Goal: Information Seeking & Learning: Learn about a topic

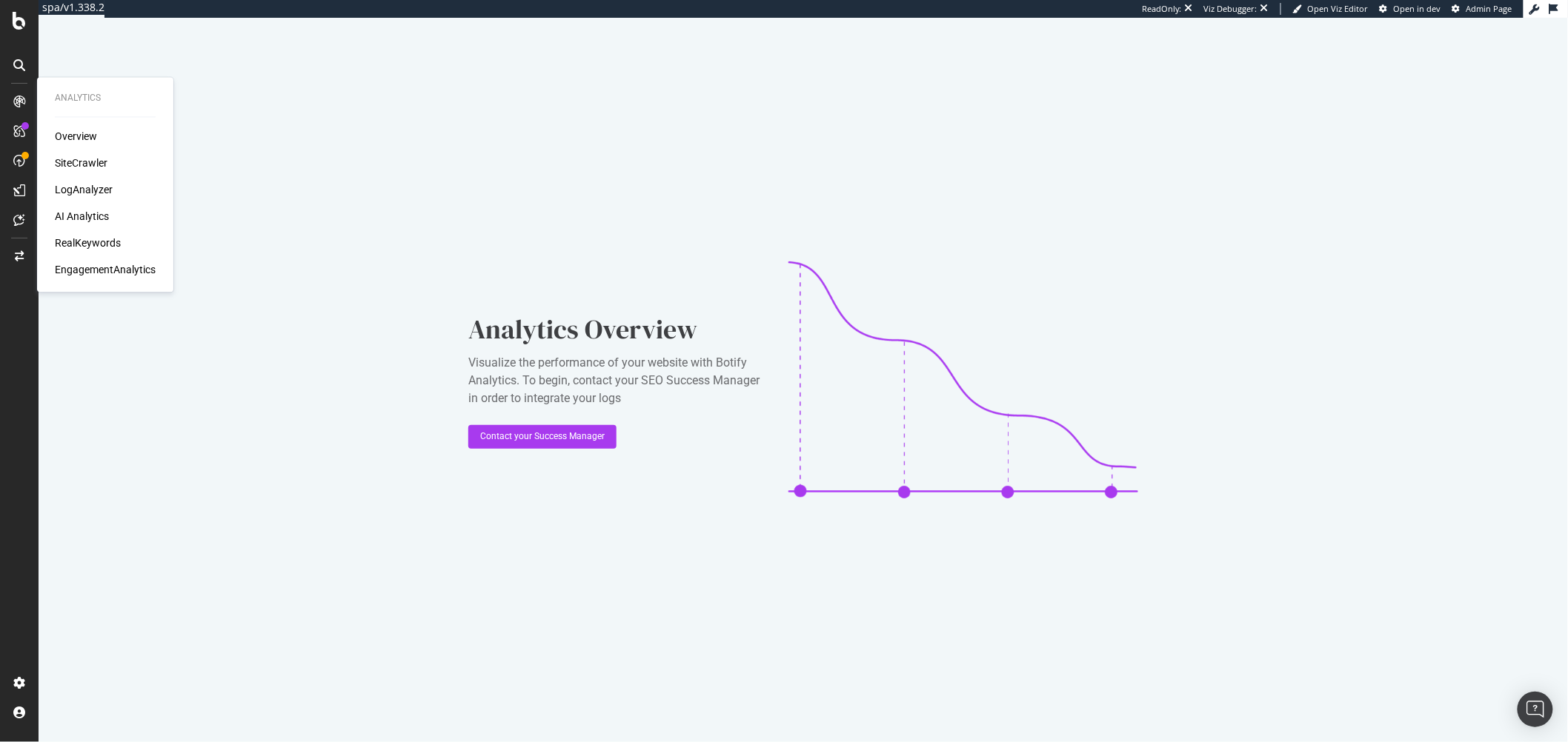
click at [79, 234] on div "Overview SiteCrawler LogAnalyzer AI Analytics RealKeywords EngagementAnalytics" at bounding box center [106, 203] width 101 height 148
click at [79, 240] on div "RealKeywords" at bounding box center [88, 243] width 66 height 15
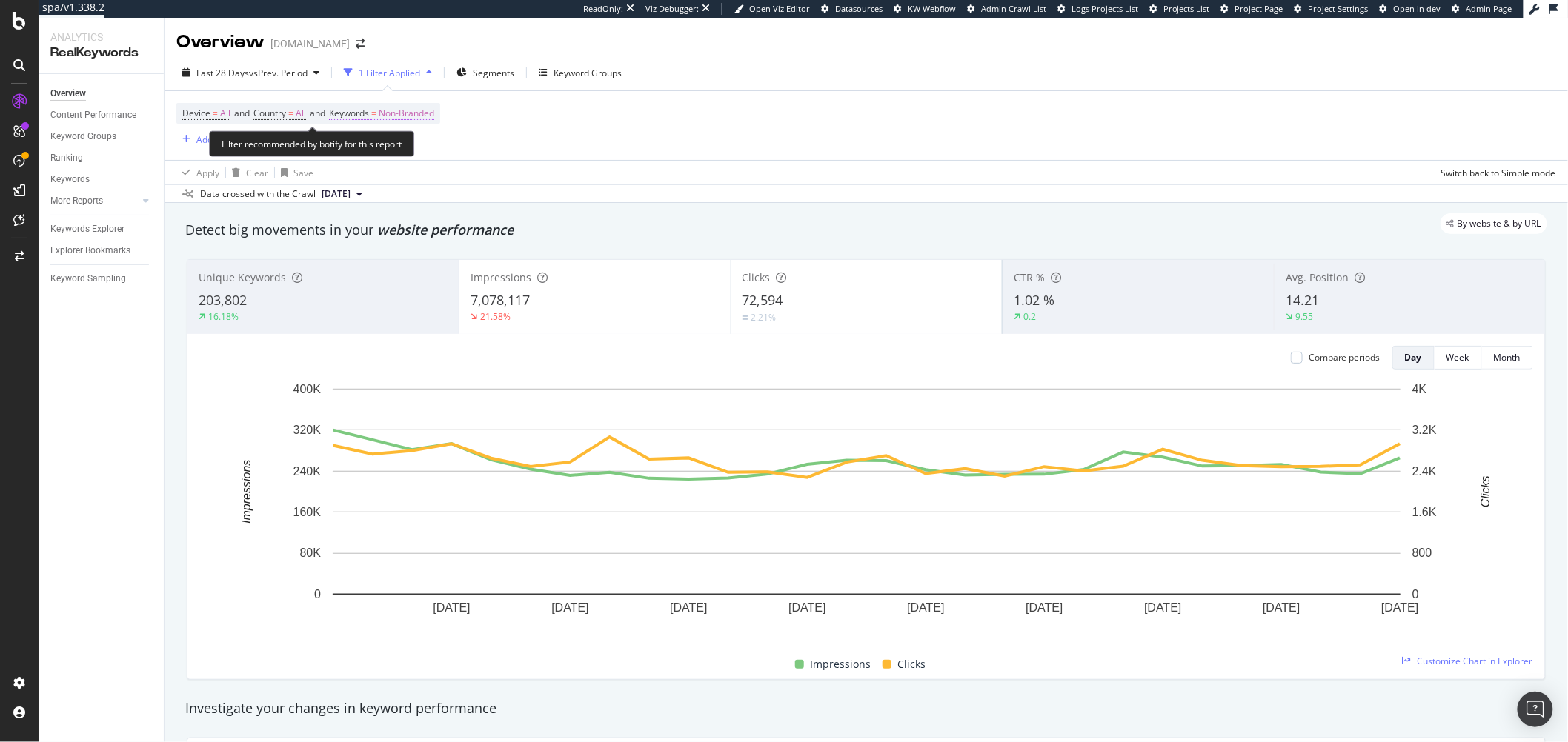
click at [403, 112] on span "Non-Branded" at bounding box center [407, 113] width 56 height 21
click at [392, 146] on span "Non-Branded" at bounding box center [382, 147] width 61 height 12
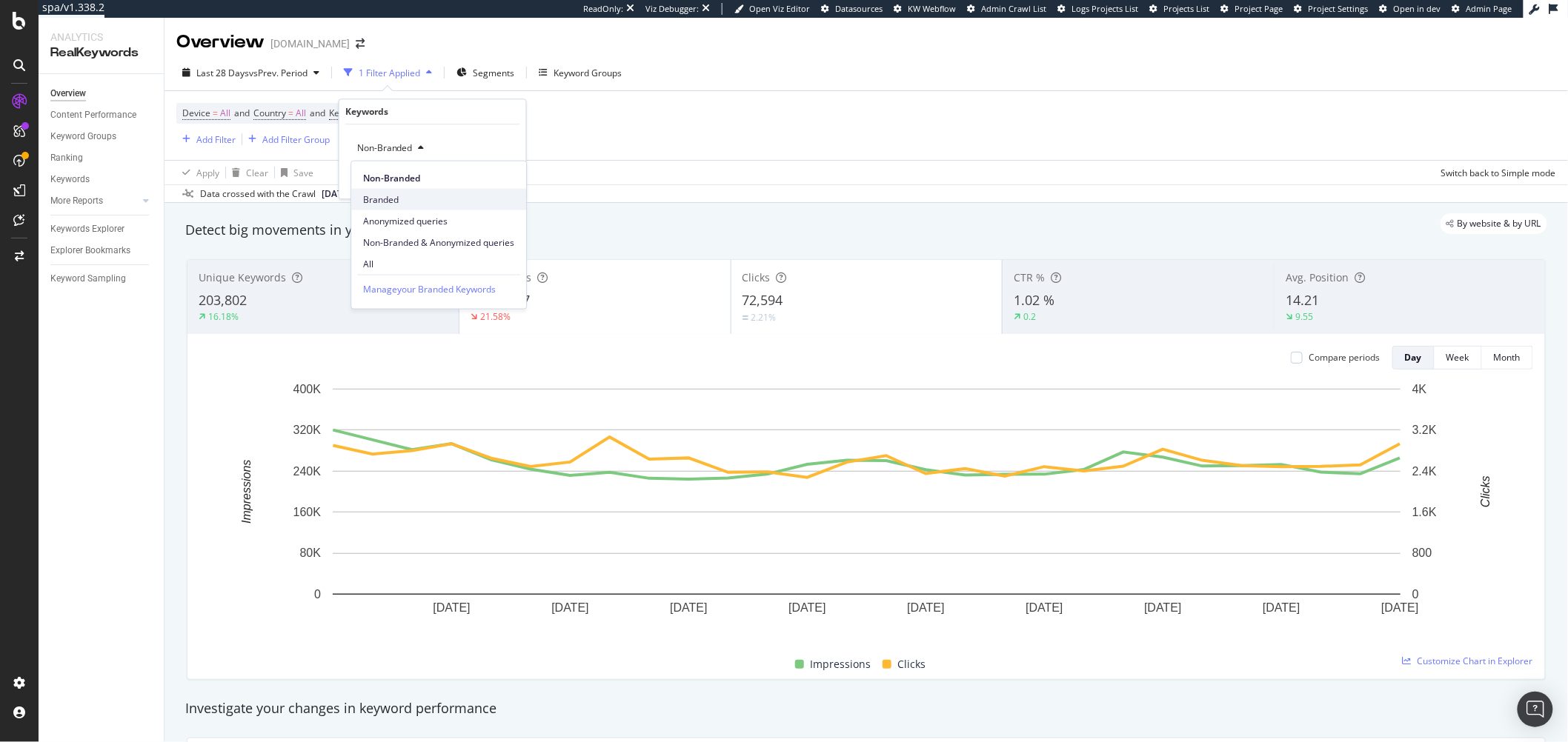
click at [381, 195] on span "Branded" at bounding box center [438, 198] width 151 height 13
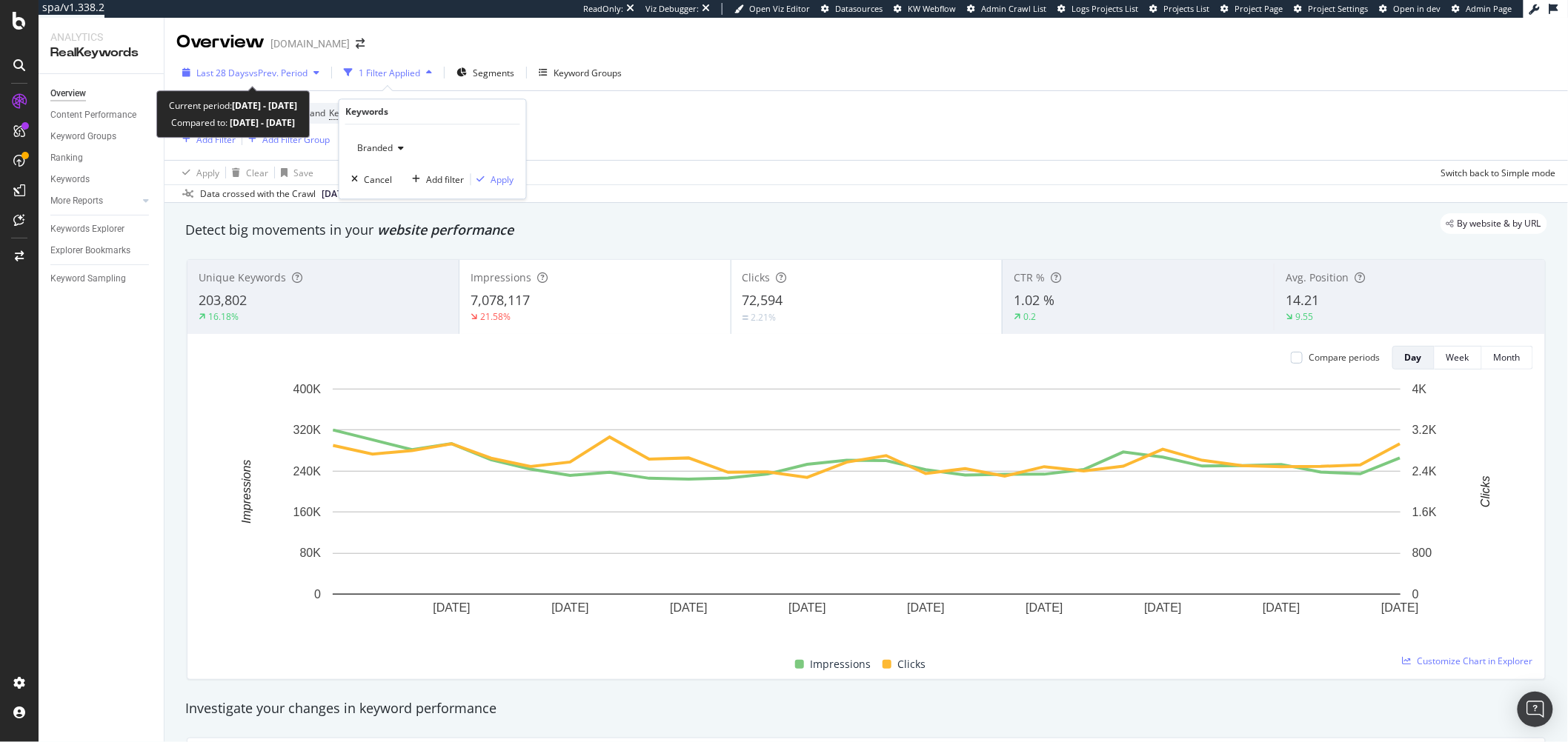
click at [268, 76] on span "vs Prev. Period" at bounding box center [278, 73] width 58 height 12
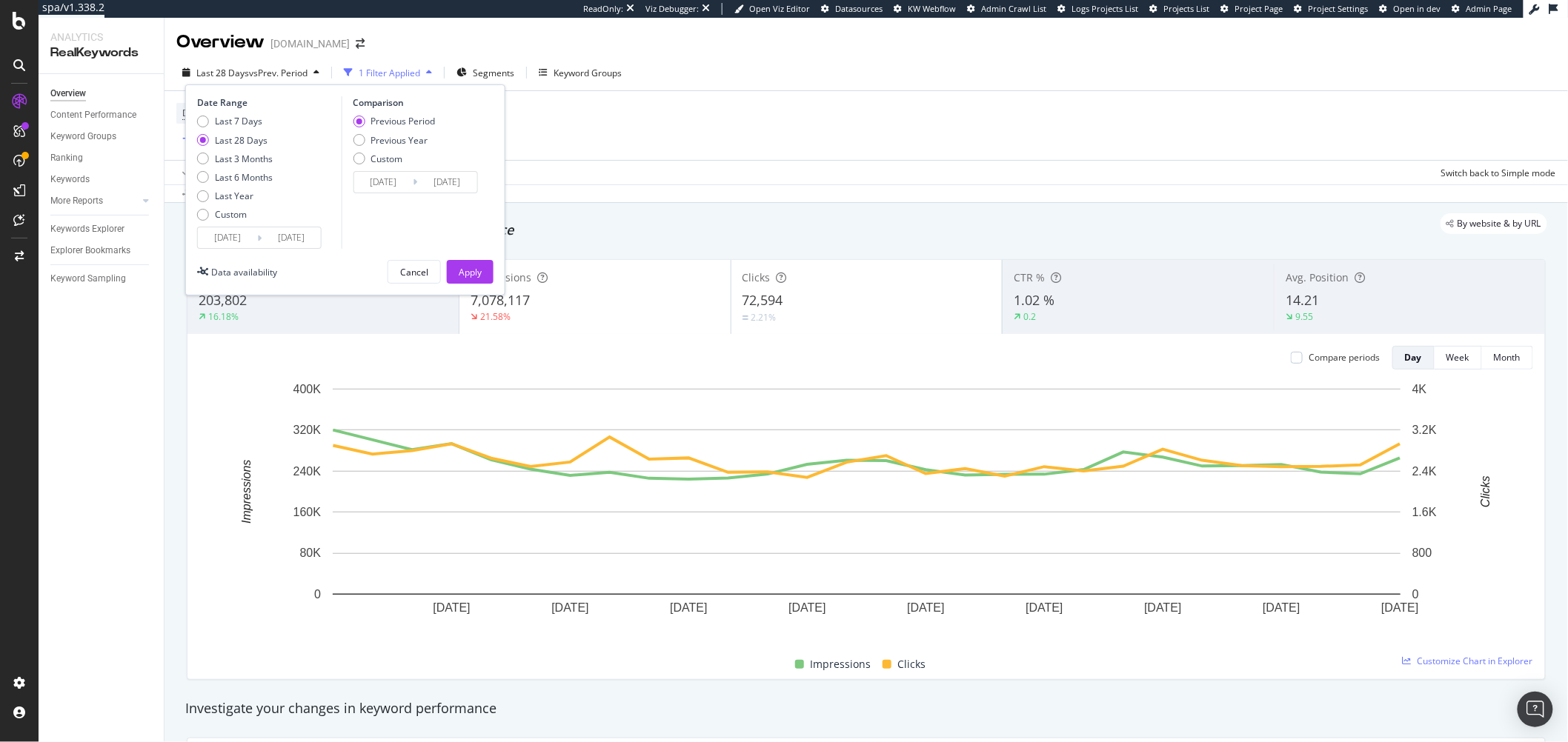
click at [351, 136] on div "Comparison Previous Period Previous Year Custom 2025/08/10 Navigate forward to …" at bounding box center [410, 172] width 140 height 153
click at [364, 143] on div "Previous Year" at bounding box center [358, 140] width 12 height 12
type input "[DATE]"
click at [464, 267] on div "Apply" at bounding box center [470, 272] width 23 height 12
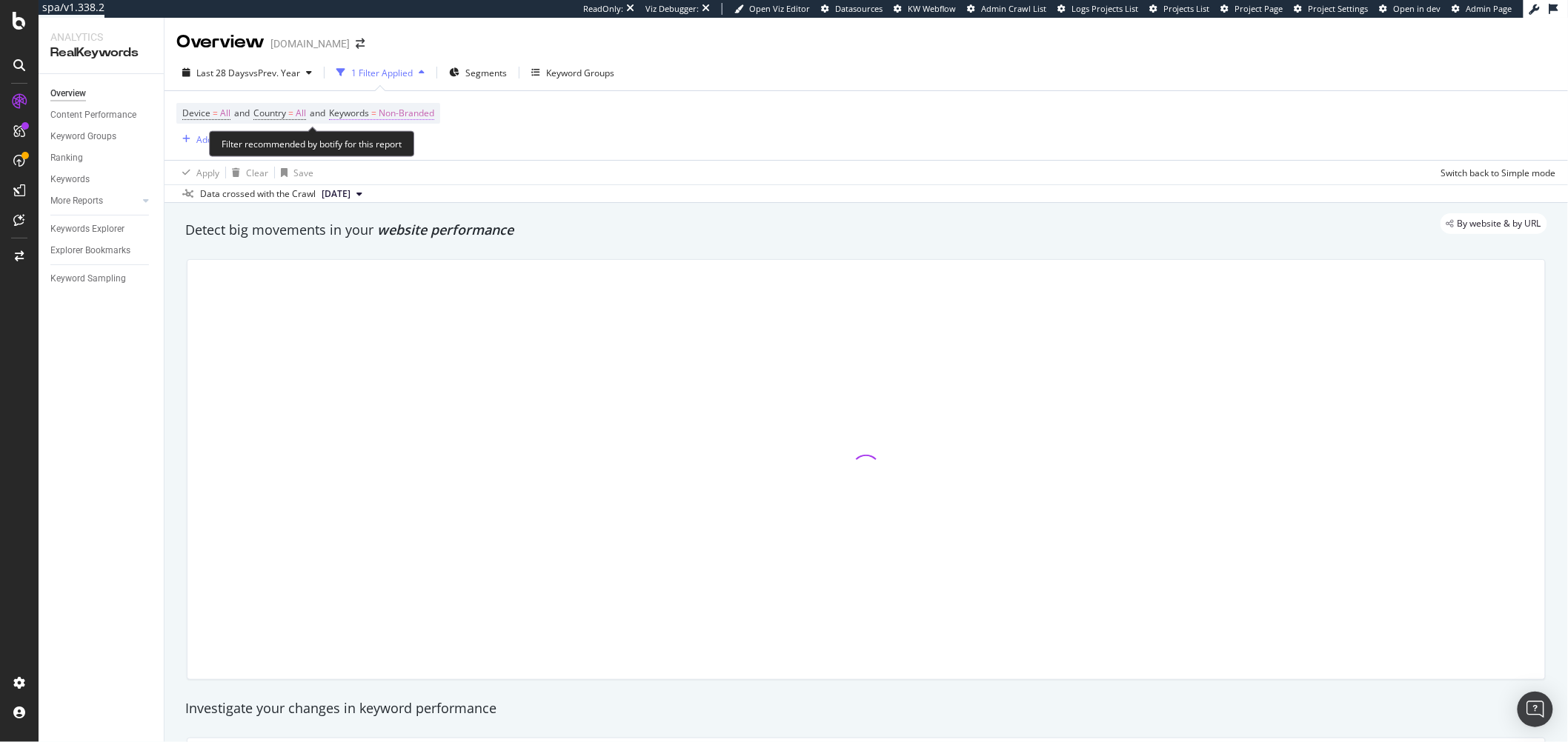
click at [434, 120] on span "Non-Branded" at bounding box center [407, 113] width 56 height 21
click at [407, 153] on span "Non-Branded" at bounding box center [382, 147] width 61 height 12
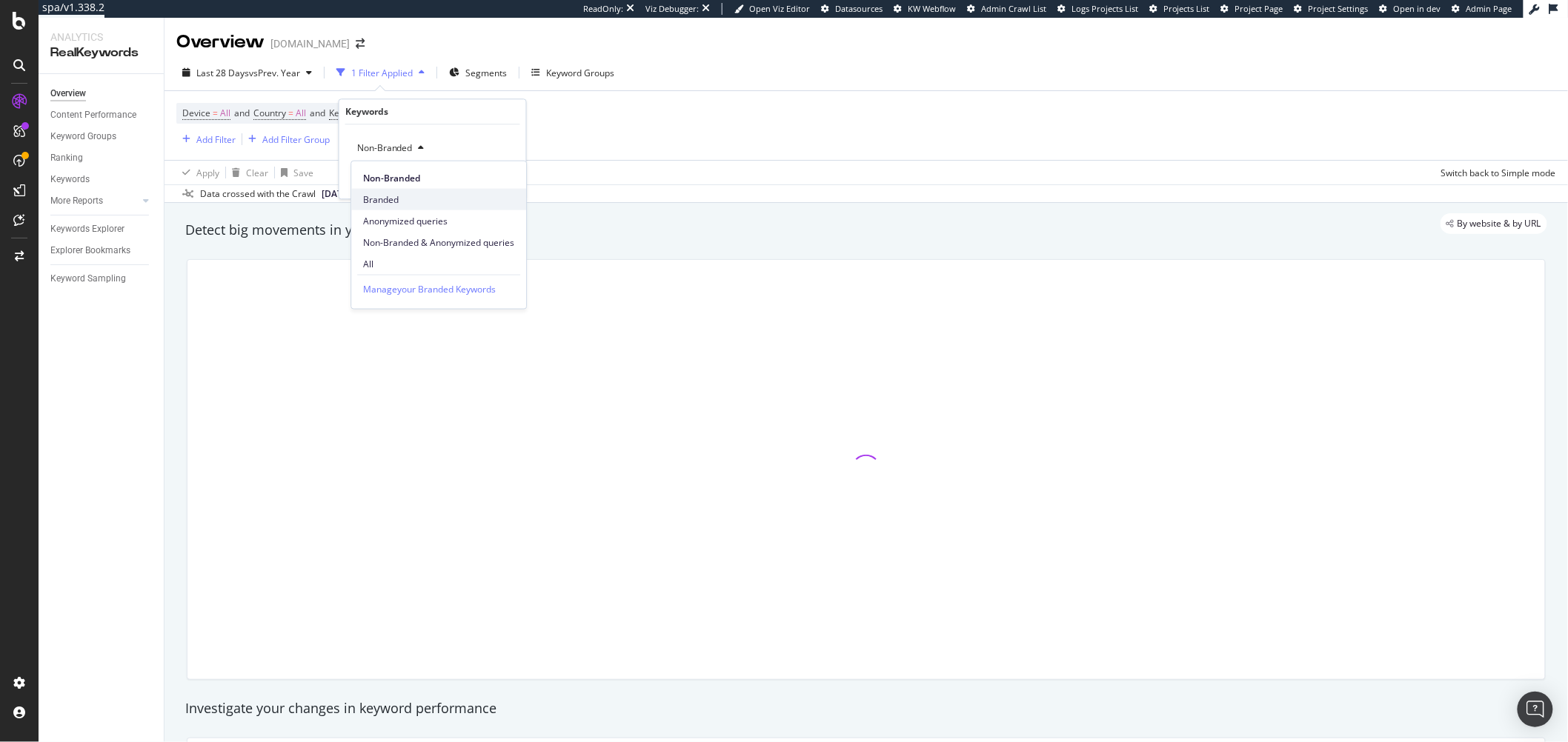
click at [387, 195] on span "Branded" at bounding box center [438, 198] width 151 height 13
click at [485, 178] on div "button" at bounding box center [481, 178] width 20 height 9
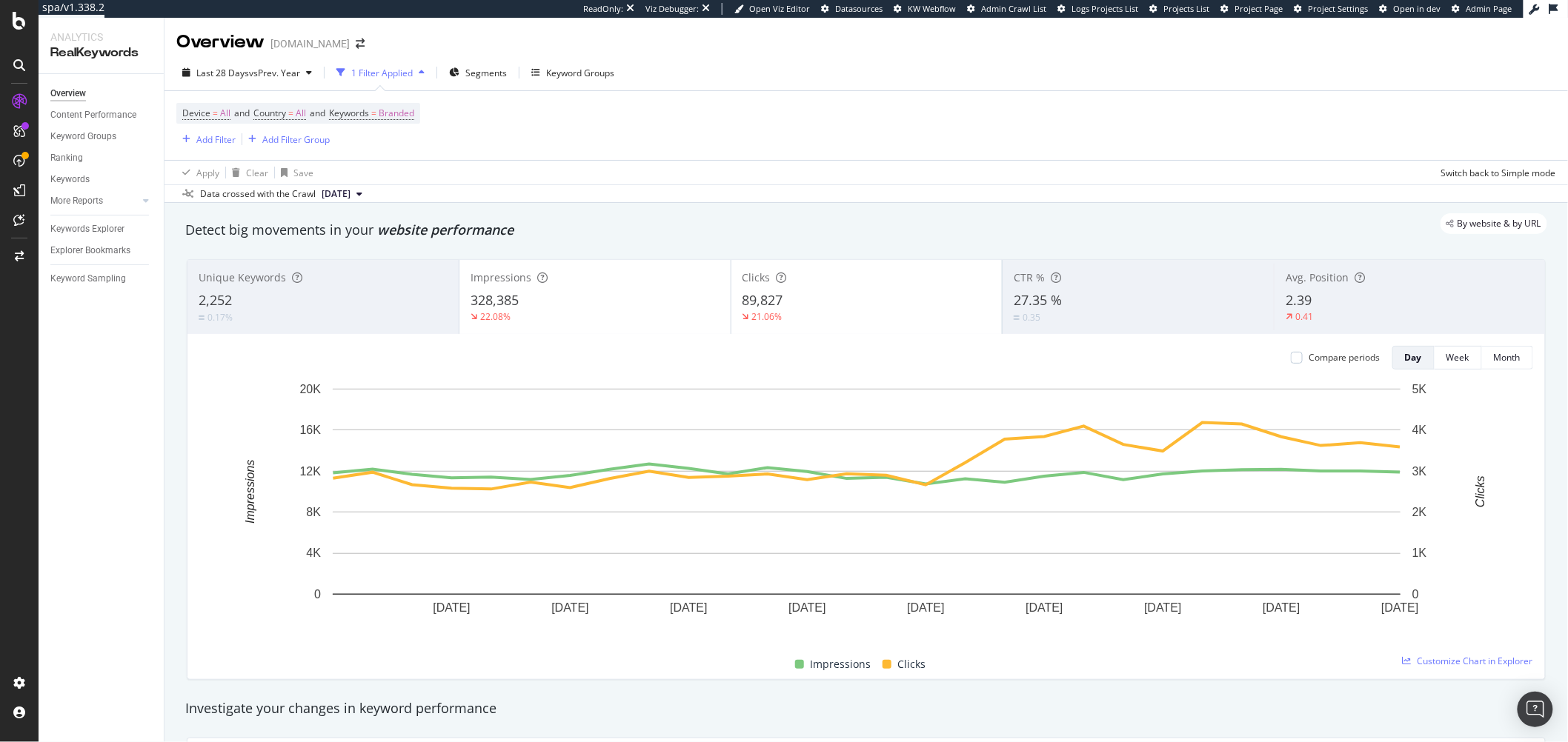
click at [617, 219] on div "By website & by URL" at bounding box center [859, 223] width 1376 height 21
click at [228, 67] on span "Last 28 Days" at bounding box center [223, 73] width 53 height 12
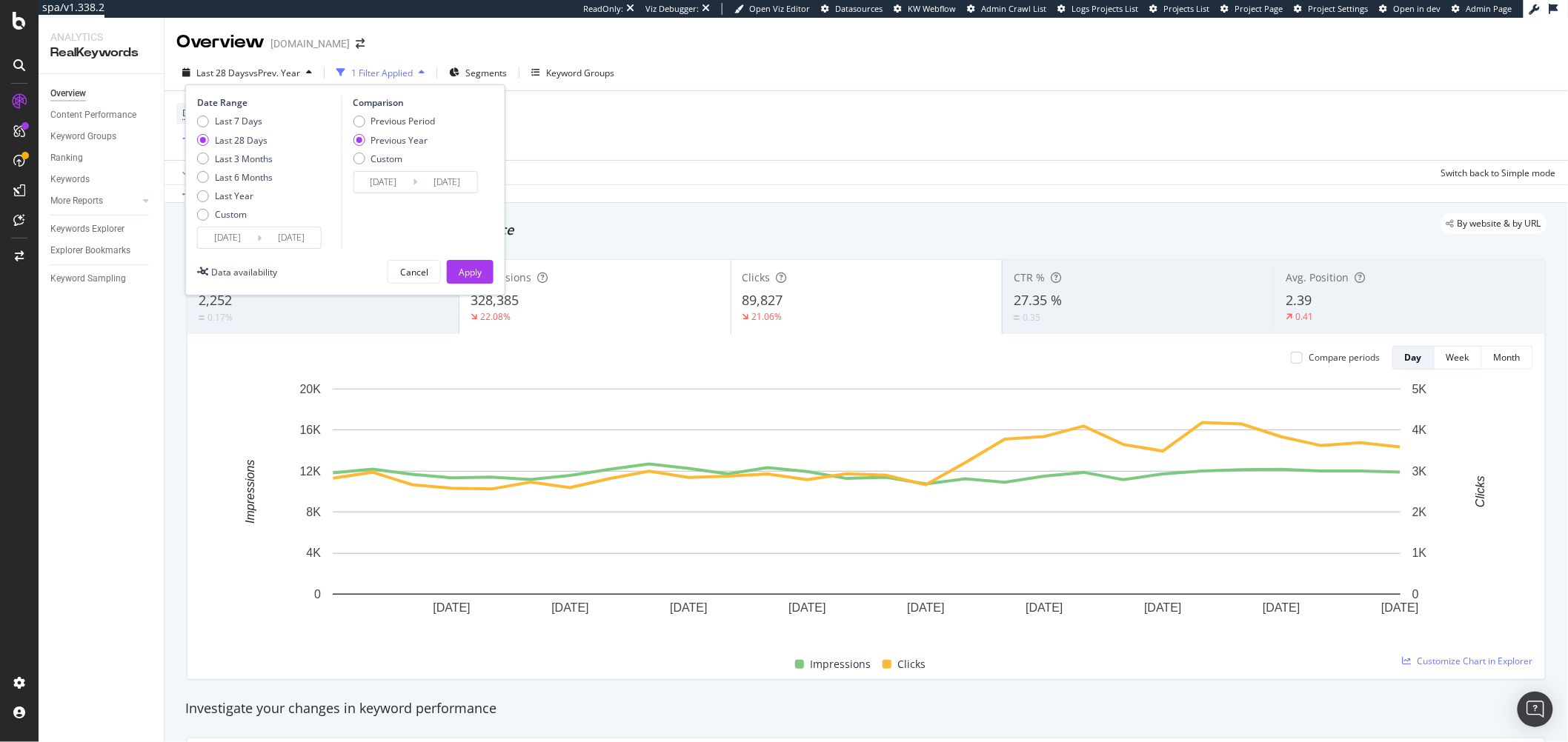
click at [738, 157] on div "Device = All and Country = All and Keywords = Branded Add Filter Add Filter Gro…" at bounding box center [866, 125] width 1379 height 69
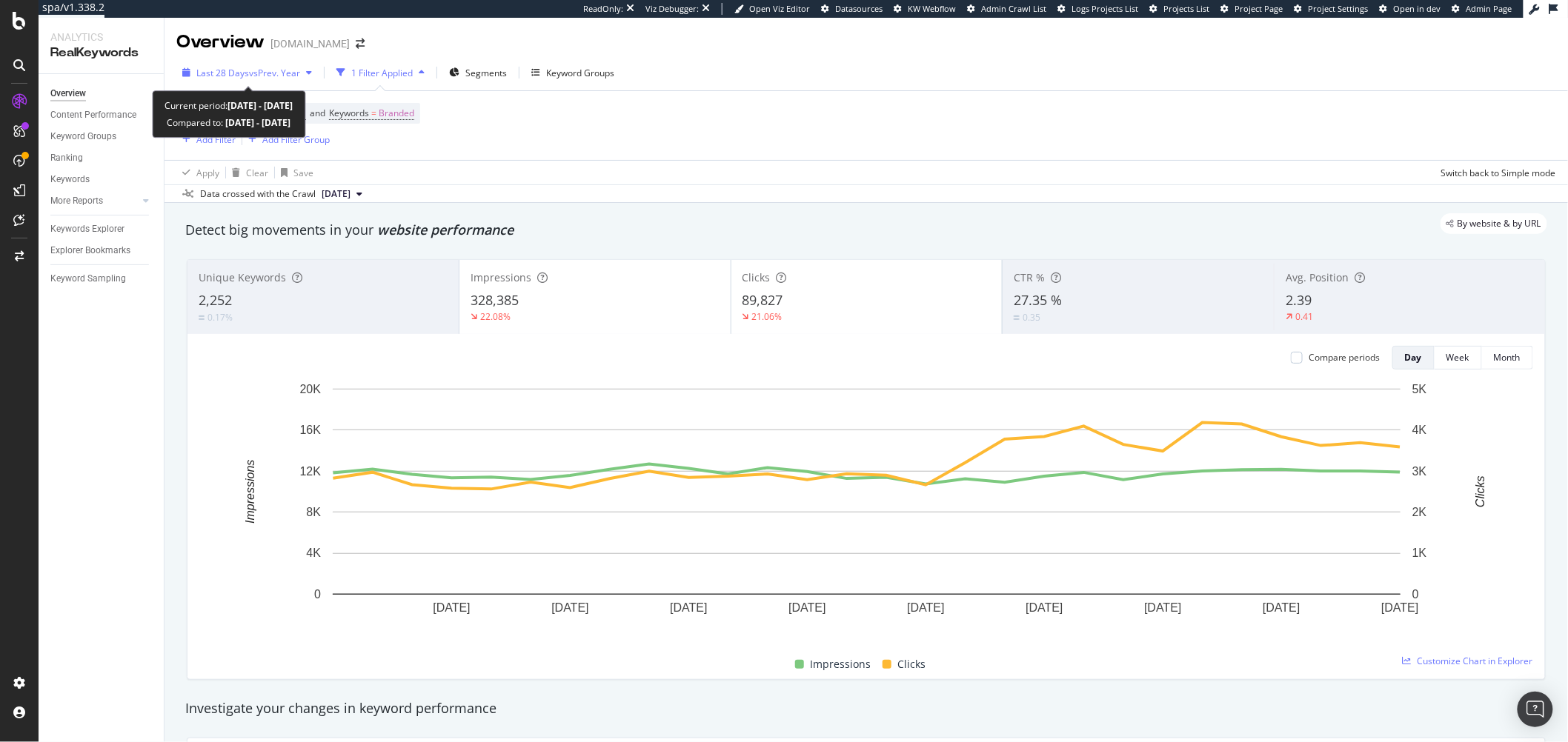
click at [223, 75] on span "Last 28 Days" at bounding box center [223, 73] width 53 height 12
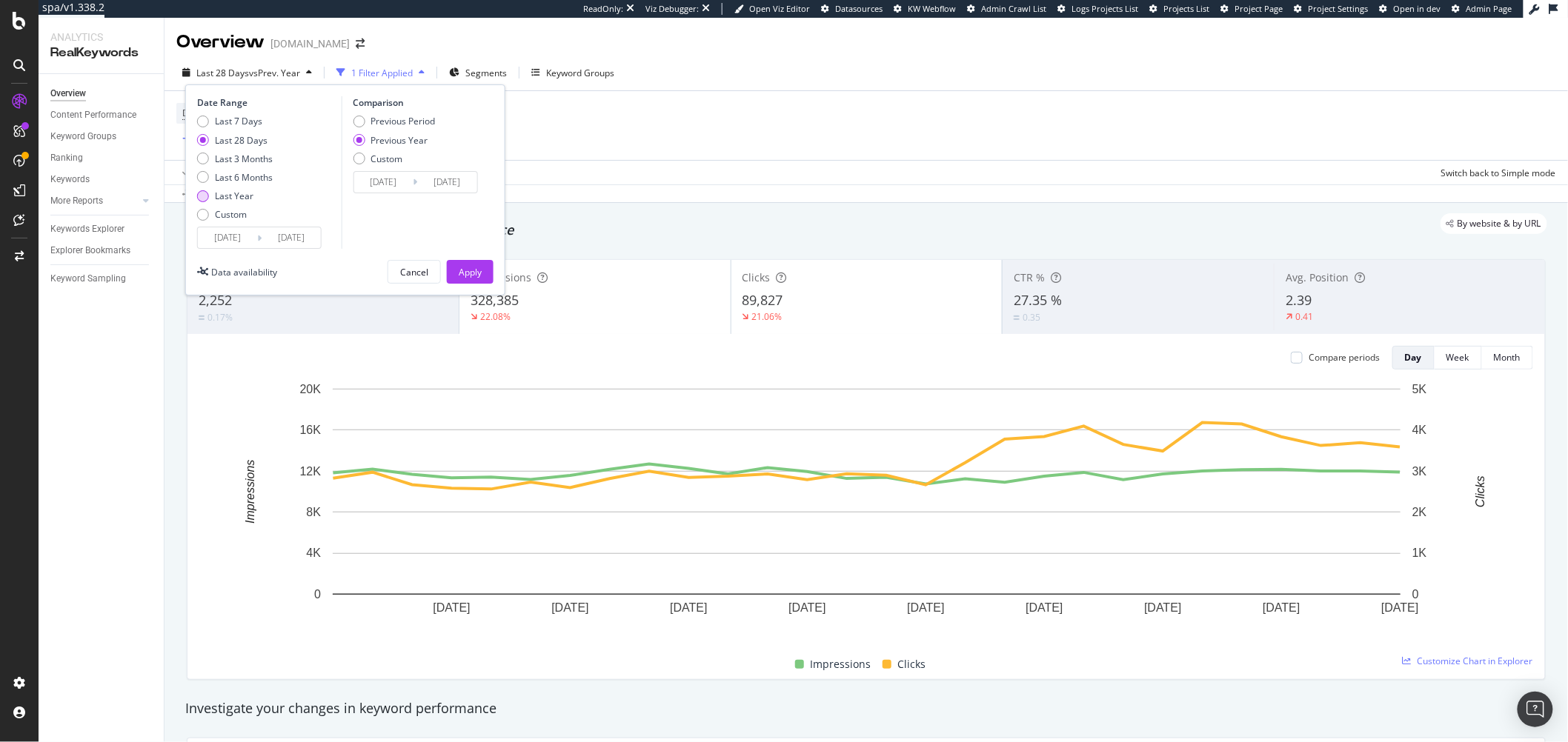
click at [213, 198] on div "Last Year" at bounding box center [234, 195] width 75 height 12
type input "[DATE]"
type input "2023/10/07"
click at [462, 258] on div "Date Range Last 7 Days Last 28 Days Last 3 Months Last 6 Months Last Year Custo…" at bounding box center [345, 190] width 320 height 211
click at [466, 270] on div "Apply" at bounding box center [470, 272] width 23 height 12
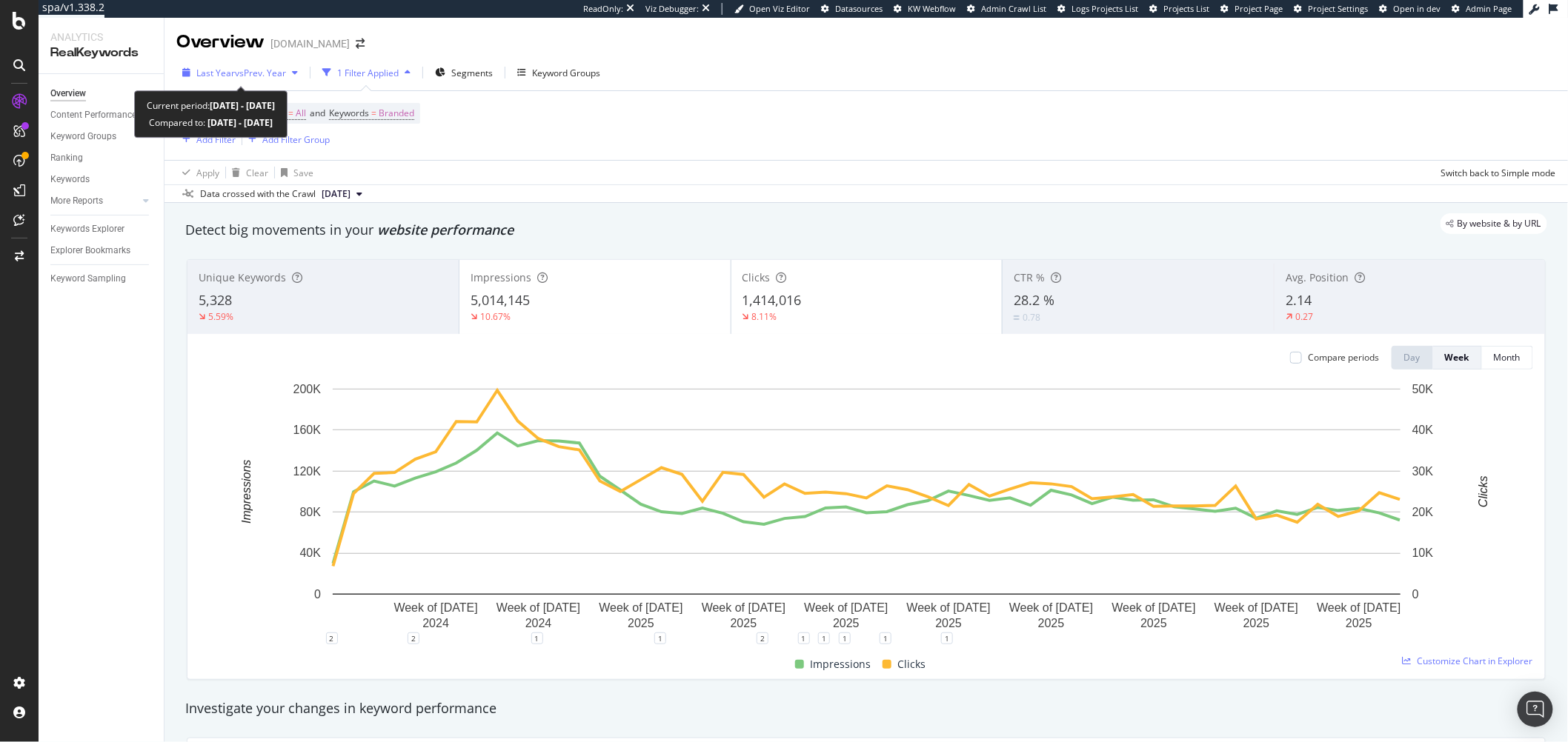
click at [209, 71] on span "Last Year" at bounding box center [216, 73] width 39 height 12
click at [774, 148] on div "Device = All and Country = All and Keywords = Branded Add Filter Add Filter Gro…" at bounding box center [866, 125] width 1379 height 69
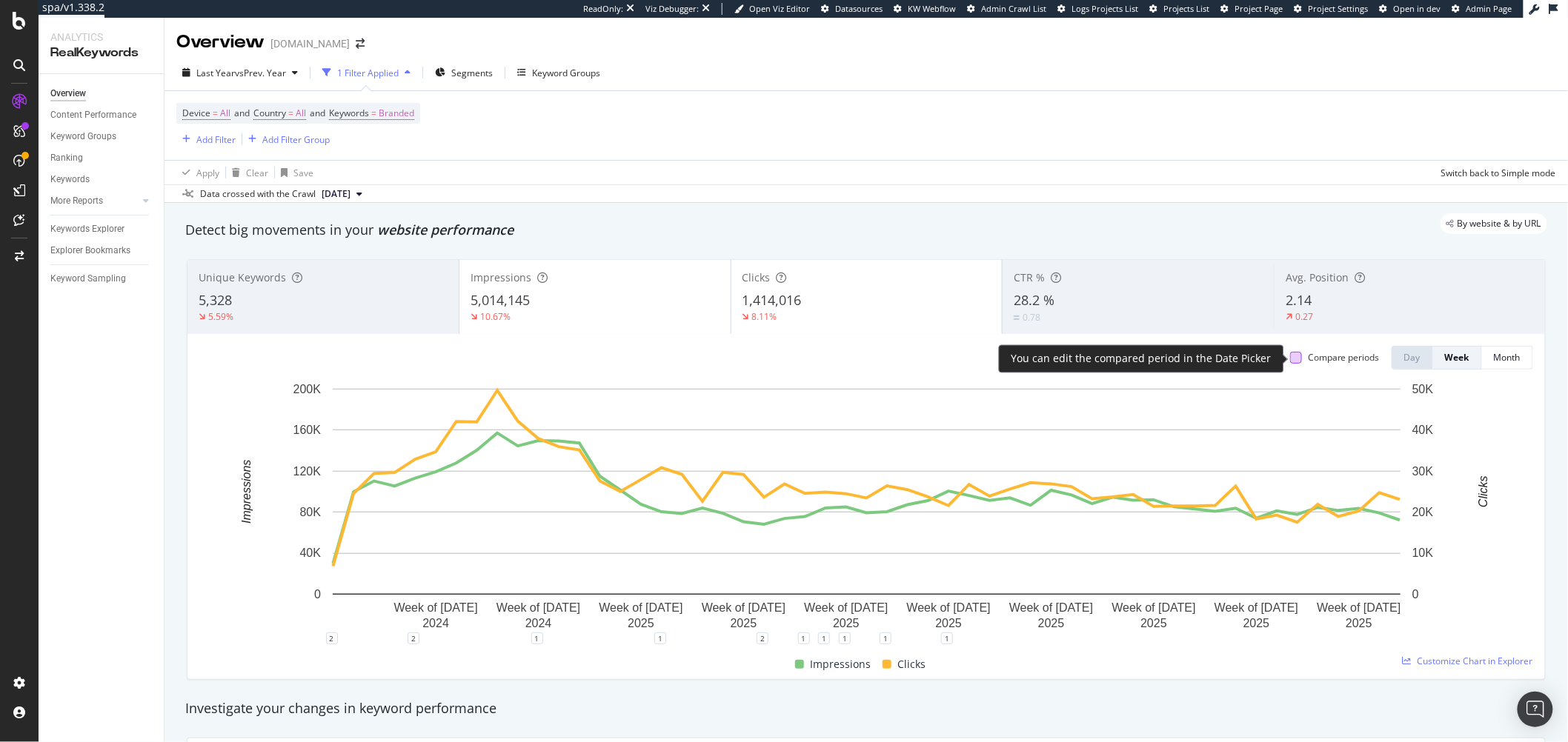
click at [1296, 360] on div at bounding box center [1296, 357] width 12 height 12
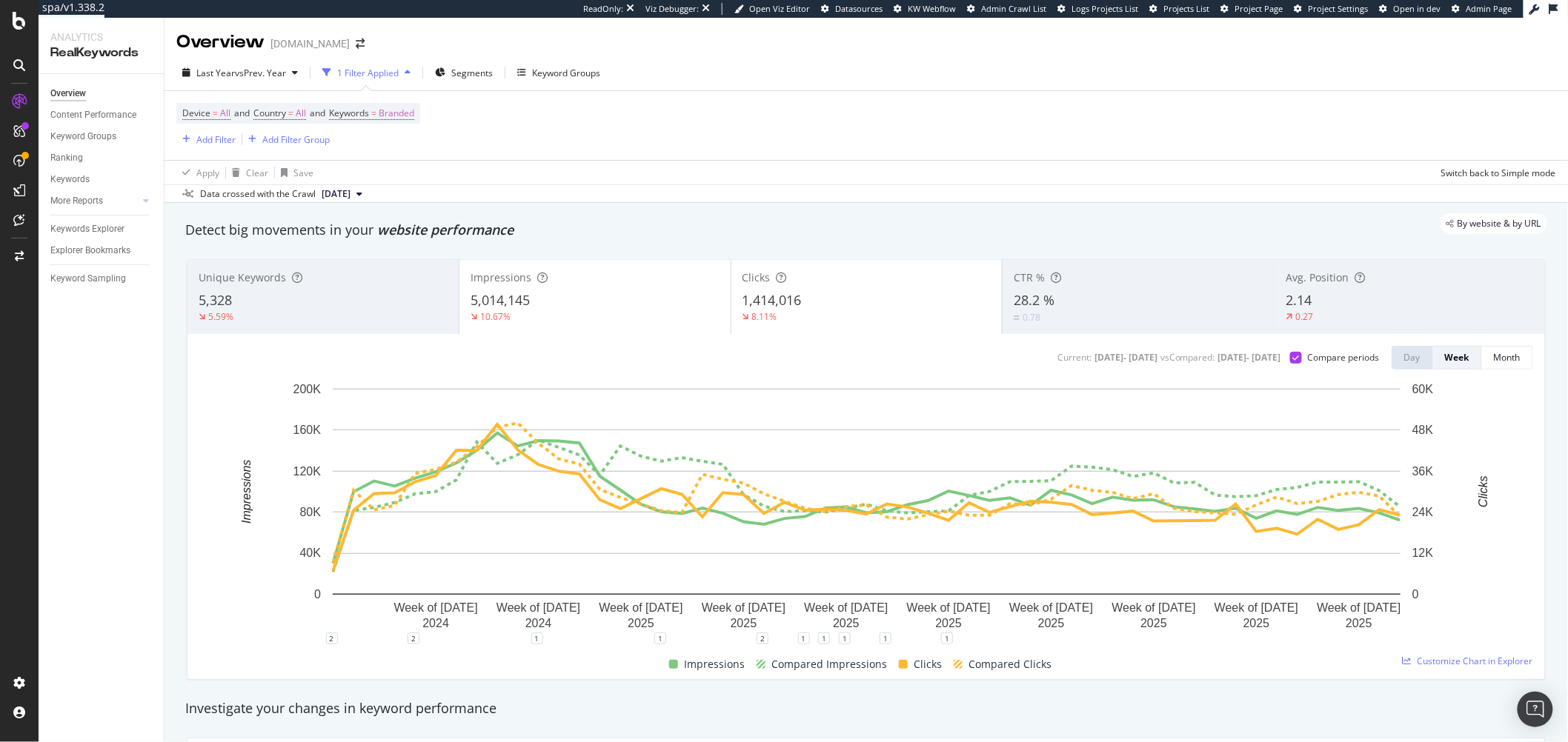
click at [576, 309] on div "5,014,145" at bounding box center [594, 300] width 249 height 19
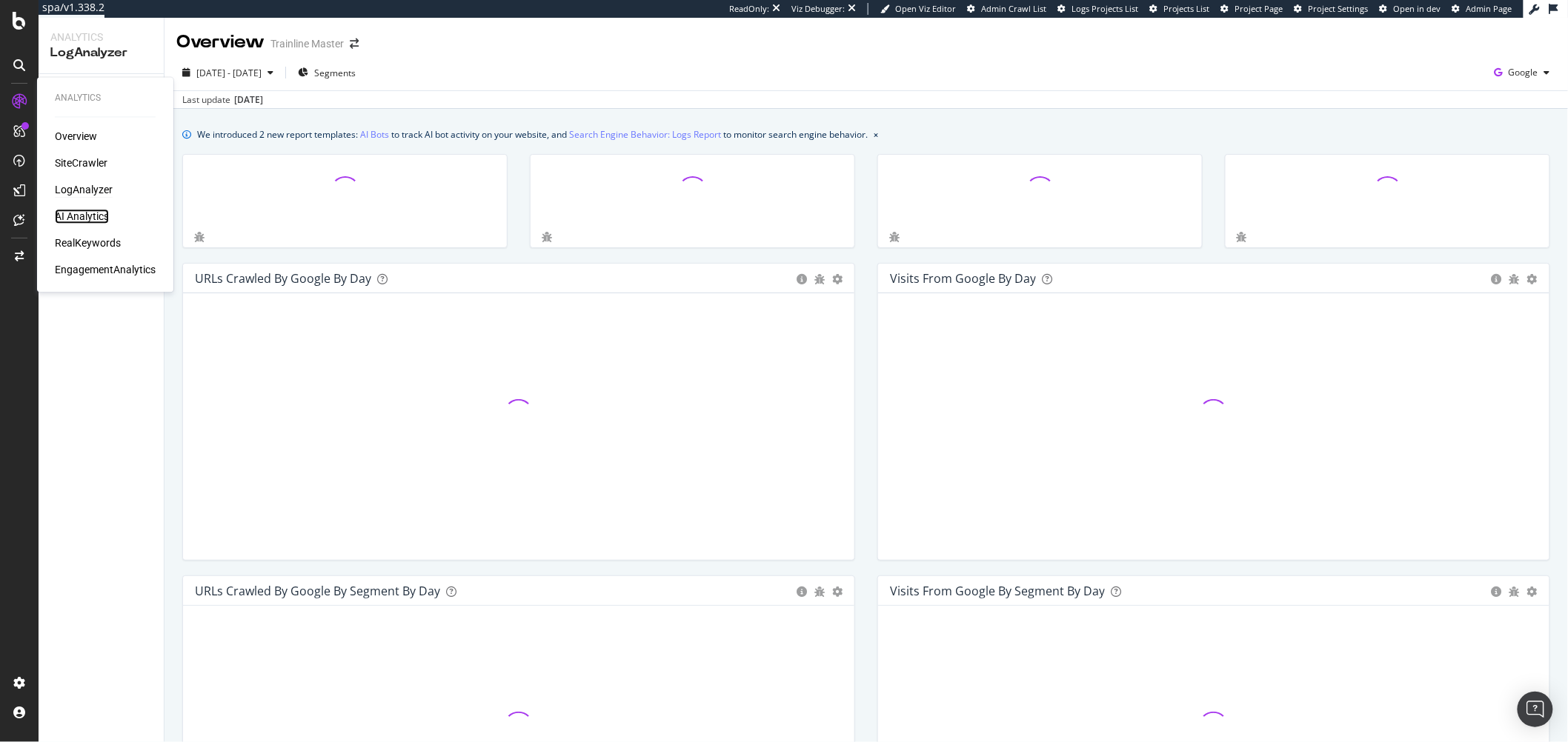
click at [81, 212] on div "AI Analytics" at bounding box center [82, 216] width 54 height 15
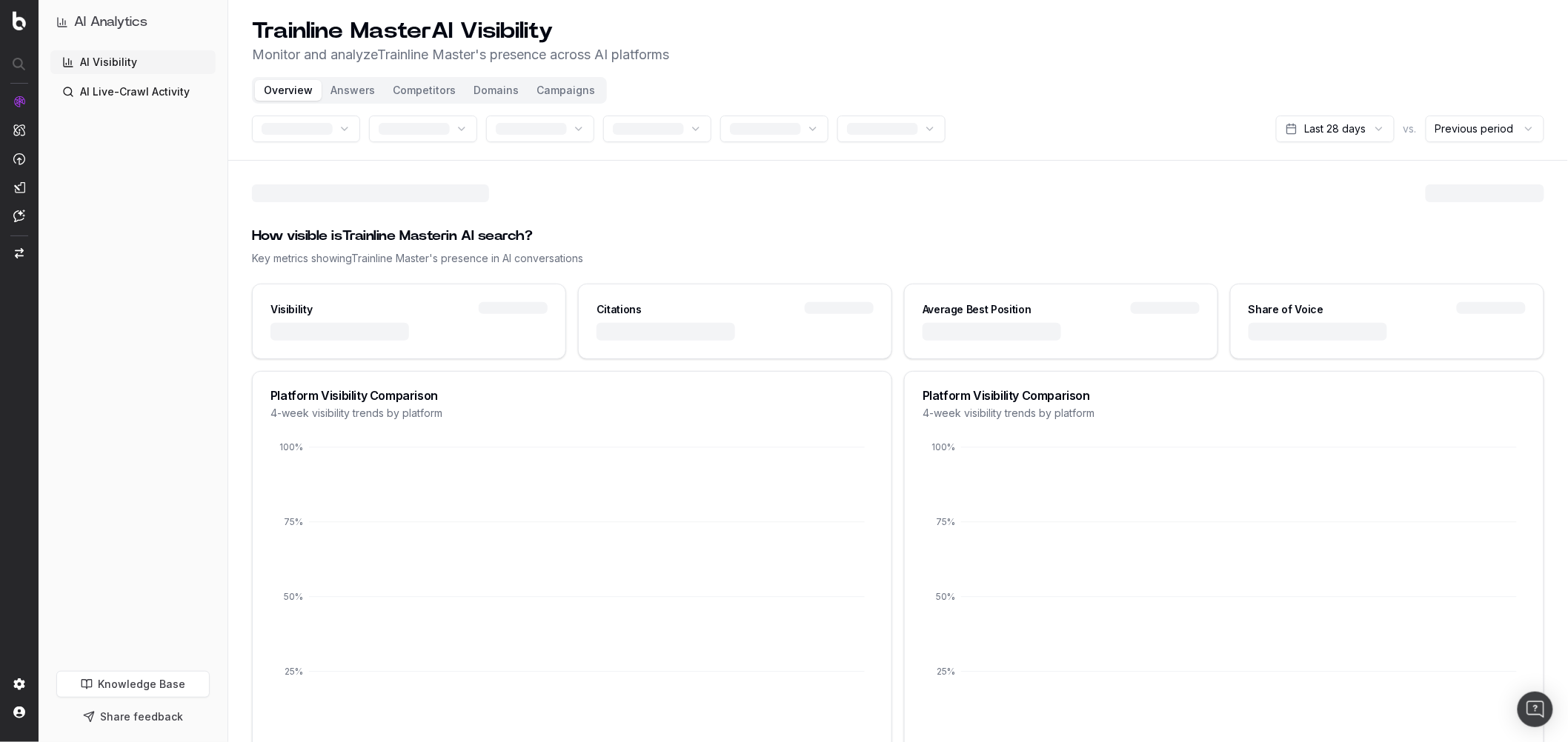
click at [346, 92] on button "Answers" at bounding box center [352, 90] width 62 height 21
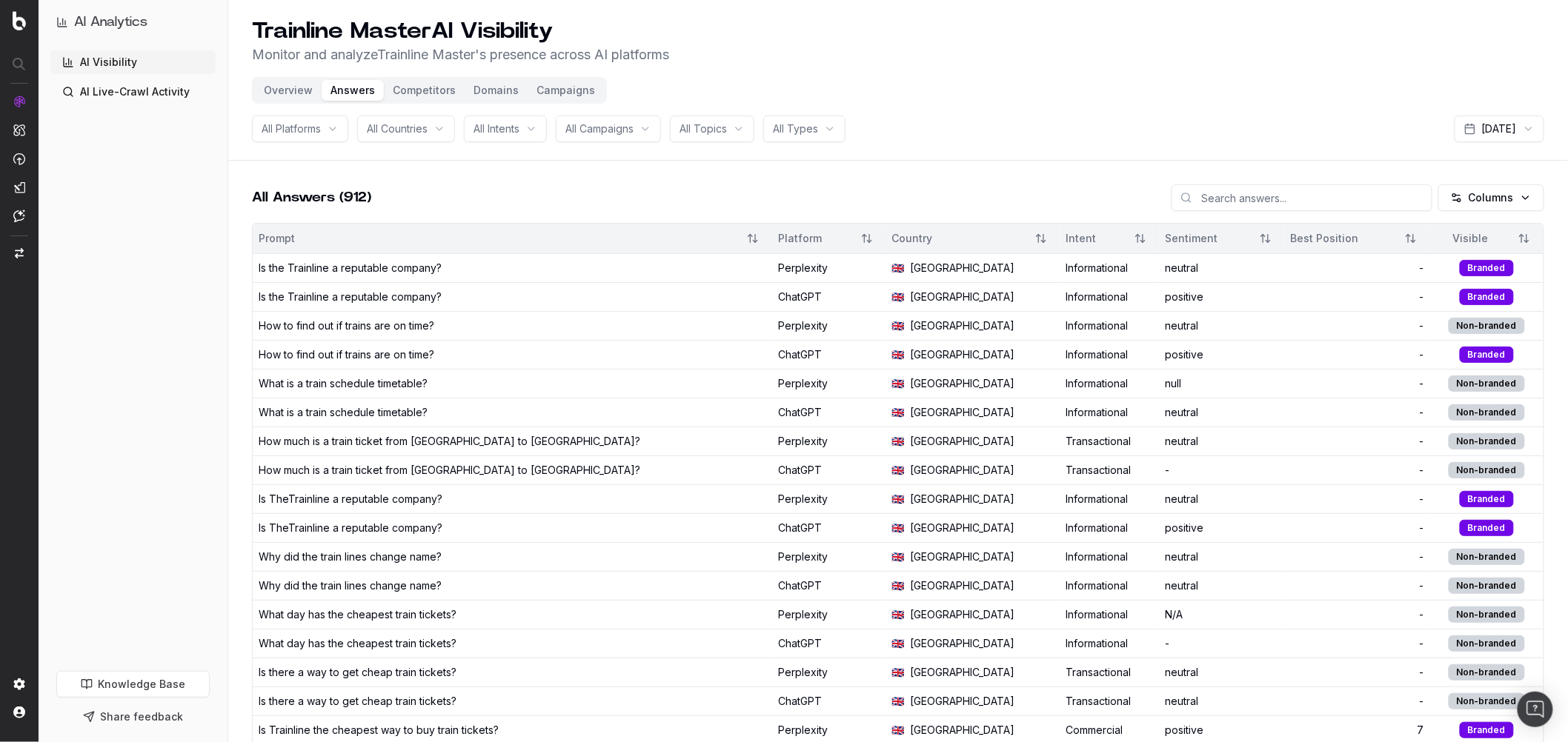
click at [539, 88] on button "Campaigns" at bounding box center [566, 90] width 76 height 21
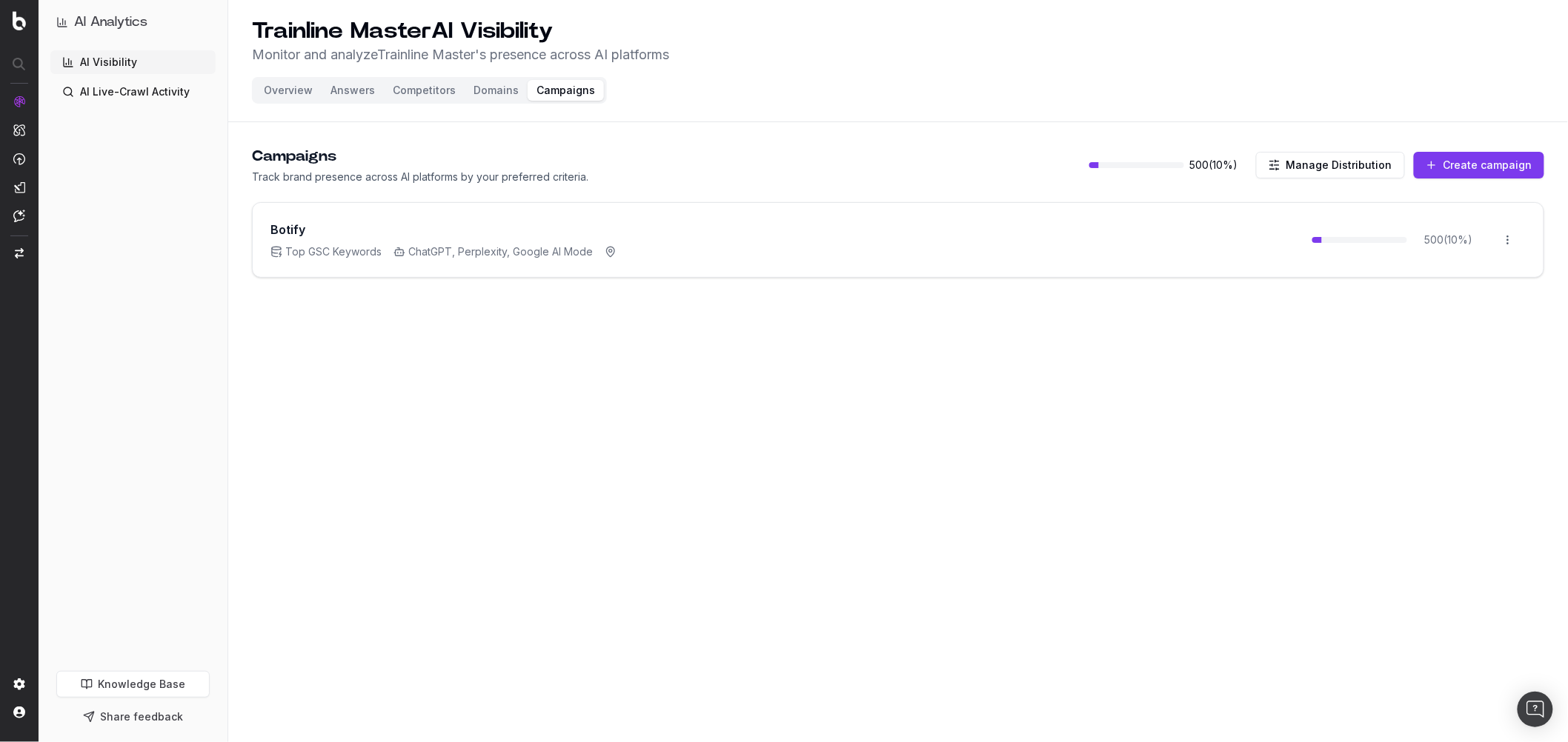
click at [1506, 240] on html "AI Analytics AI Visibility AI Live-Crawl Activity Knowledge Base Share feedback…" at bounding box center [784, 371] width 1568 height 742
click at [1459, 265] on div "Edit campaign" at bounding box center [1466, 271] width 112 height 24
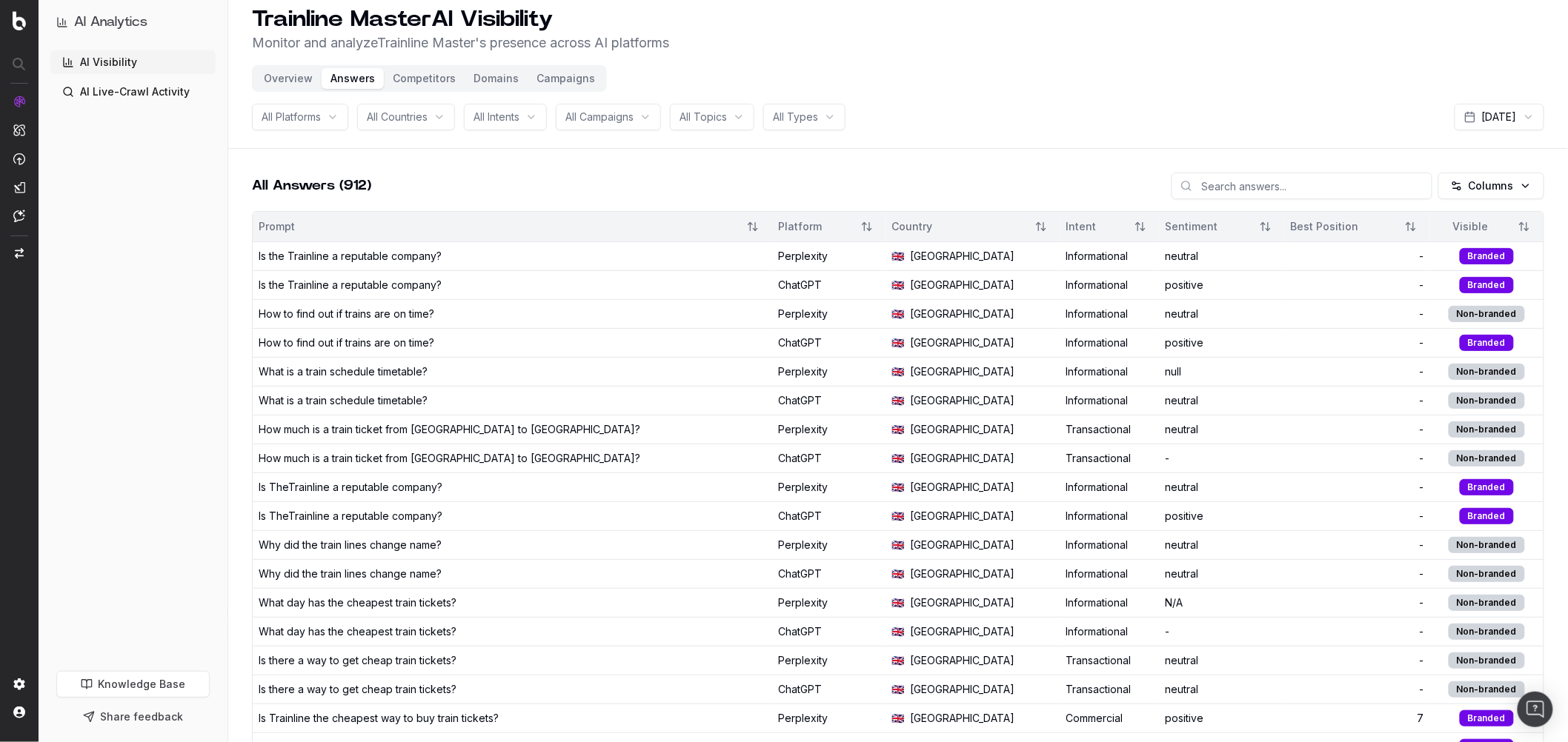
scroll to position [3, 0]
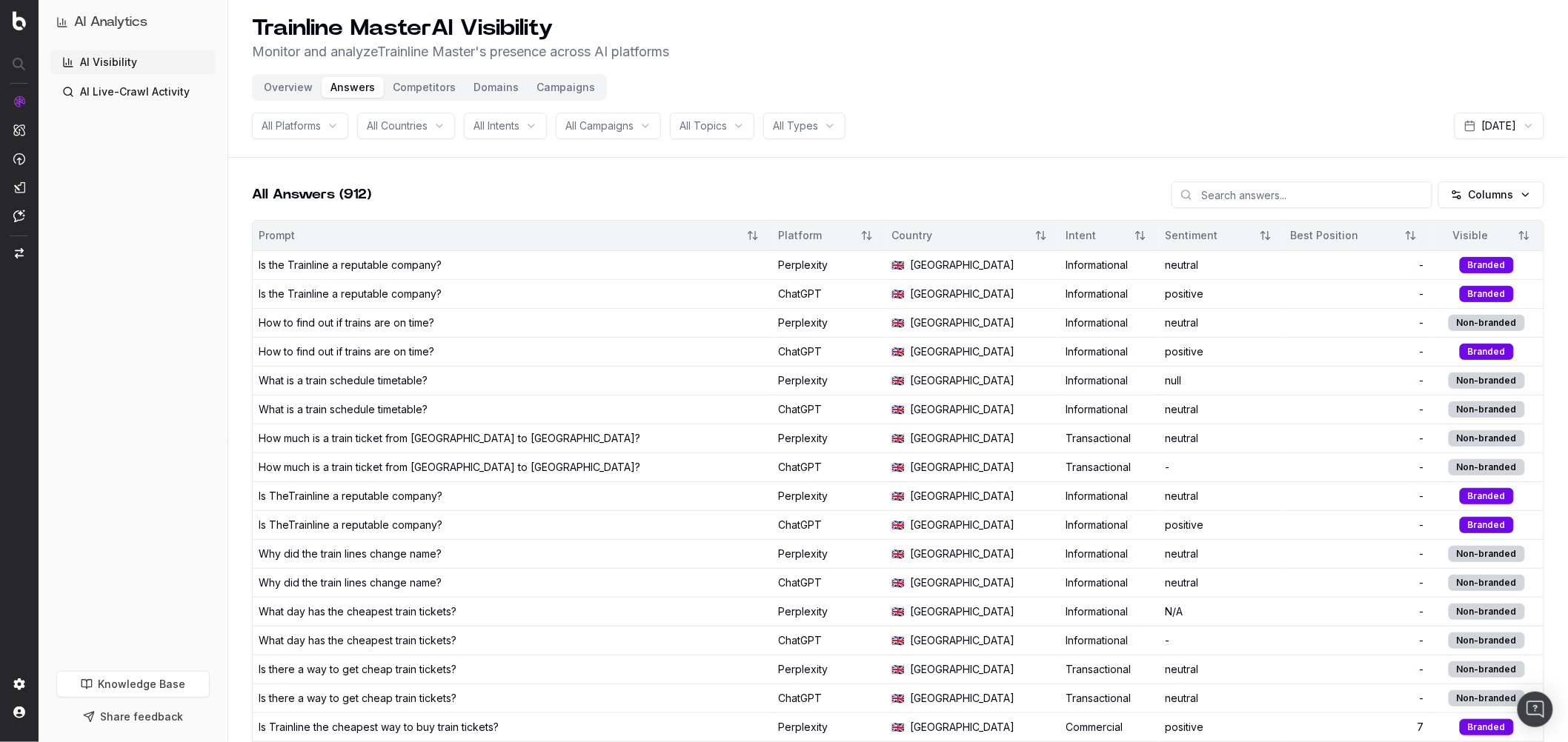
click at [555, 89] on button "Campaigns" at bounding box center [566, 87] width 76 height 21
click at [564, 91] on button "Campaigns" at bounding box center [566, 87] width 76 height 21
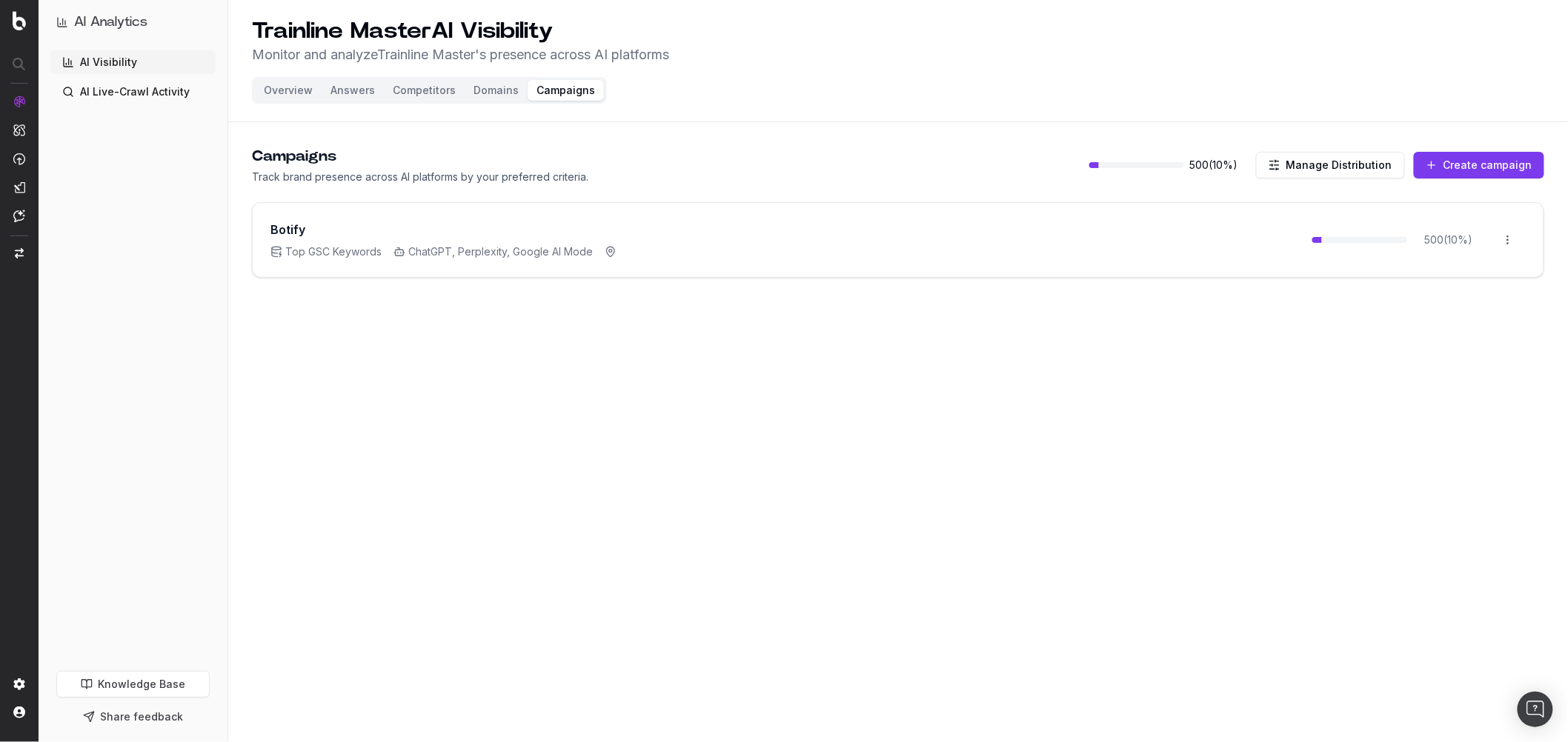
click at [545, 233] on div "Botify" at bounding box center [444, 230] width 346 height 18
click at [543, 250] on span "ChatGPT, Perplexity, Google AI Mode" at bounding box center [493, 251] width 199 height 15
click at [1503, 245] on html "AI Analytics AI Visibility AI Live-Crawl Activity Knowledge Base Share feedback…" at bounding box center [784, 371] width 1568 height 742
click at [1476, 165] on html "AI Analytics AI Visibility AI Live-Crawl Activity Knowledge Base Share feedback…" at bounding box center [784, 371] width 1568 height 742
click at [1472, 167] on button "Create campaign" at bounding box center [1479, 165] width 130 height 26
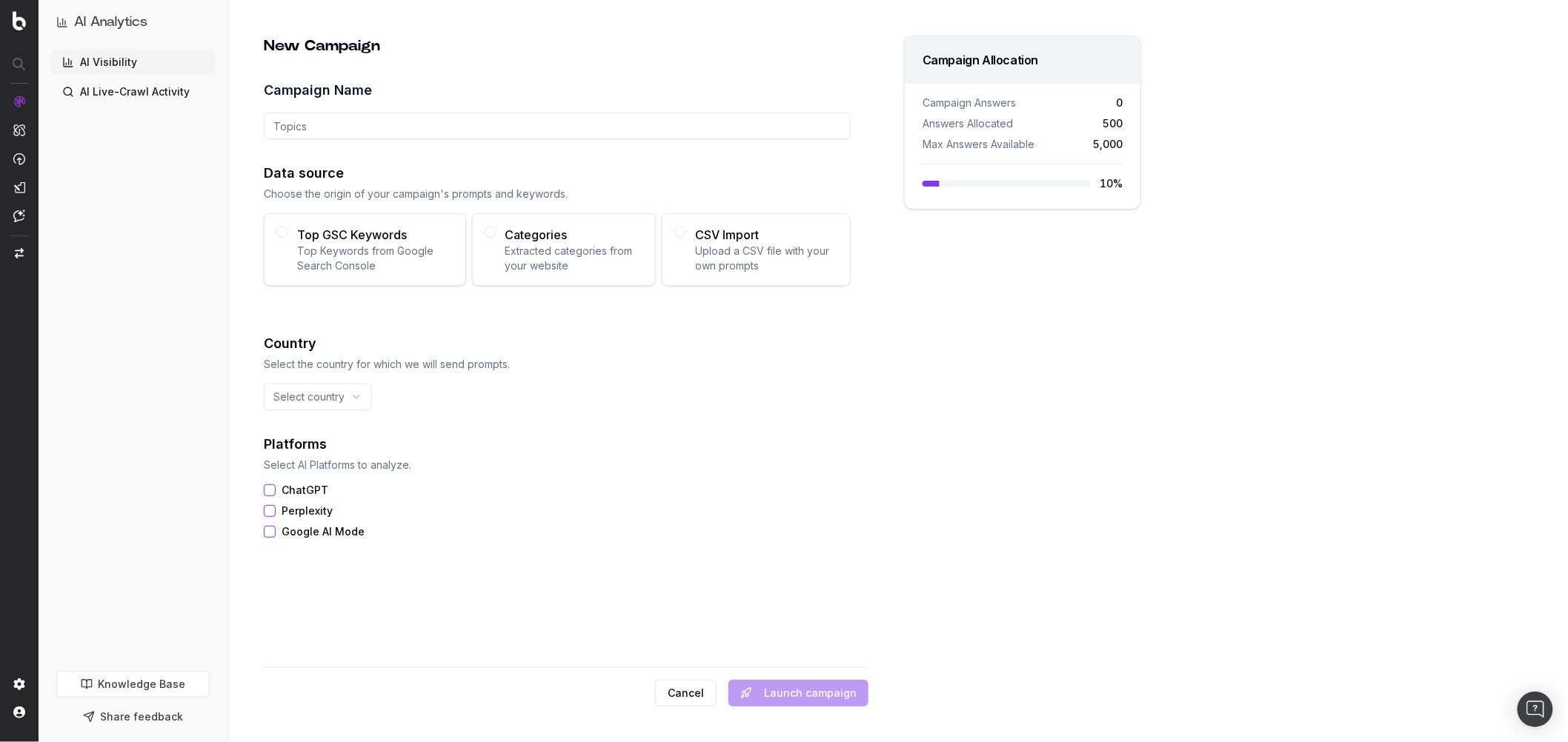
click at [354, 256] on span "Top Keywords from Google Search Console" at bounding box center [375, 258] width 156 height 29
click at [288, 238] on button "Top GSC Keywords Top Keywords from Google Search Console" at bounding box center [282, 231] width 12 height 12
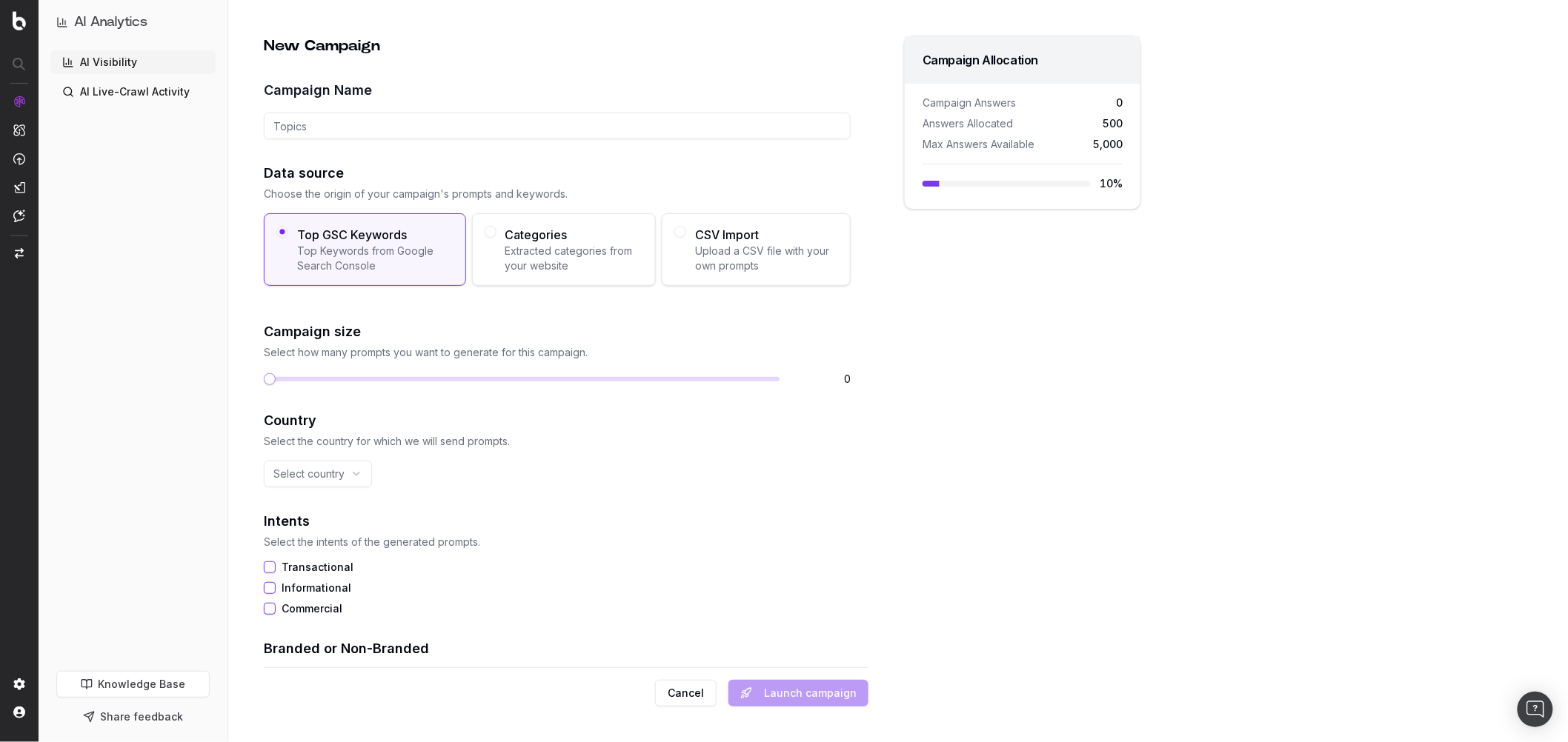
click at [396, 130] on input "Campaign Name" at bounding box center [557, 126] width 587 height 26
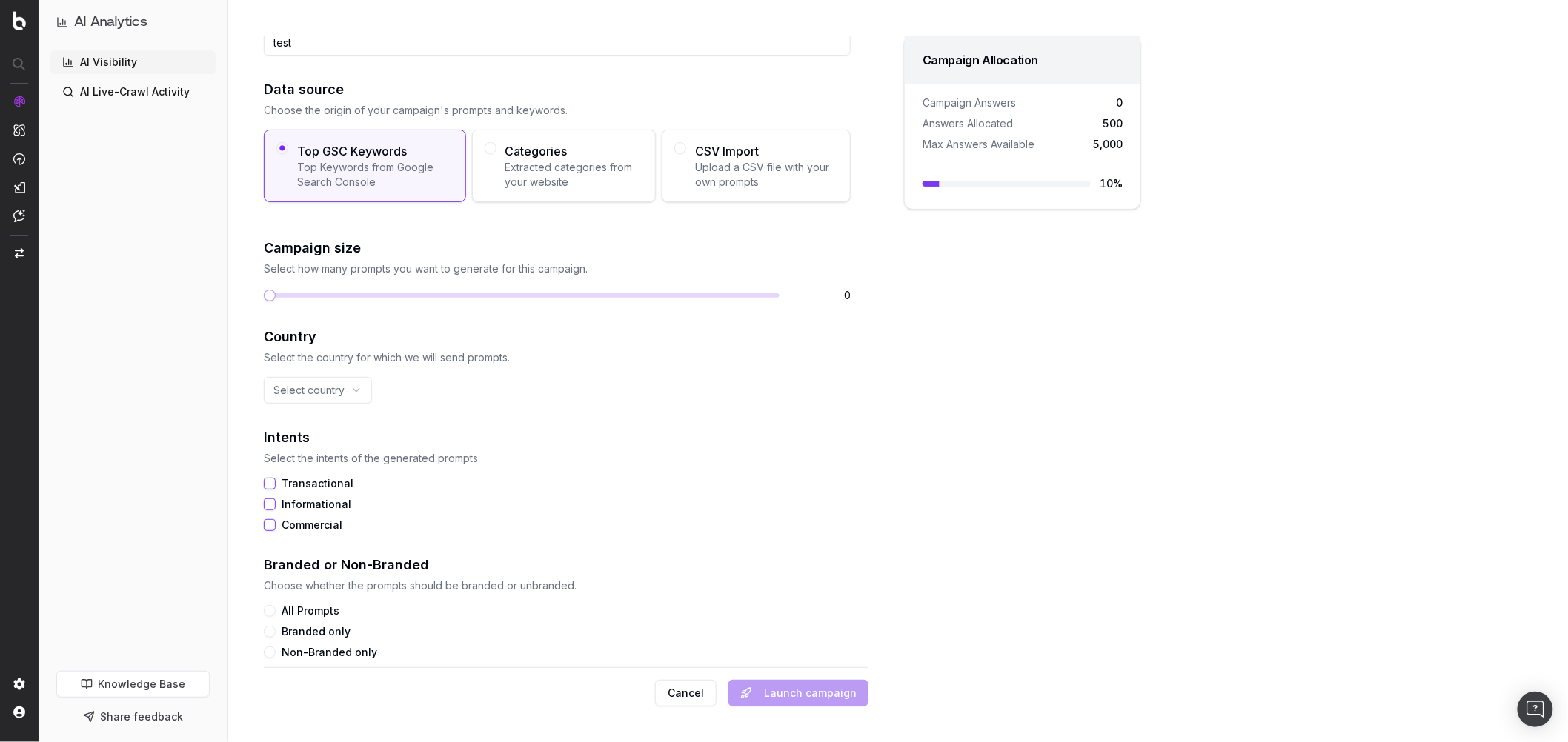
scroll to position [120, 0]
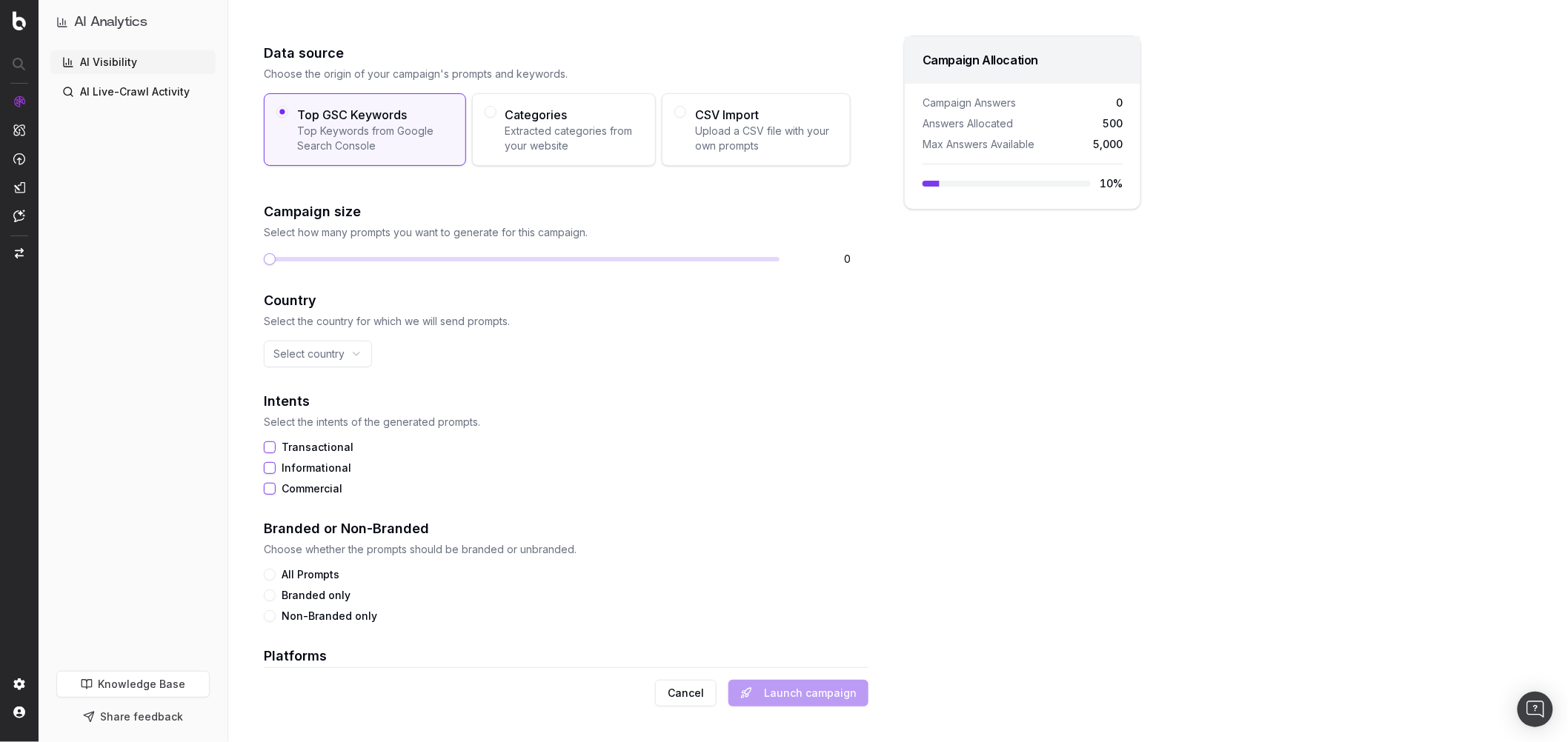
type input "test"
click at [320, 339] on div "Country Select the country for which we will send prompts. Select country" at bounding box center [557, 328] width 587 height 77
click at [320, 354] on html "AI Analytics AI Visibility AI Live-Crawl Activity Knowledge Base Share feedback…" at bounding box center [784, 371] width 1568 height 742
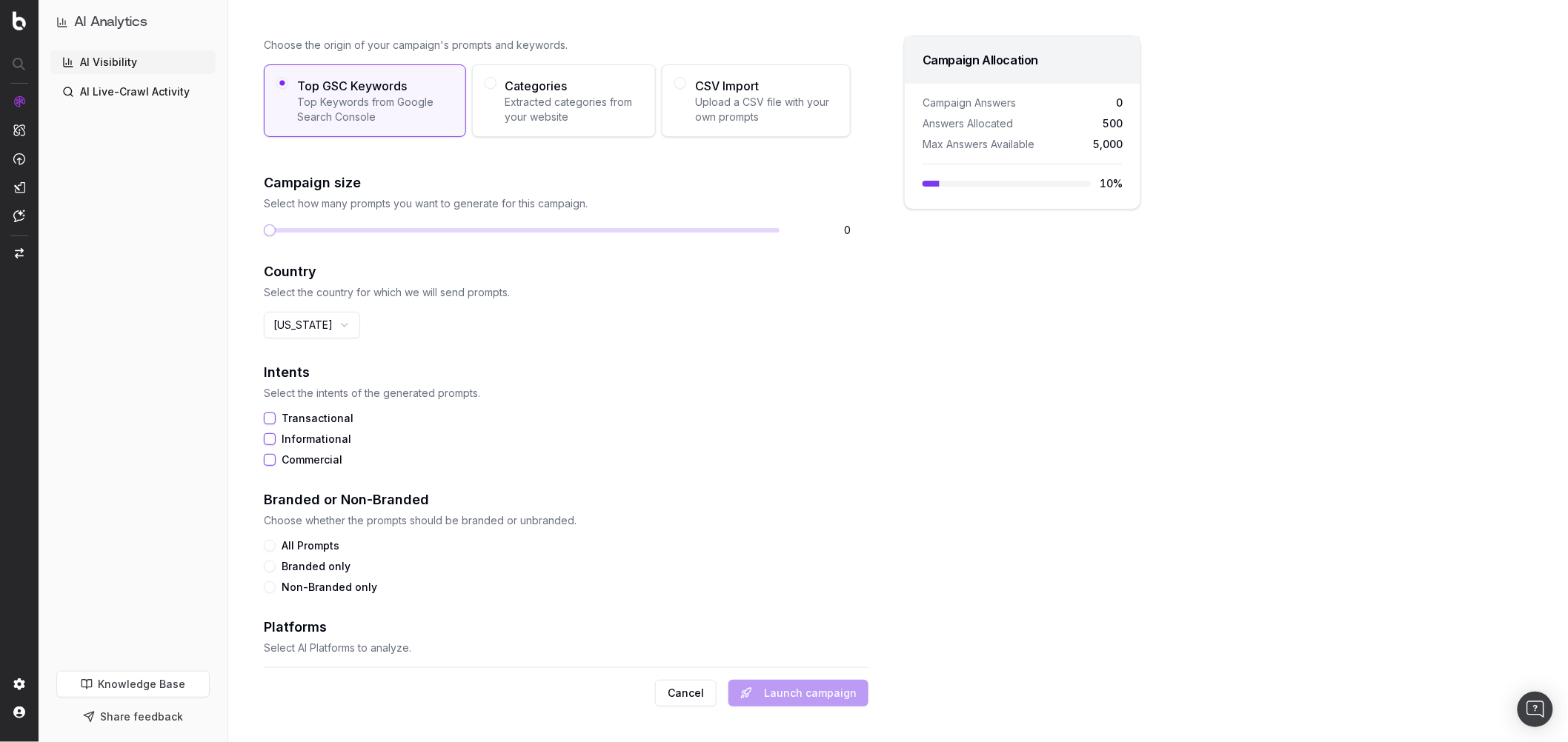
scroll to position [0, 0]
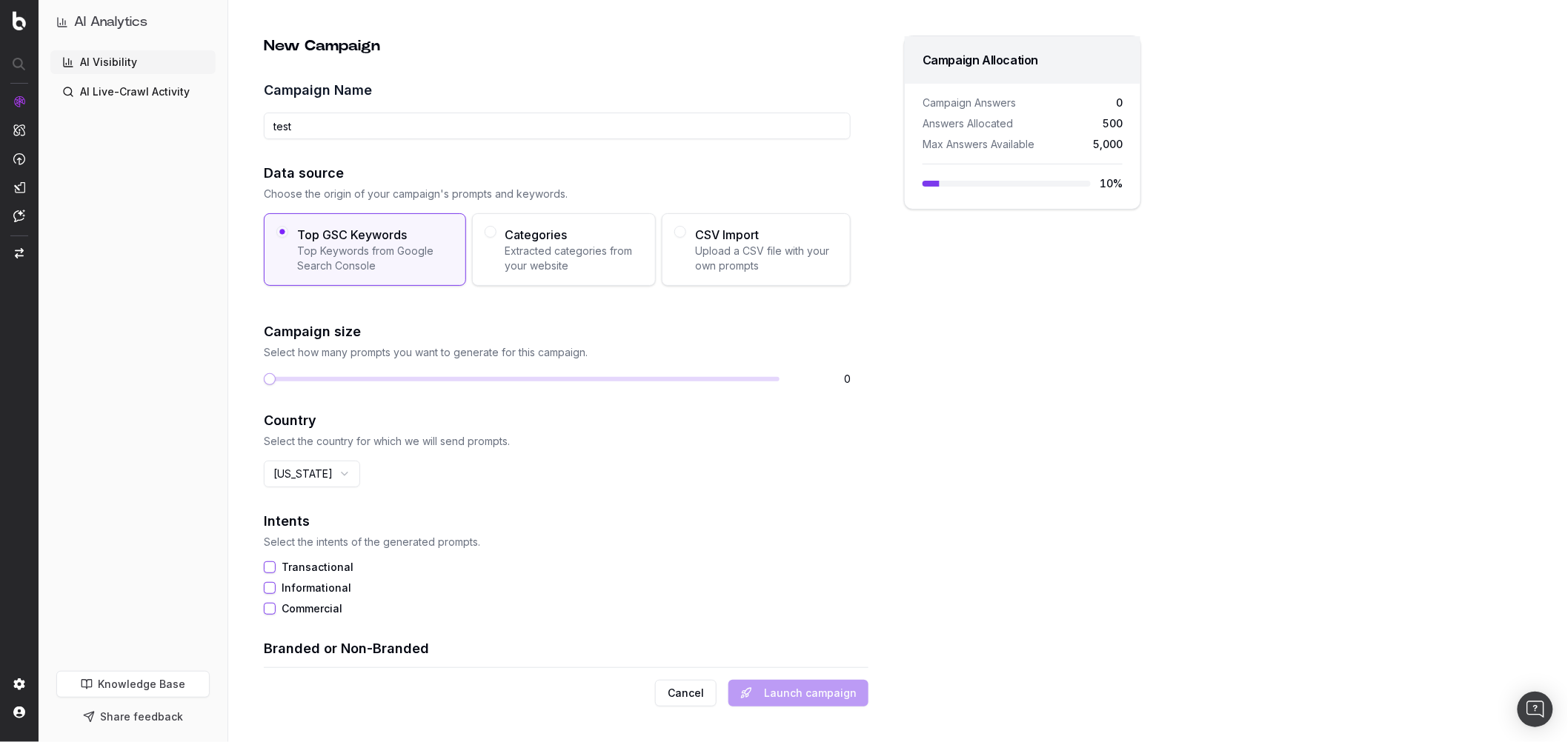
scroll to position [3, 0]
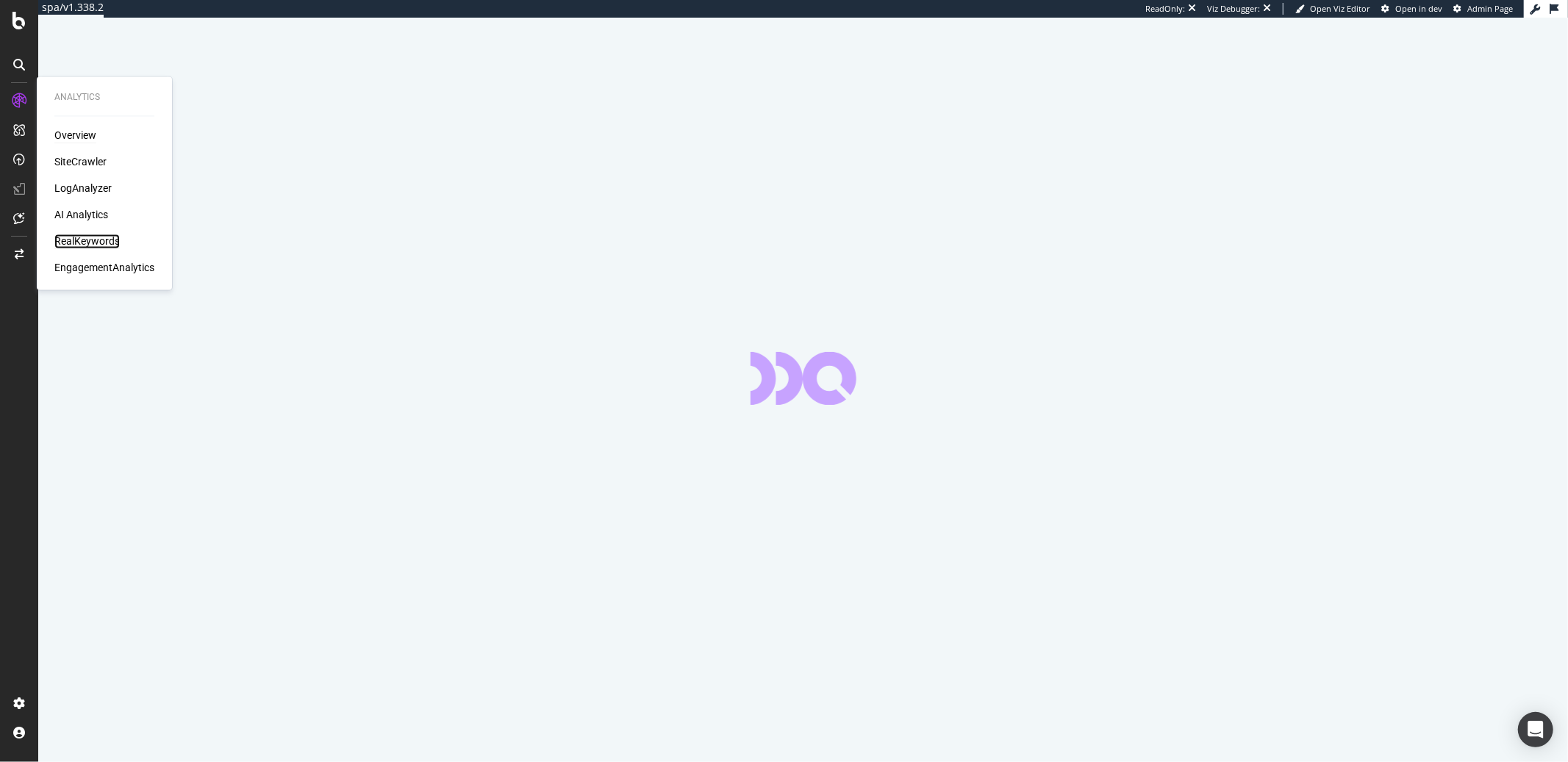
click at [95, 240] on div "RealKeywords" at bounding box center [87, 242] width 65 height 15
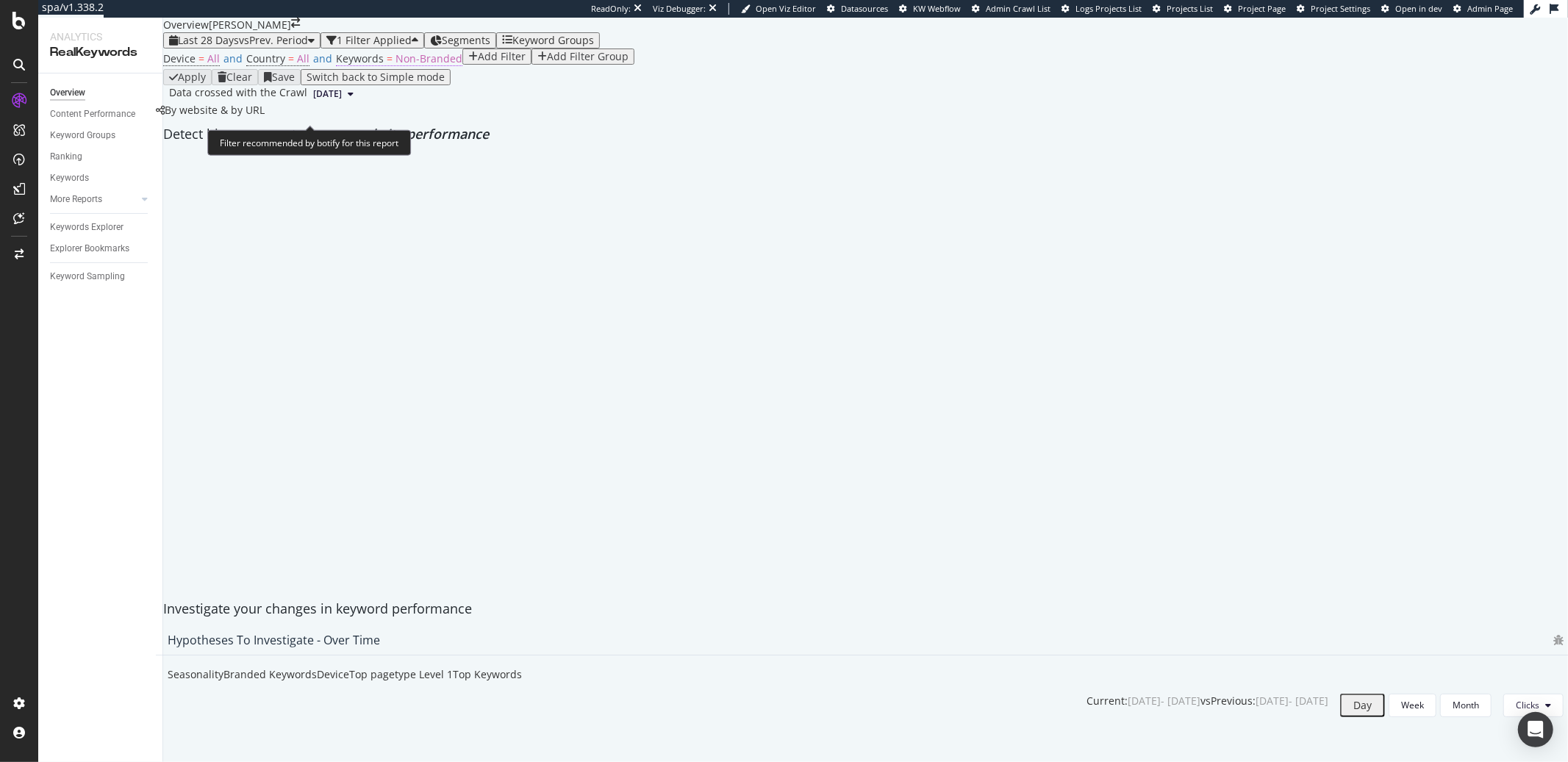
click at [399, 65] on span "Non-Branded" at bounding box center [429, 58] width 67 height 14
click at [539, 69] on div "Device = All and Country = All and Keywords = Non-Branded Add Filter Add Filter…" at bounding box center [865, 58] width 1405 height 21
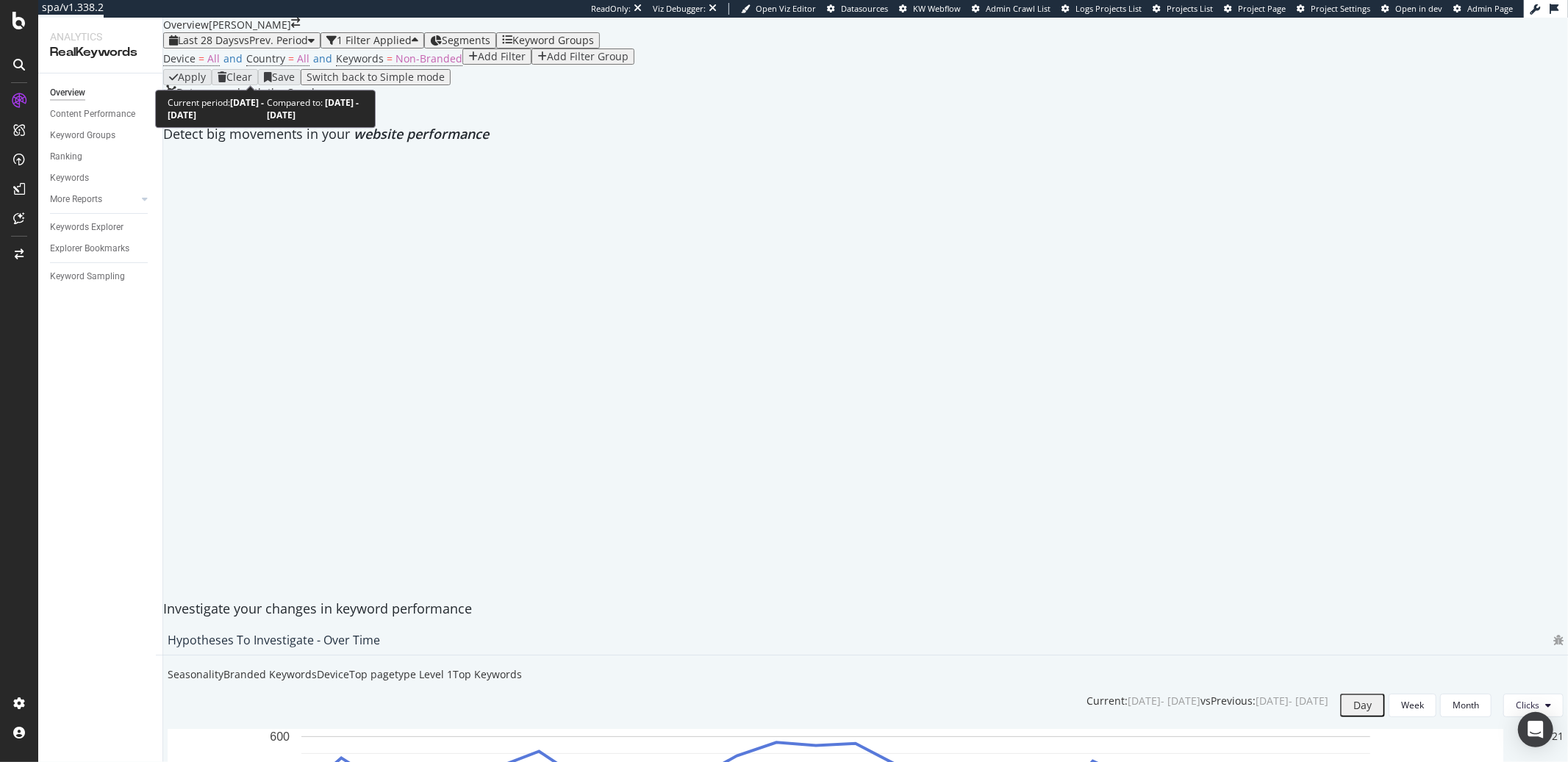
click at [259, 47] on span "vs Prev. Period" at bounding box center [273, 40] width 69 height 14
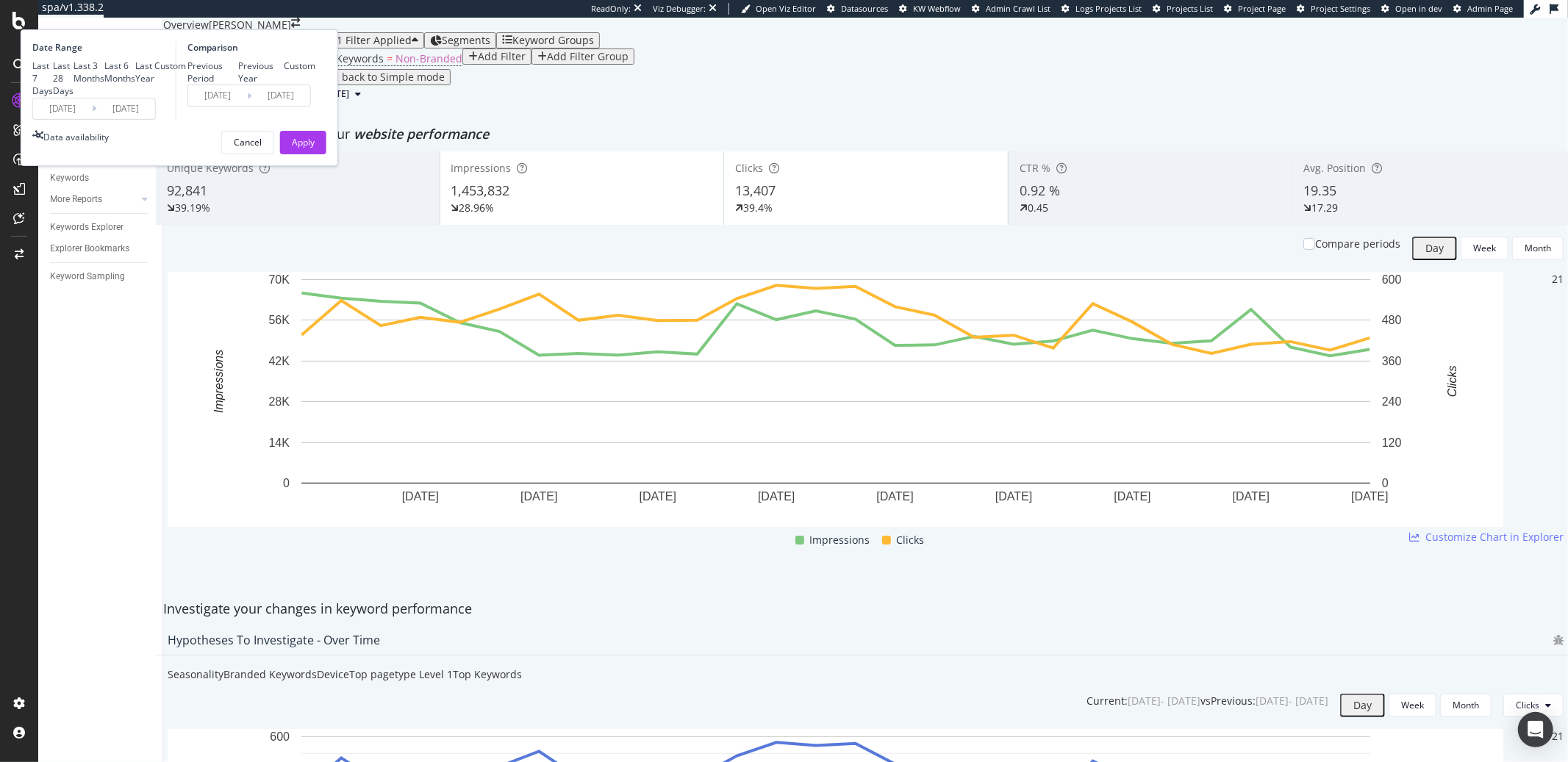
click at [284, 85] on div "Previous Year" at bounding box center [260, 72] width 45 height 25
type input "[DATE]"
click at [315, 149] on div "Apply" at bounding box center [303, 142] width 23 height 12
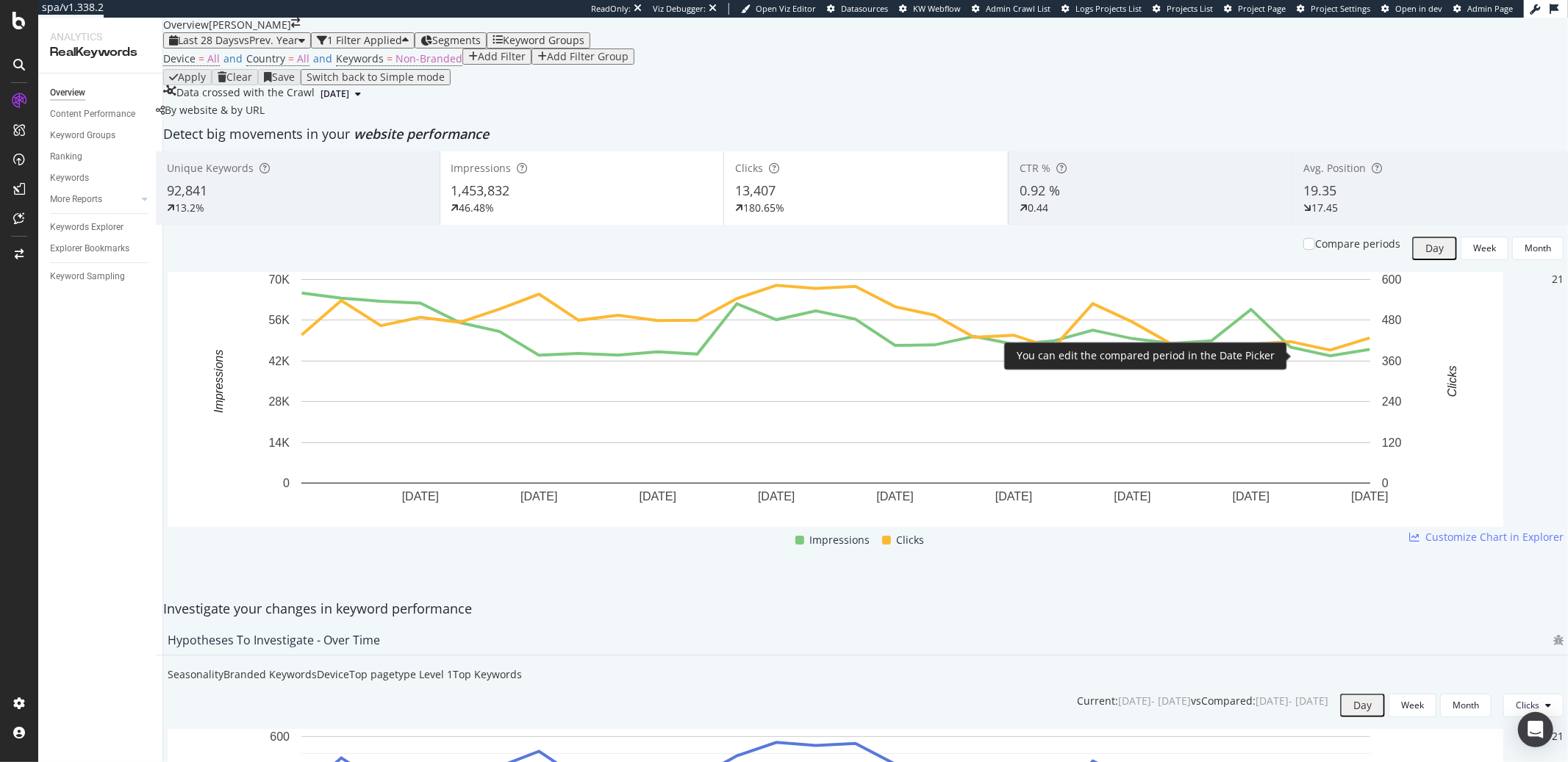
click at [1306, 252] on div "Compare periods" at bounding box center [1352, 243] width 97 height 15
click at [1303, 250] on div at bounding box center [1309, 243] width 12 height 12
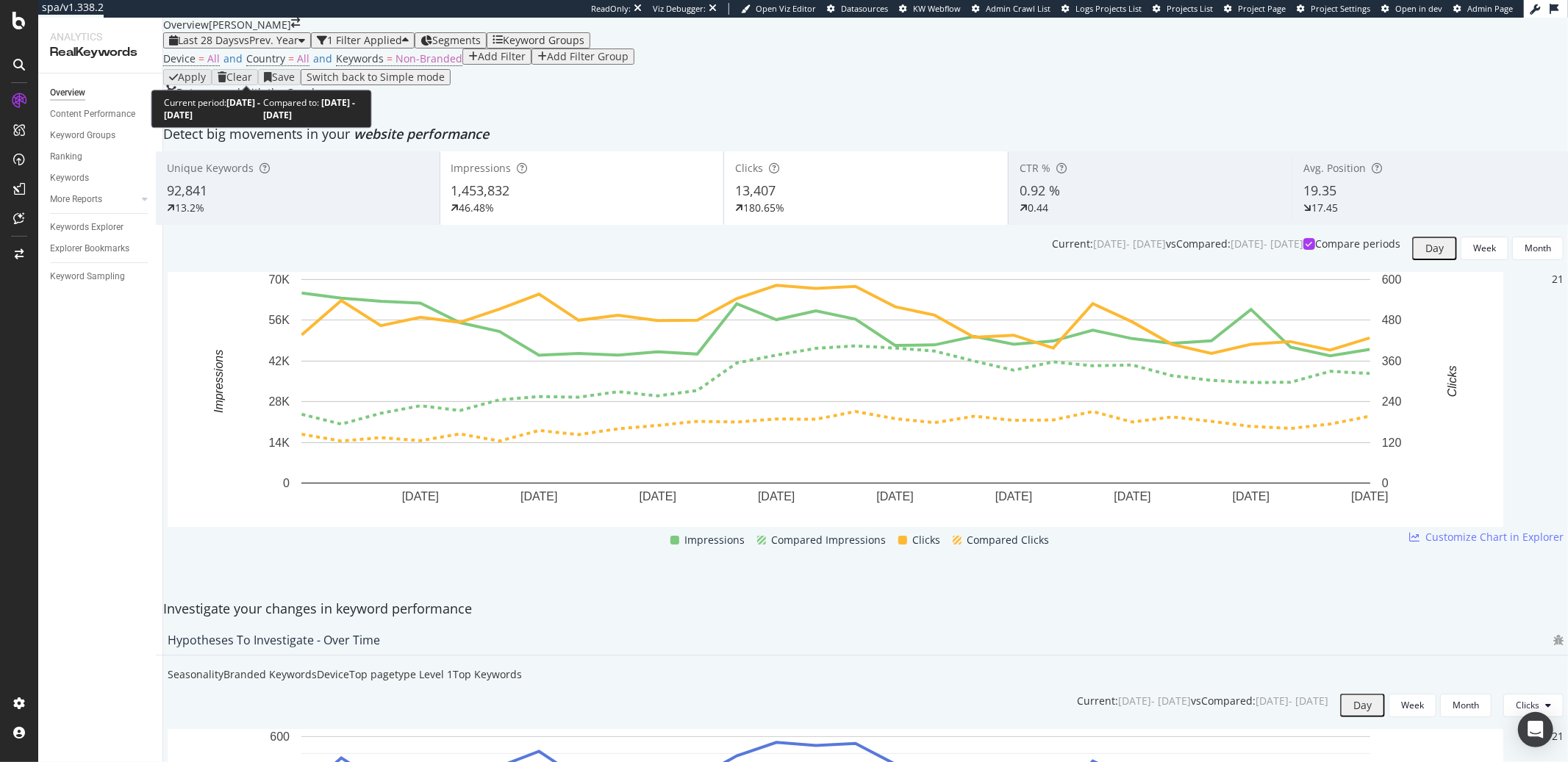
click at [270, 46] on div "Last 28 Days vs Prev. Year" at bounding box center [237, 40] width 136 height 12
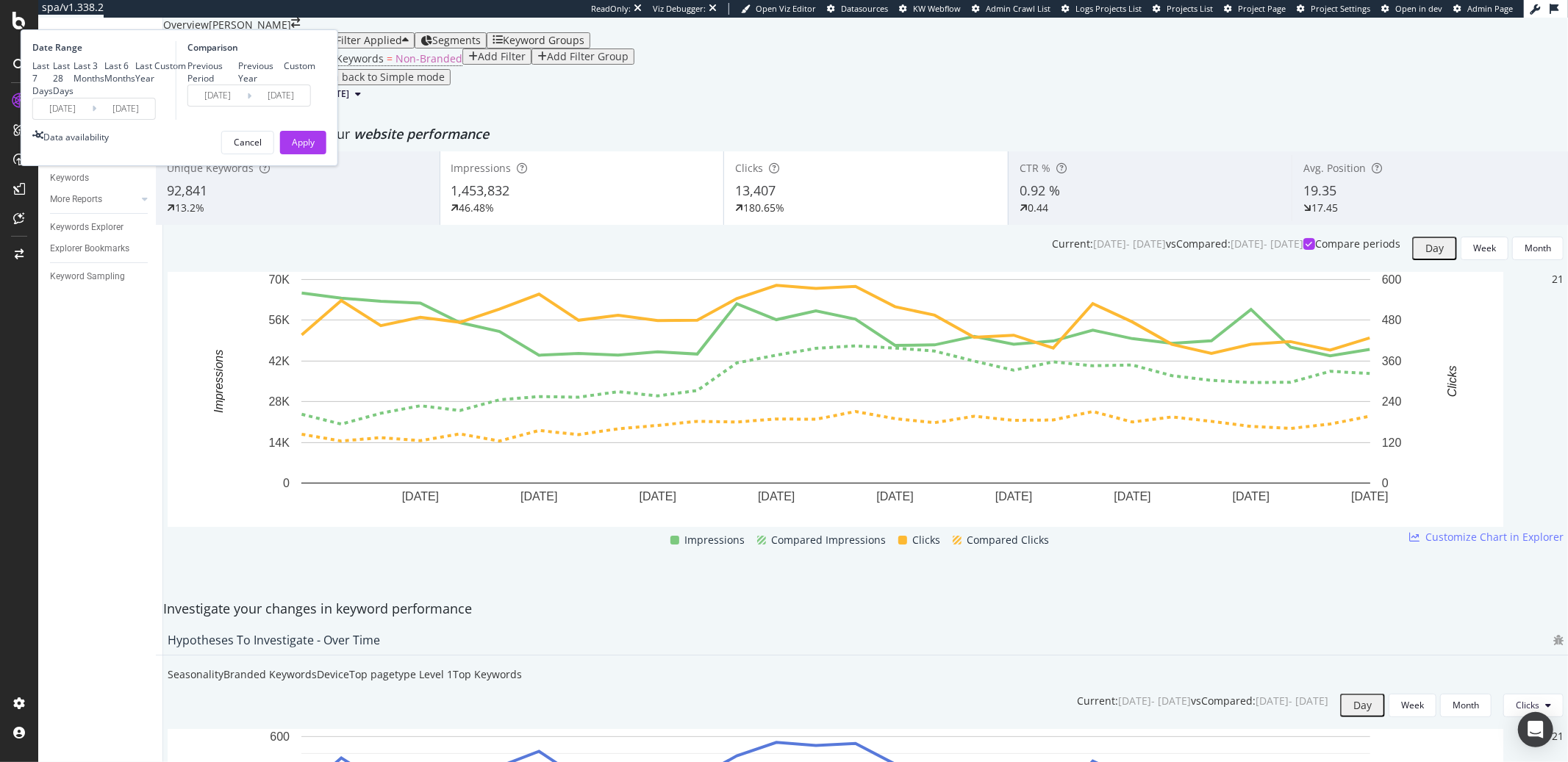
click at [105, 85] on div "Last 3 Months" at bounding box center [89, 72] width 31 height 25
type input "[DATE]"
click at [326, 155] on button "Apply" at bounding box center [303, 142] width 46 height 24
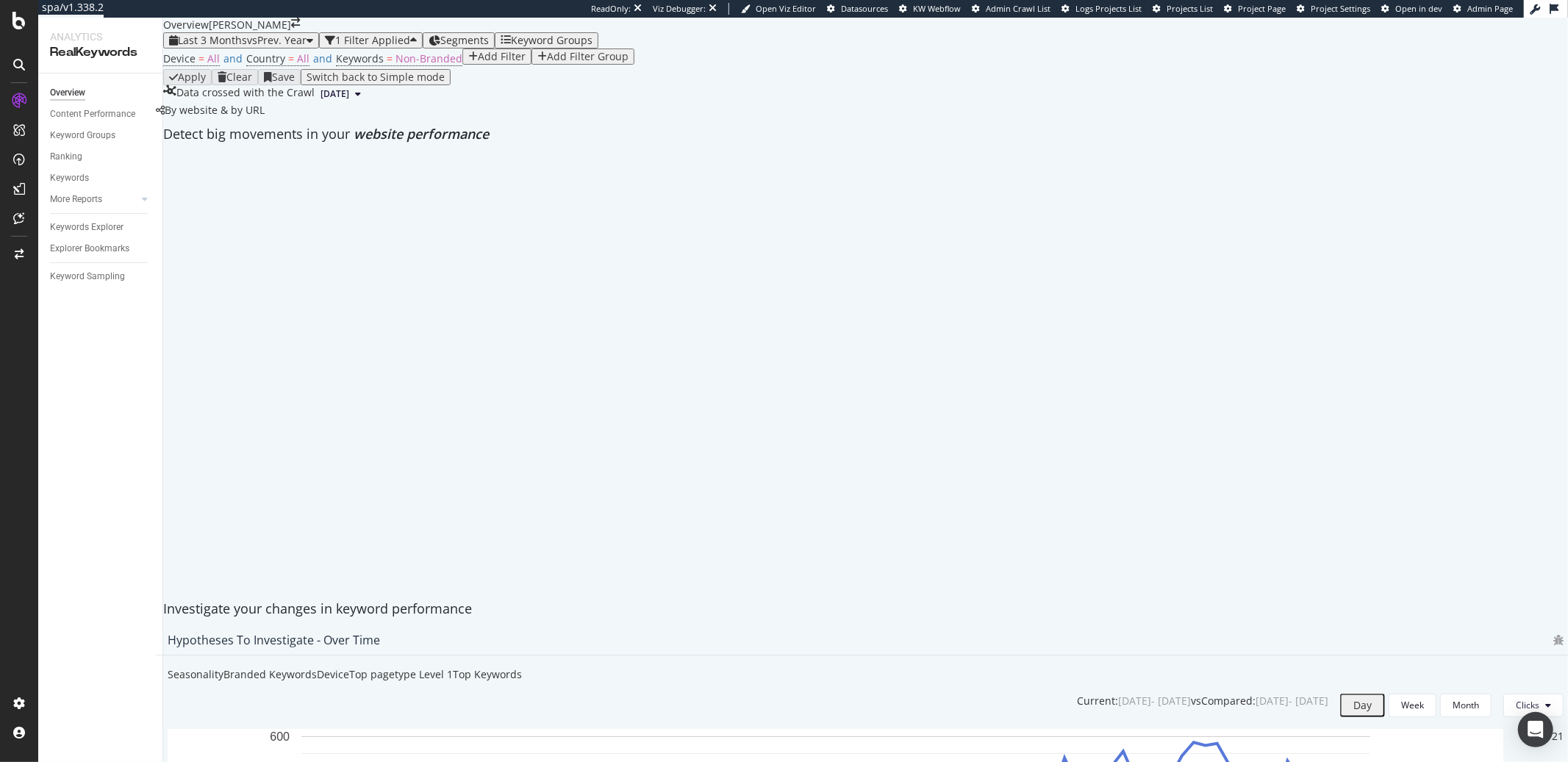
click at [478, 62] on div "Add Filter" at bounding box center [502, 56] width 48 height 12
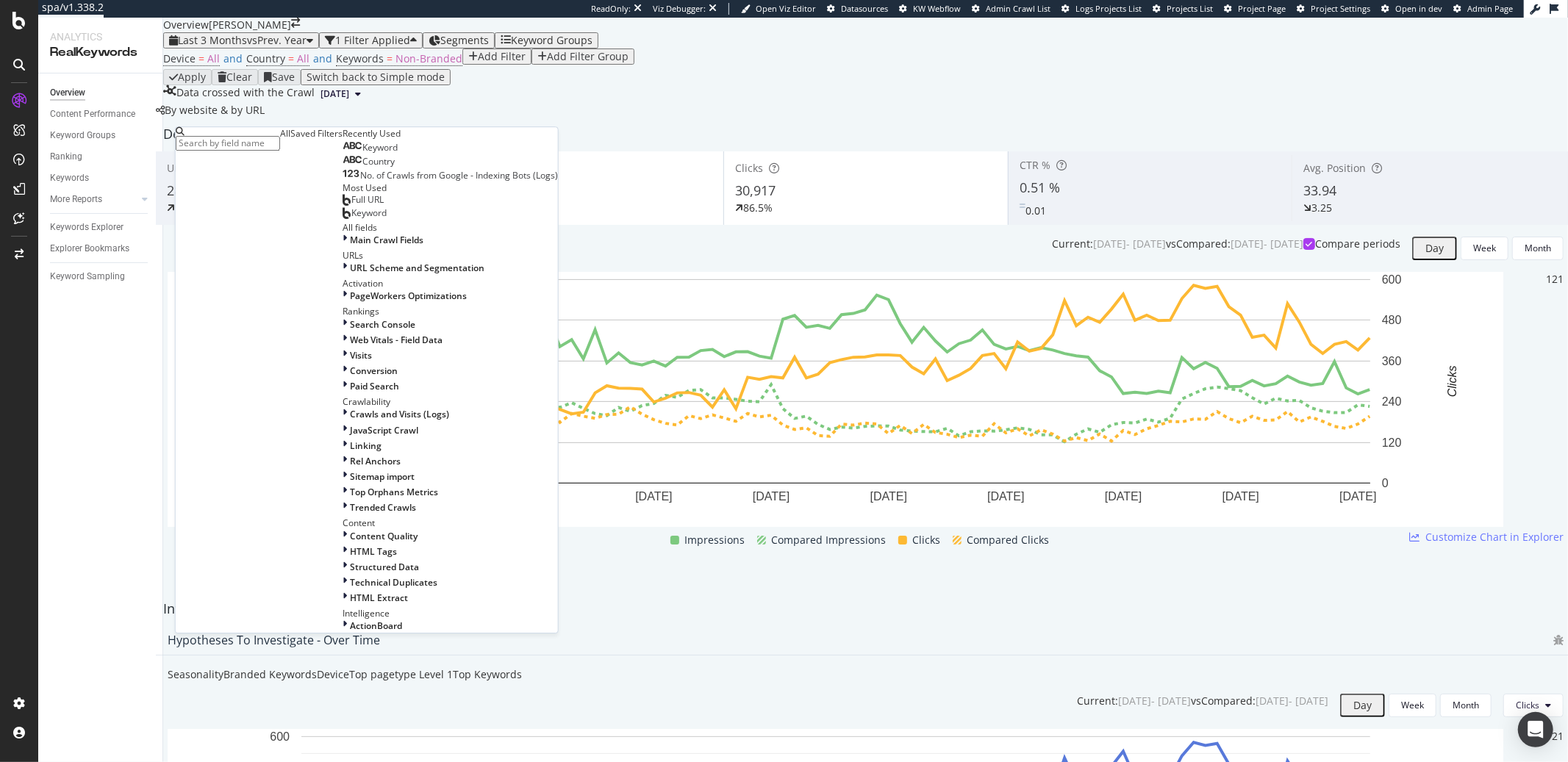
click at [363, 154] on span "Keyword" at bounding box center [380, 147] width 35 height 12
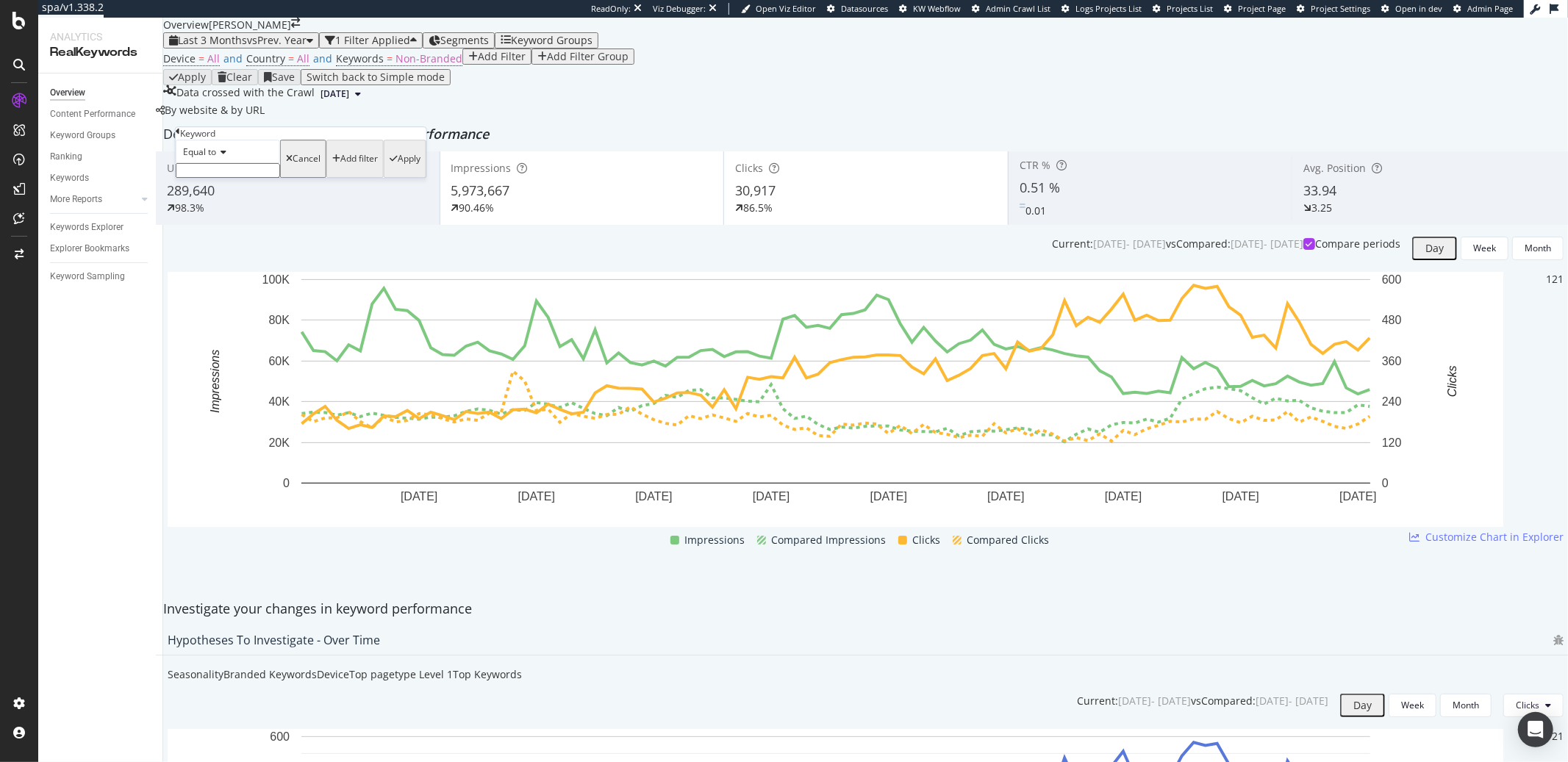
click at [210, 158] on span "Equal to" at bounding box center [199, 152] width 33 height 12
click at [236, 286] on span "Doesn't contain" at bounding box center [212, 279] width 64 height 12
click at [241, 178] on input "text" at bounding box center [228, 170] width 105 height 15
type input "bomb"
click at [383, 187] on button "Apply" at bounding box center [404, 162] width 42 height 47
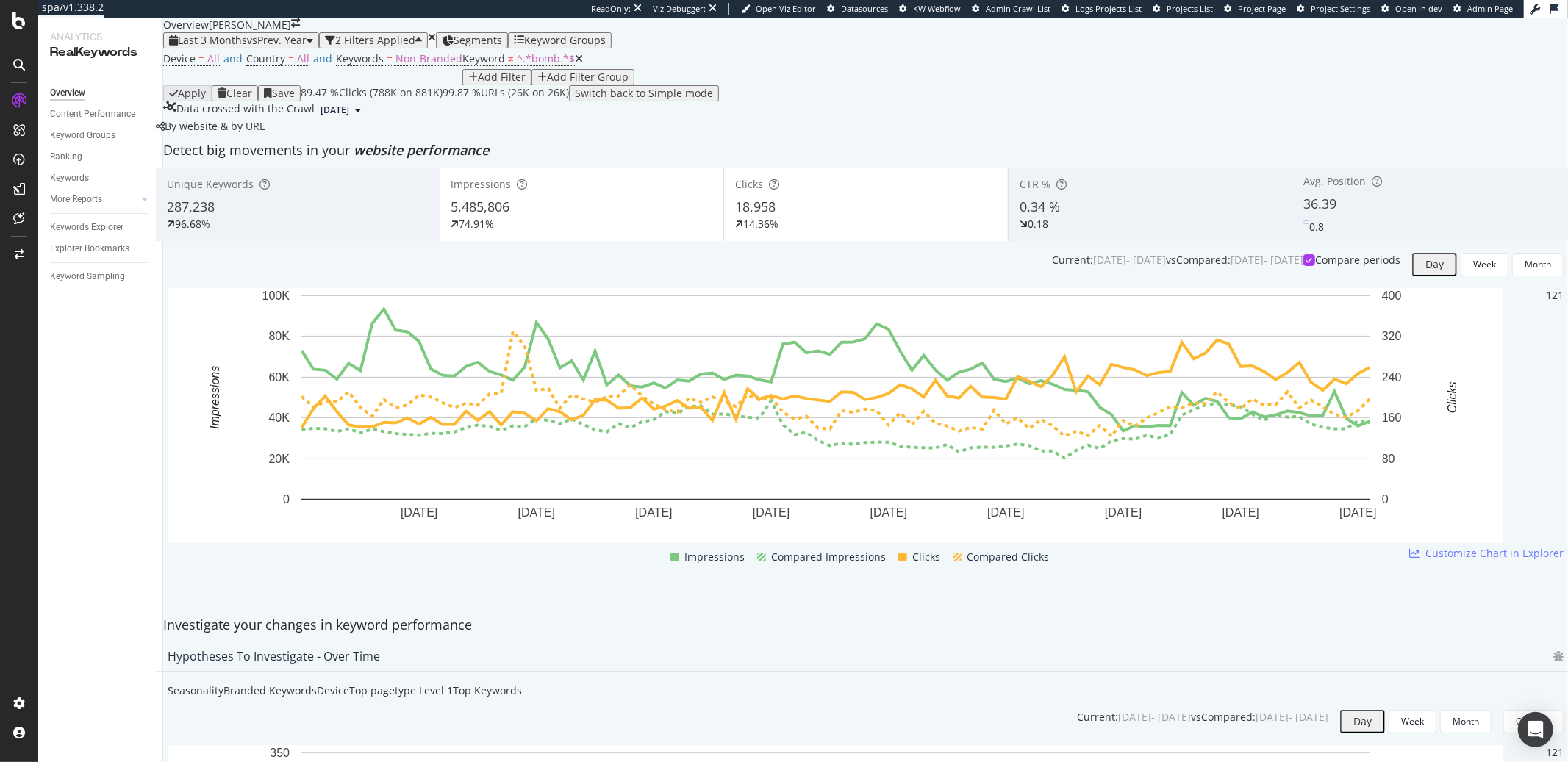
click at [563, 217] on div "5,485,806" at bounding box center [582, 207] width 262 height 19
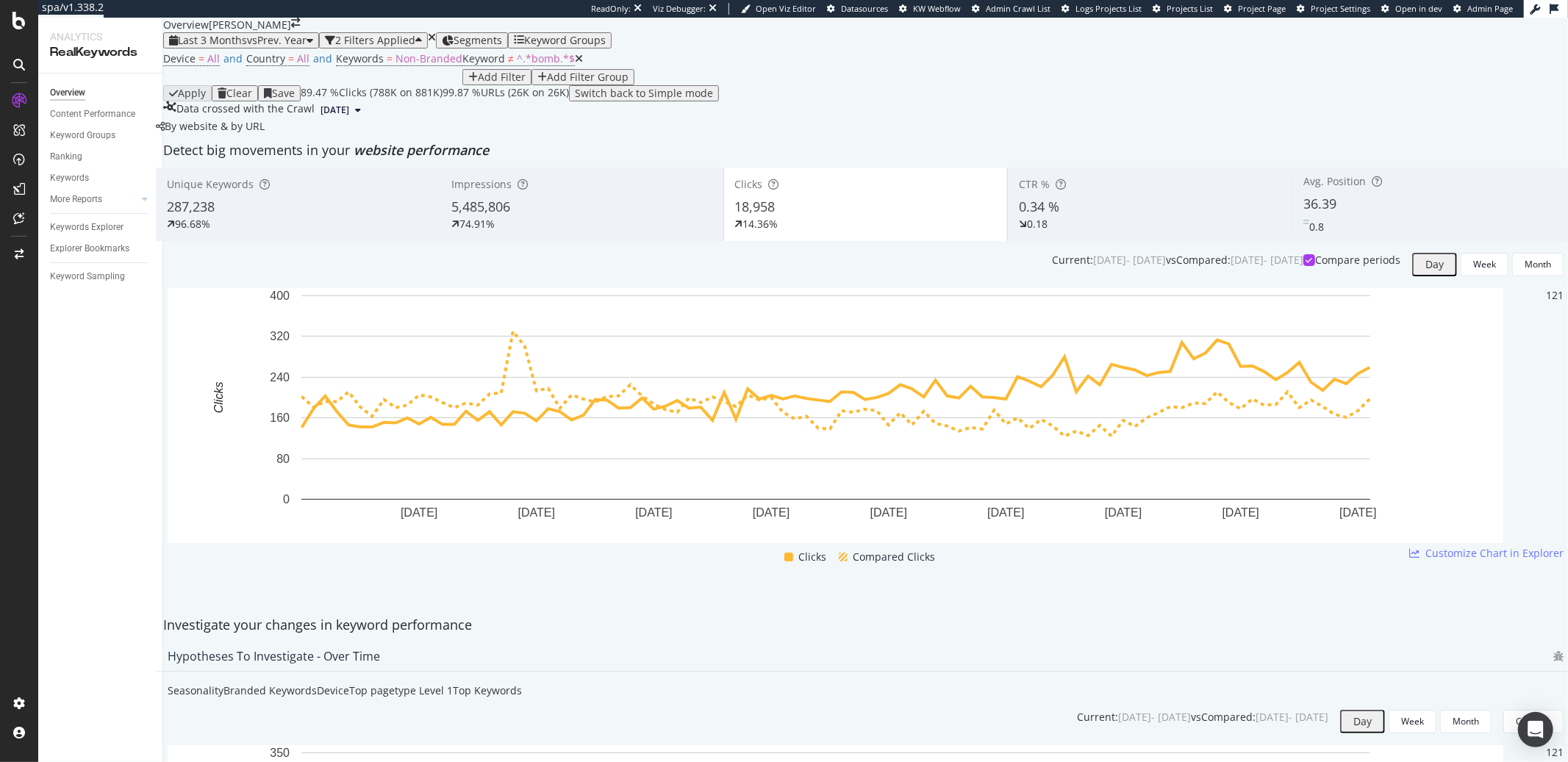
scroll to position [1342, 0]
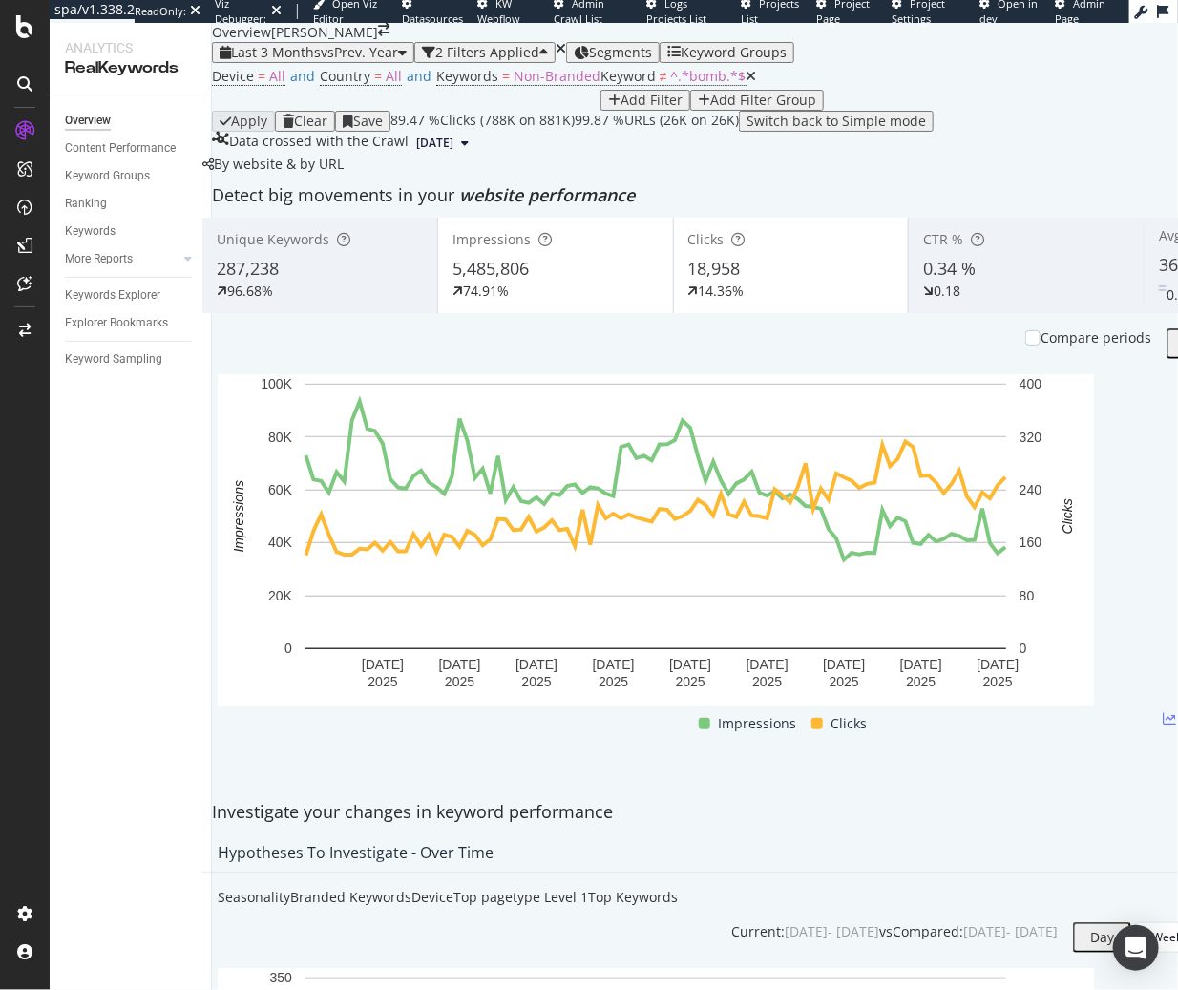
click at [559, 301] on div "74.91%" at bounding box center [556, 291] width 206 height 19
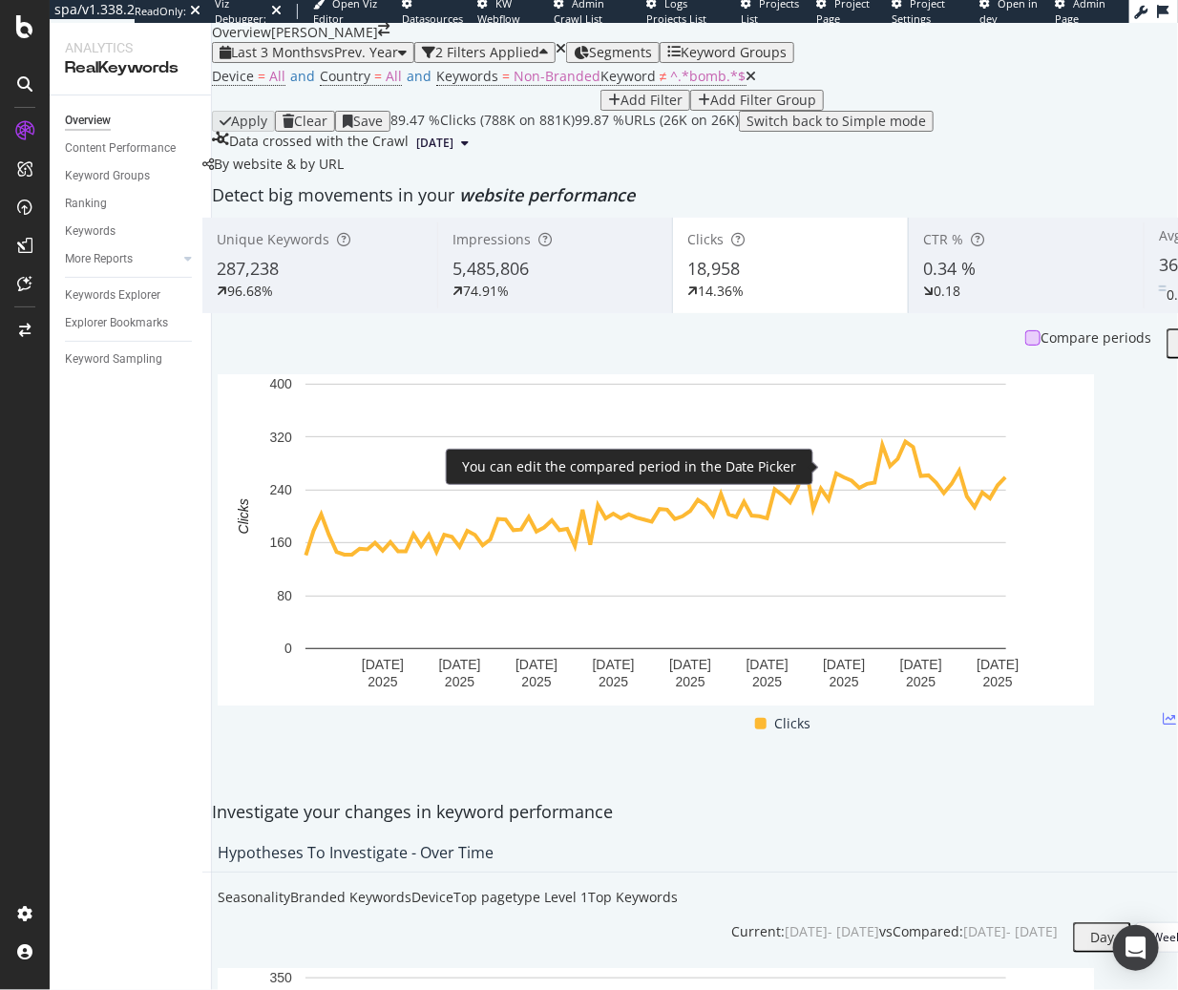
click at [1026, 346] on div at bounding box center [1033, 337] width 15 height 15
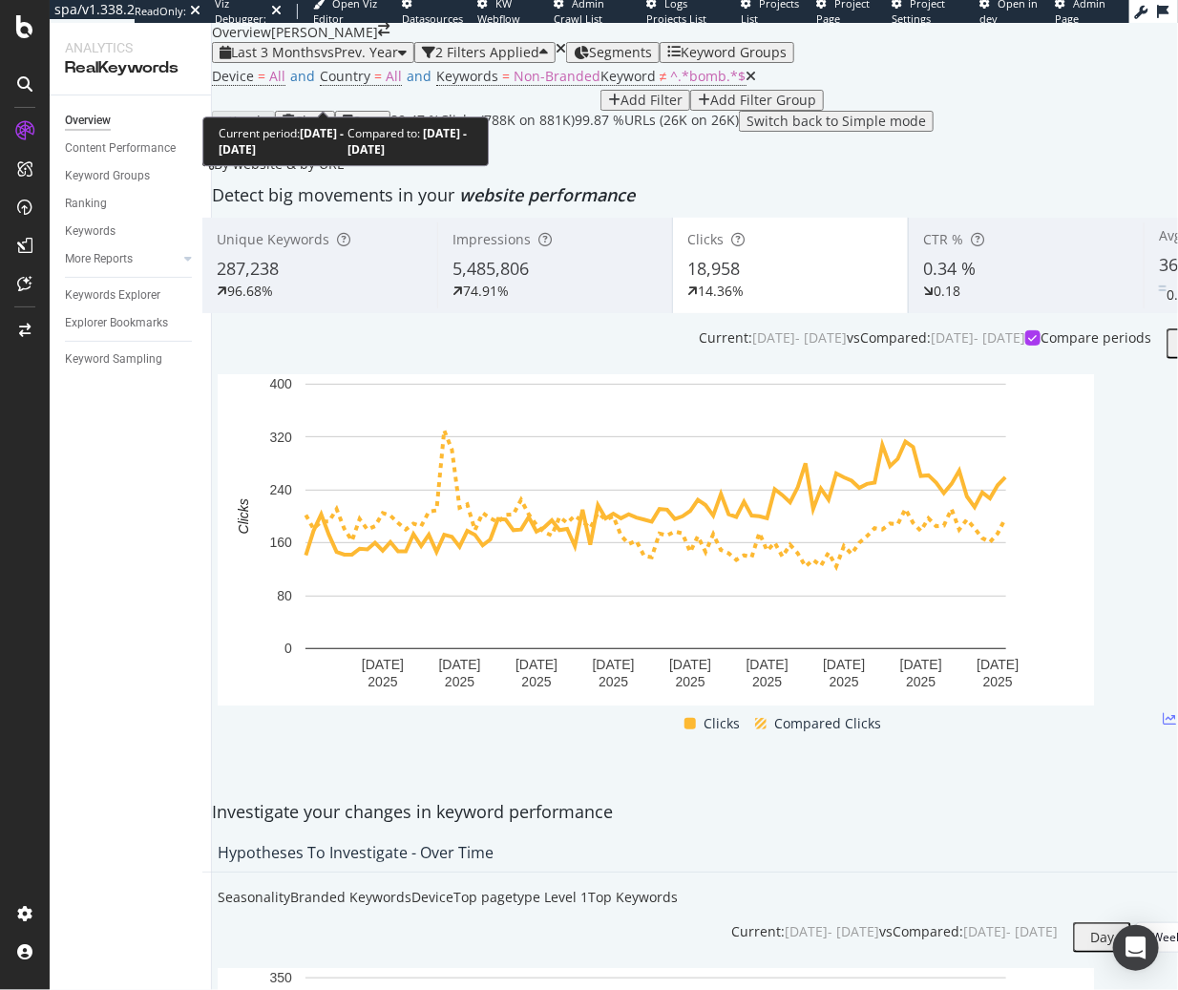
click at [303, 61] on span "Last 3 Months" at bounding box center [276, 52] width 90 height 18
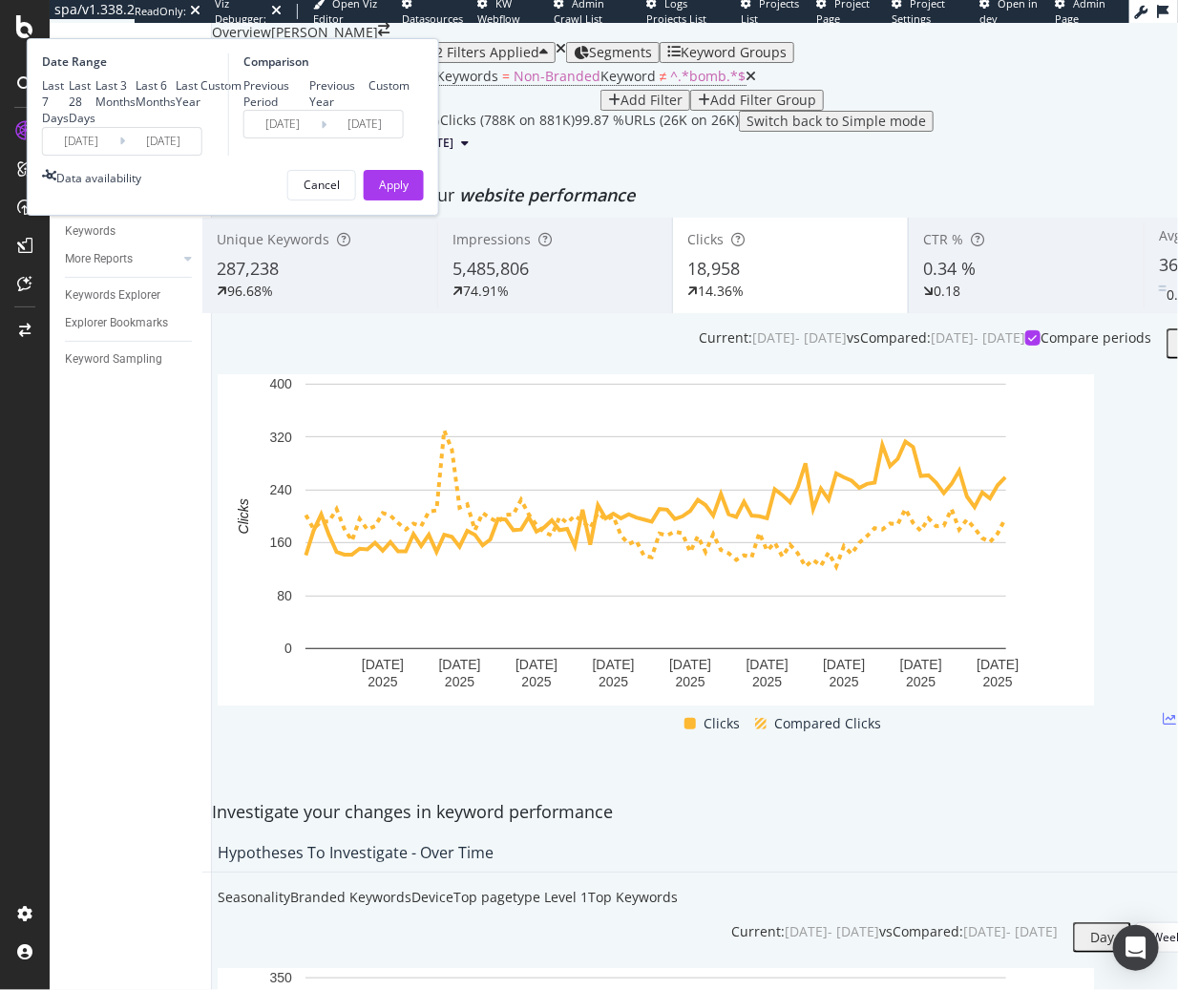
click at [847, 111] on div "Device = All and Country = All and Keywords = Non-Branded Keyword ≠ ^.*bomb.*$ …" at bounding box center [790, 87] width 1157 height 48
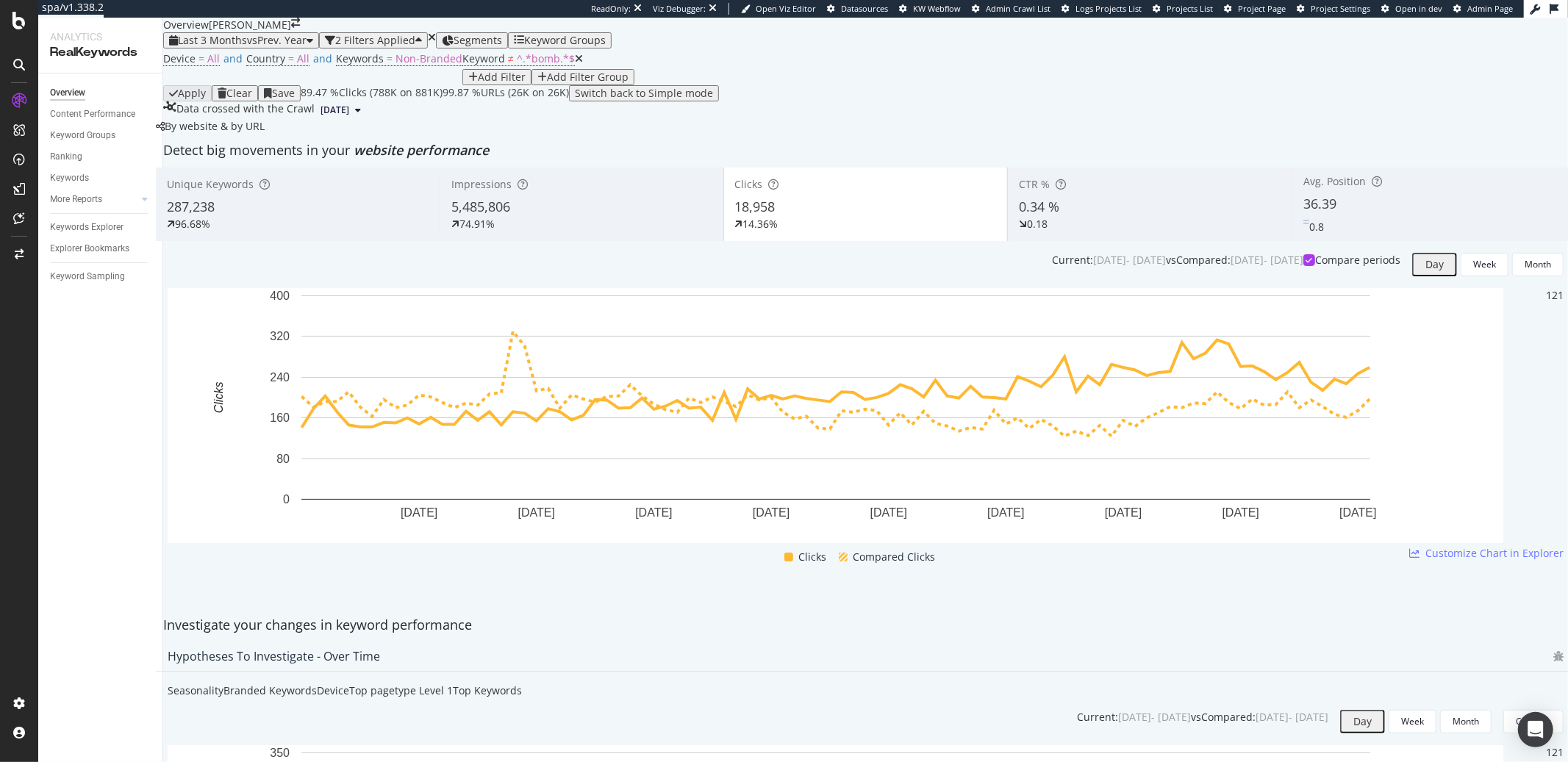
click at [575, 64] on icon at bounding box center [579, 58] width 8 height 10
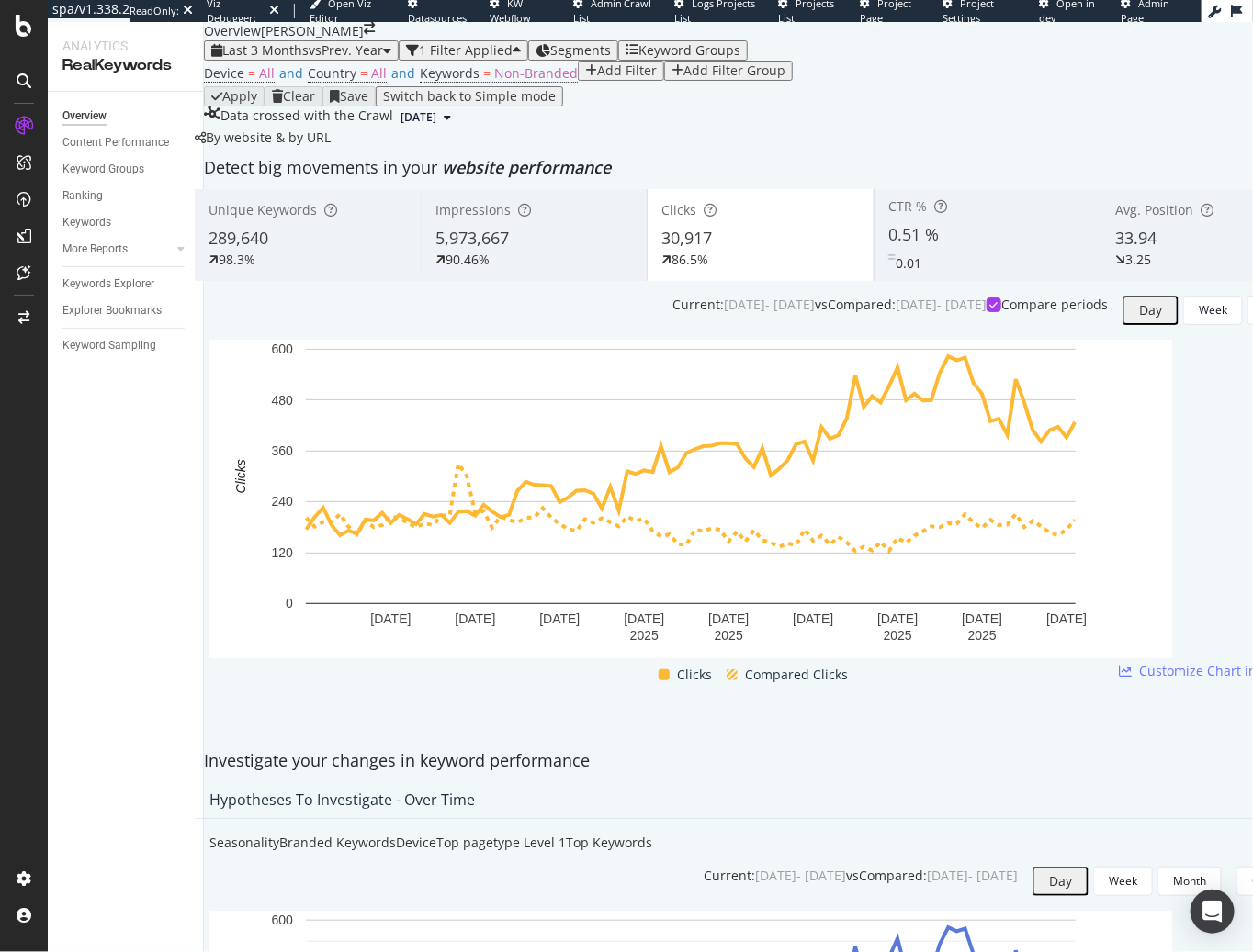
click at [597, 78] on div "Add Filter" at bounding box center [627, 70] width 60 height 14
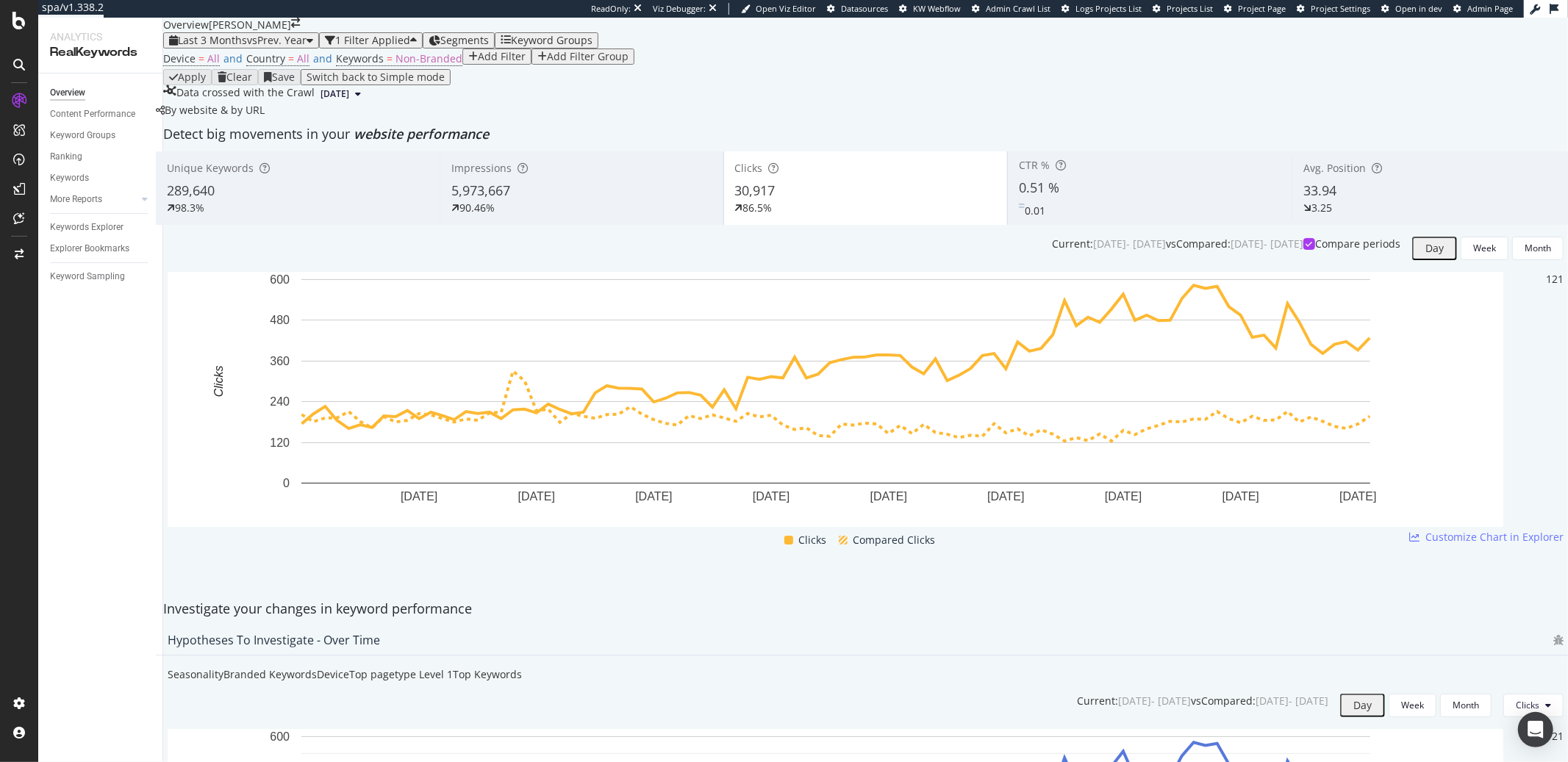
click at [616, 85] on div "Apply Clear Save Switch back to Simple mode" at bounding box center [865, 77] width 1405 height 16
click at [419, 65] on span "Non-Branded" at bounding box center [429, 58] width 67 height 14
click at [489, 47] on span "Segments" at bounding box center [464, 40] width 48 height 14
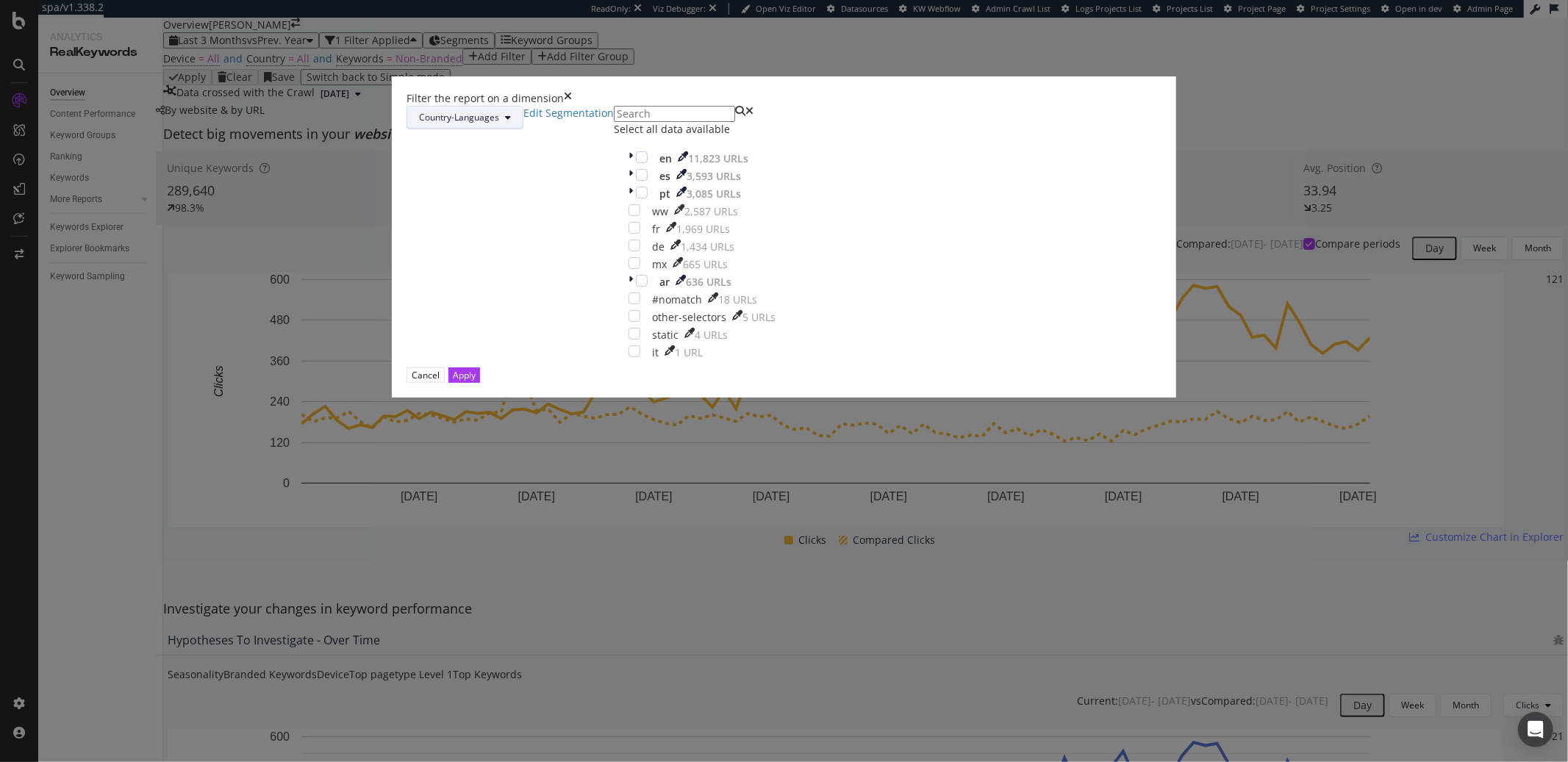
click at [523, 129] on button "Country-Languages" at bounding box center [465, 118] width 117 height 24
click at [680, 346] on span "Categtories" at bounding box center [700, 353] width 95 height 13
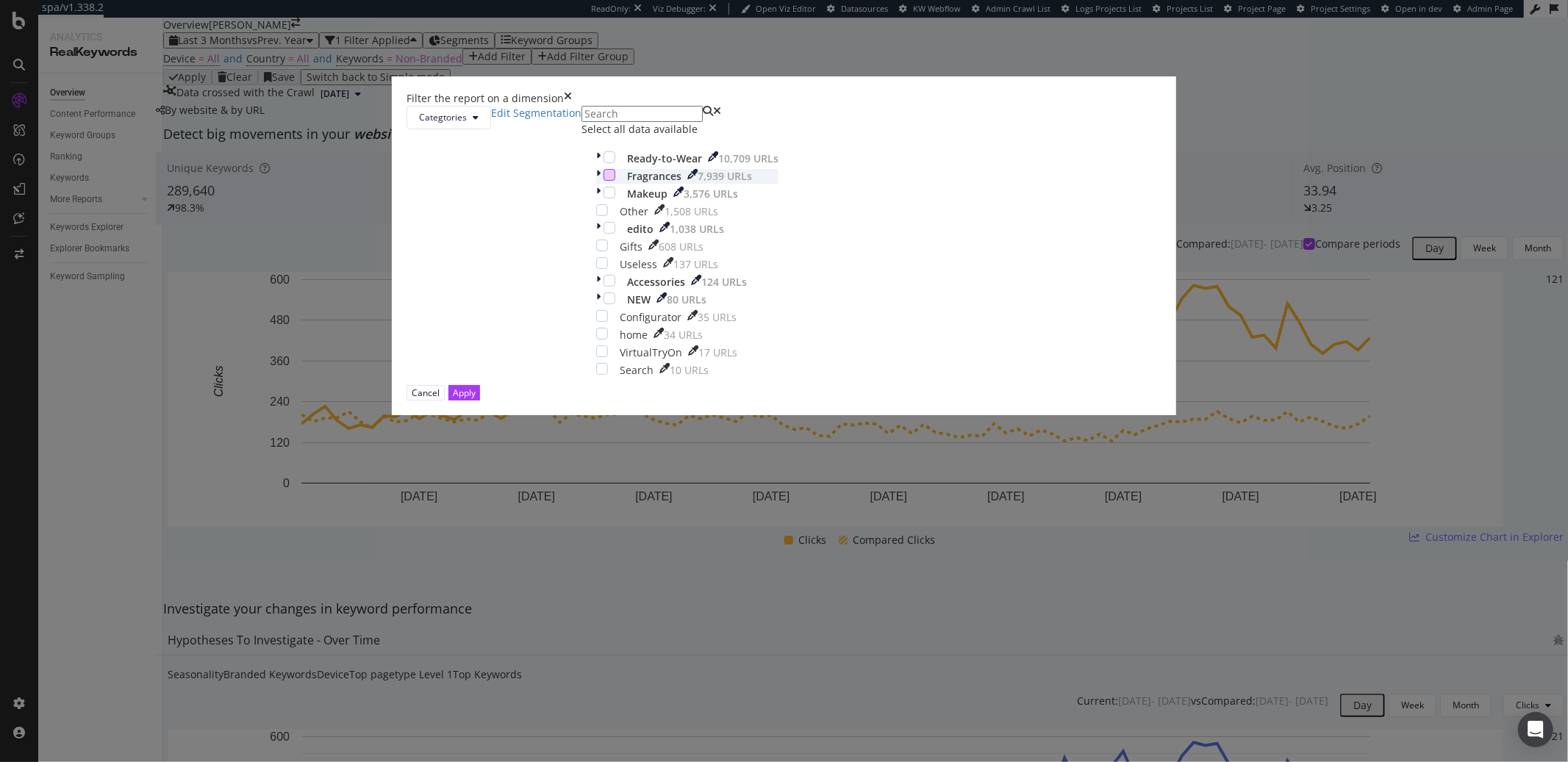
click at [615, 181] on div "modal" at bounding box center [609, 175] width 12 height 12
click at [476, 399] on div "Apply" at bounding box center [464, 393] width 23 height 12
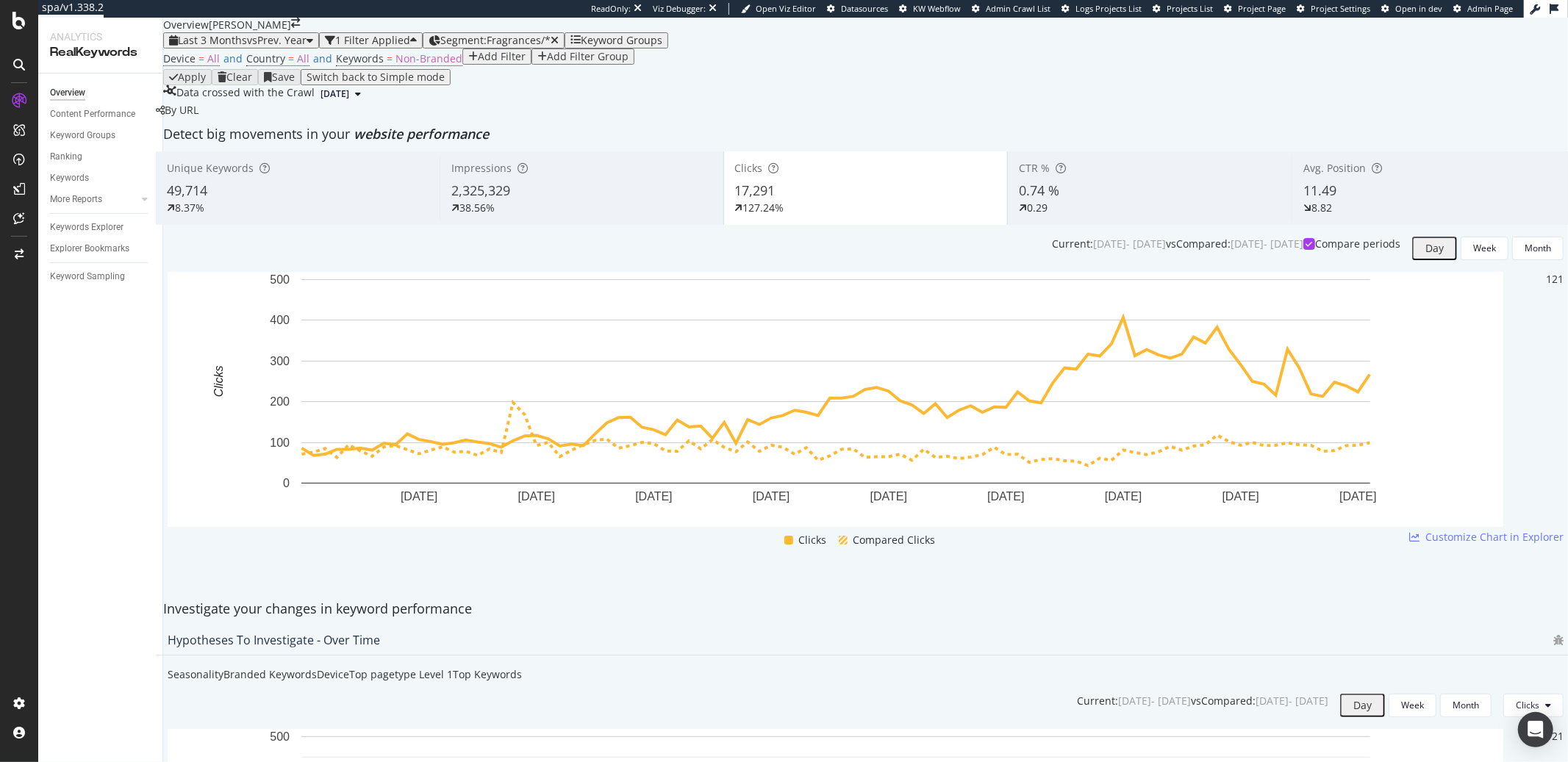
click at [468, 62] on div "button" at bounding box center [473, 56] width 9 height 10
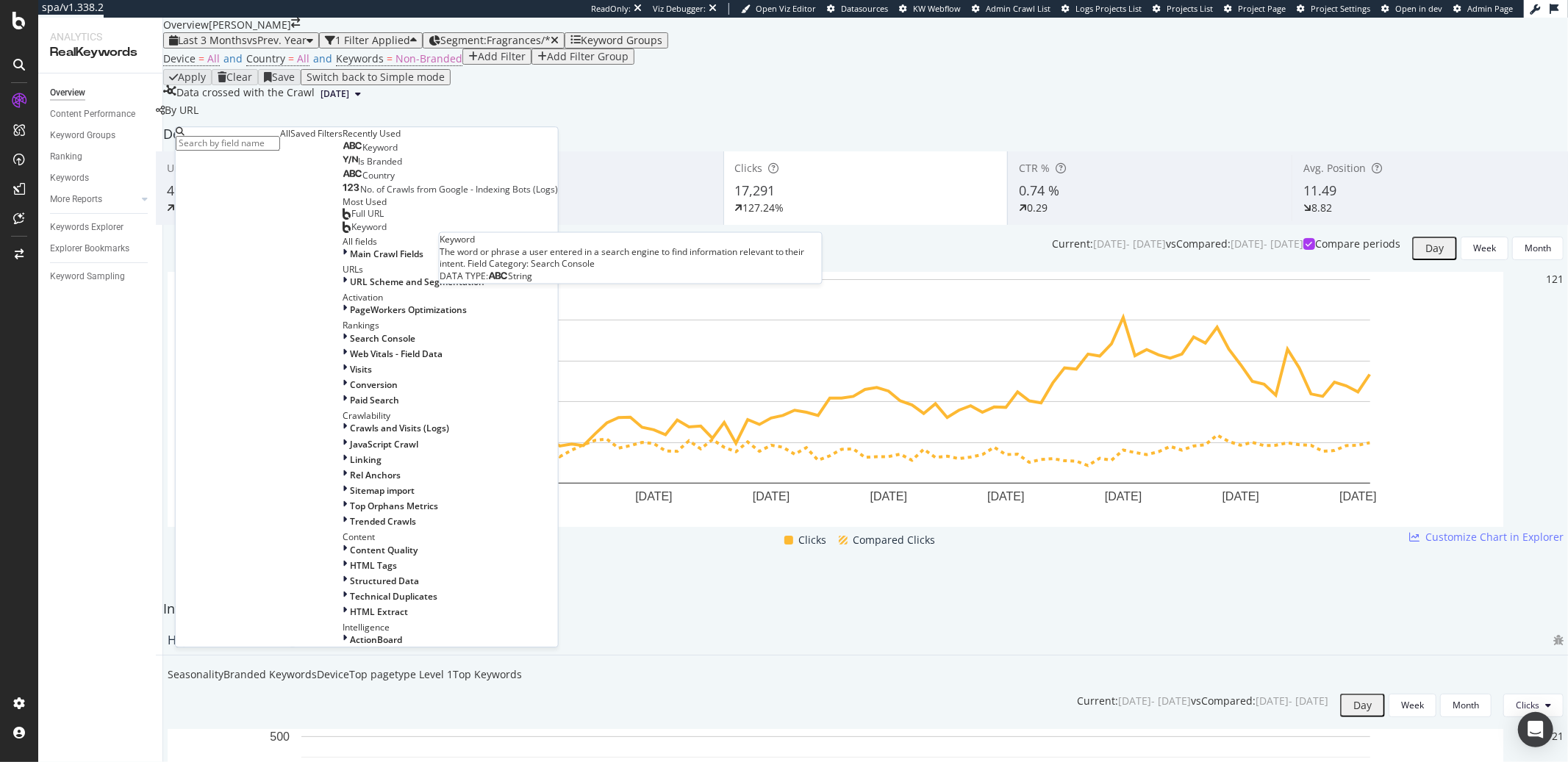
click at [363, 154] on span "Keyword" at bounding box center [380, 147] width 35 height 12
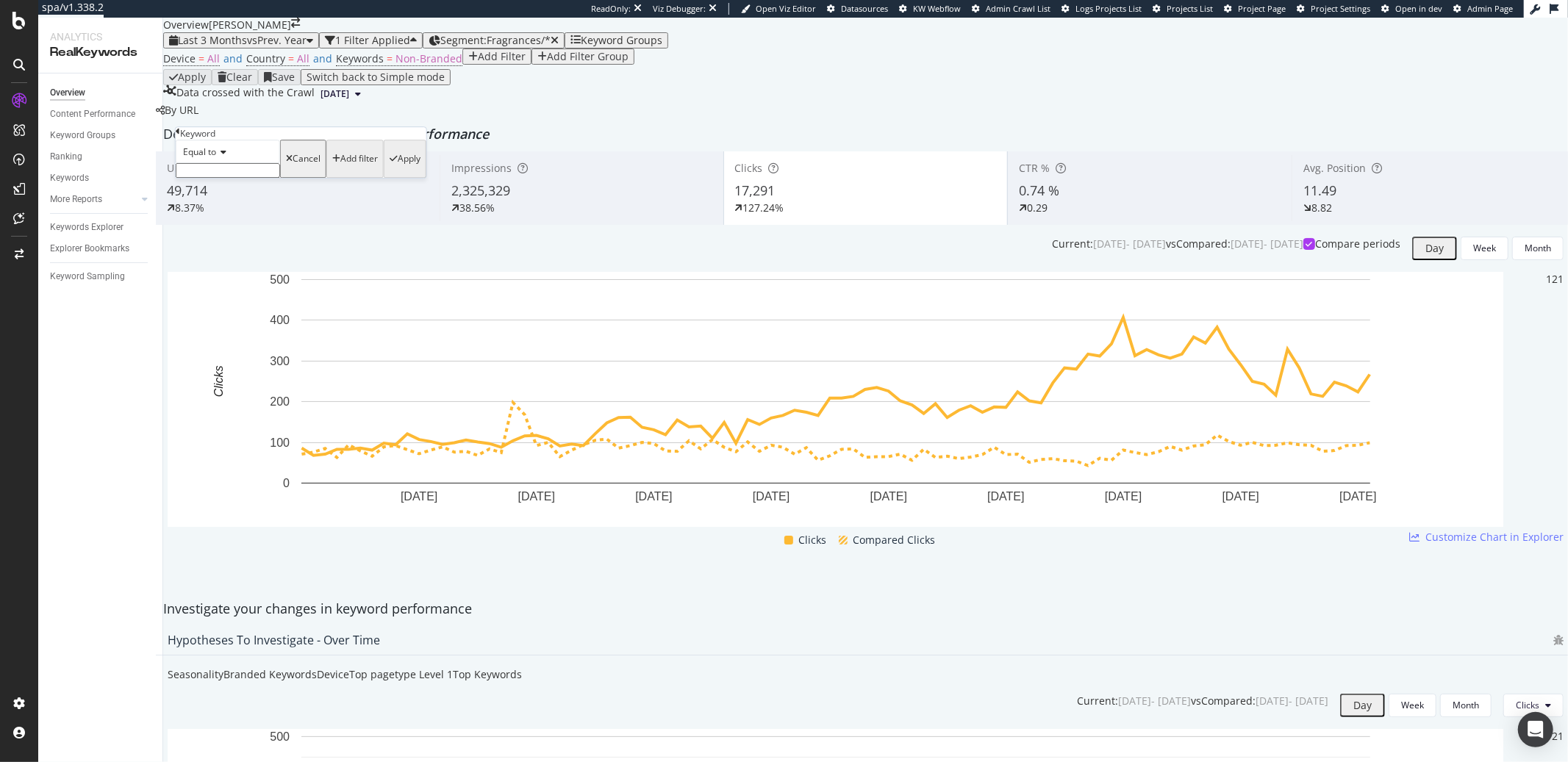
click at [224, 156] on icon at bounding box center [221, 152] width 10 height 8
click at [240, 286] on span "Doesn't contain" at bounding box center [212, 279] width 64 height 12
click at [279, 178] on input "text" at bounding box center [228, 170] width 105 height 15
type input "bomb"
click at [389, 168] on div "button" at bounding box center [393, 162] width 8 height 8
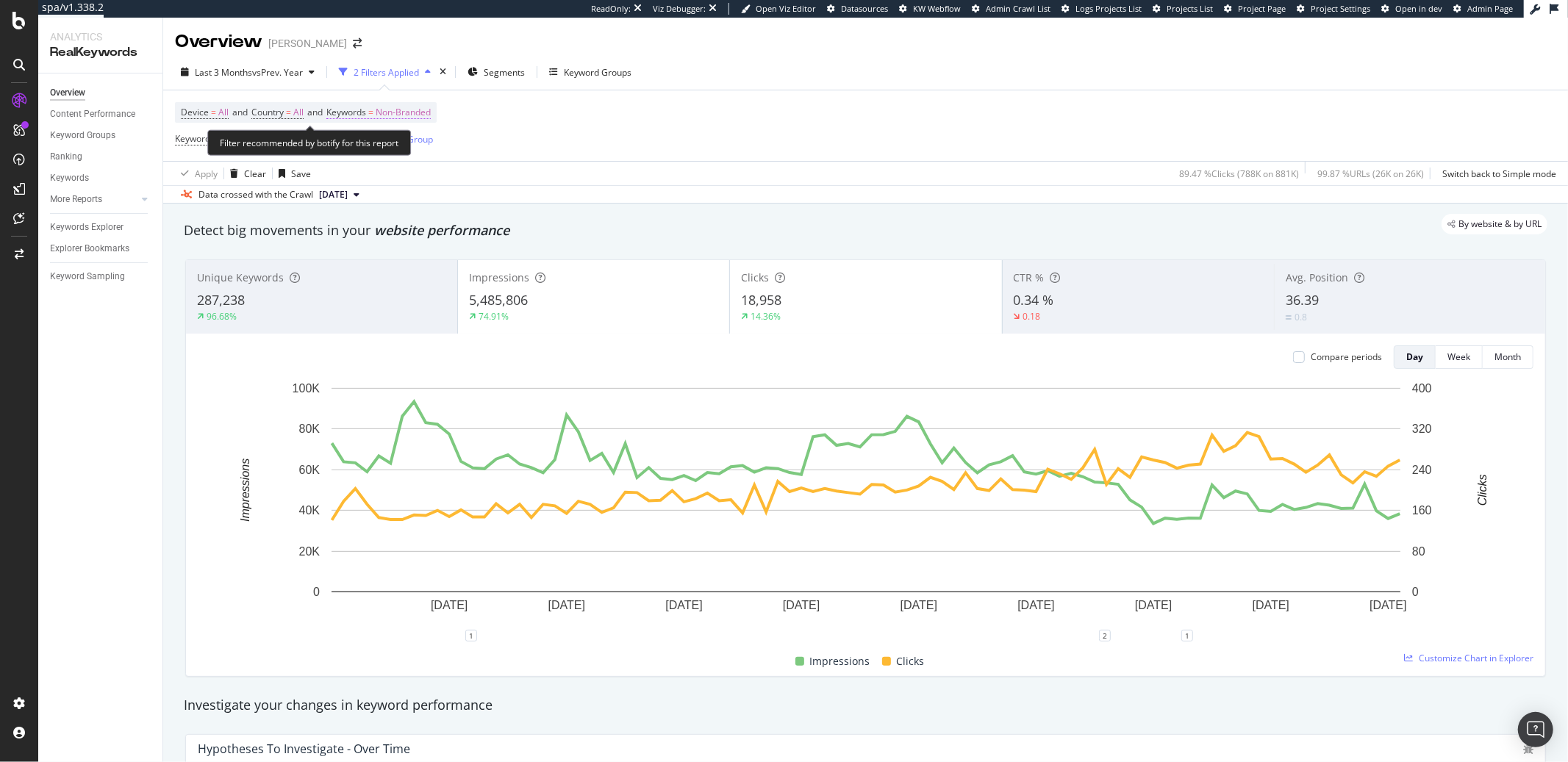
click at [403, 116] on span "Non-Branded" at bounding box center [403, 112] width 55 height 21
click at [392, 147] on span "Non-Branded" at bounding box center [379, 146] width 61 height 12
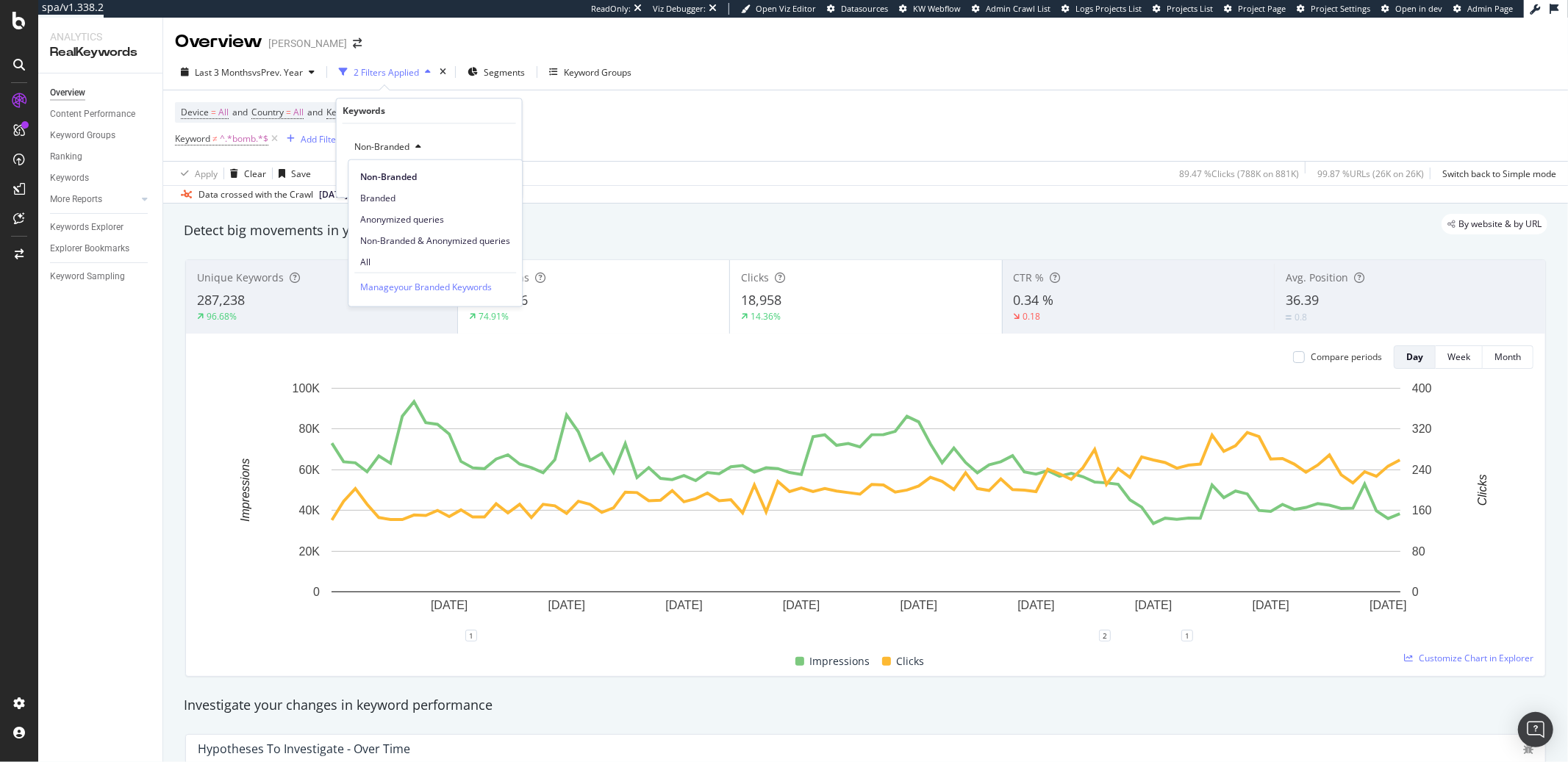
click at [386, 274] on div "Manage your Branded Keywords" at bounding box center [435, 286] width 162 height 28
click at [386, 259] on span "All" at bounding box center [435, 261] width 150 height 13
click at [476, 182] on icon "button" at bounding box center [477, 177] width 8 height 8
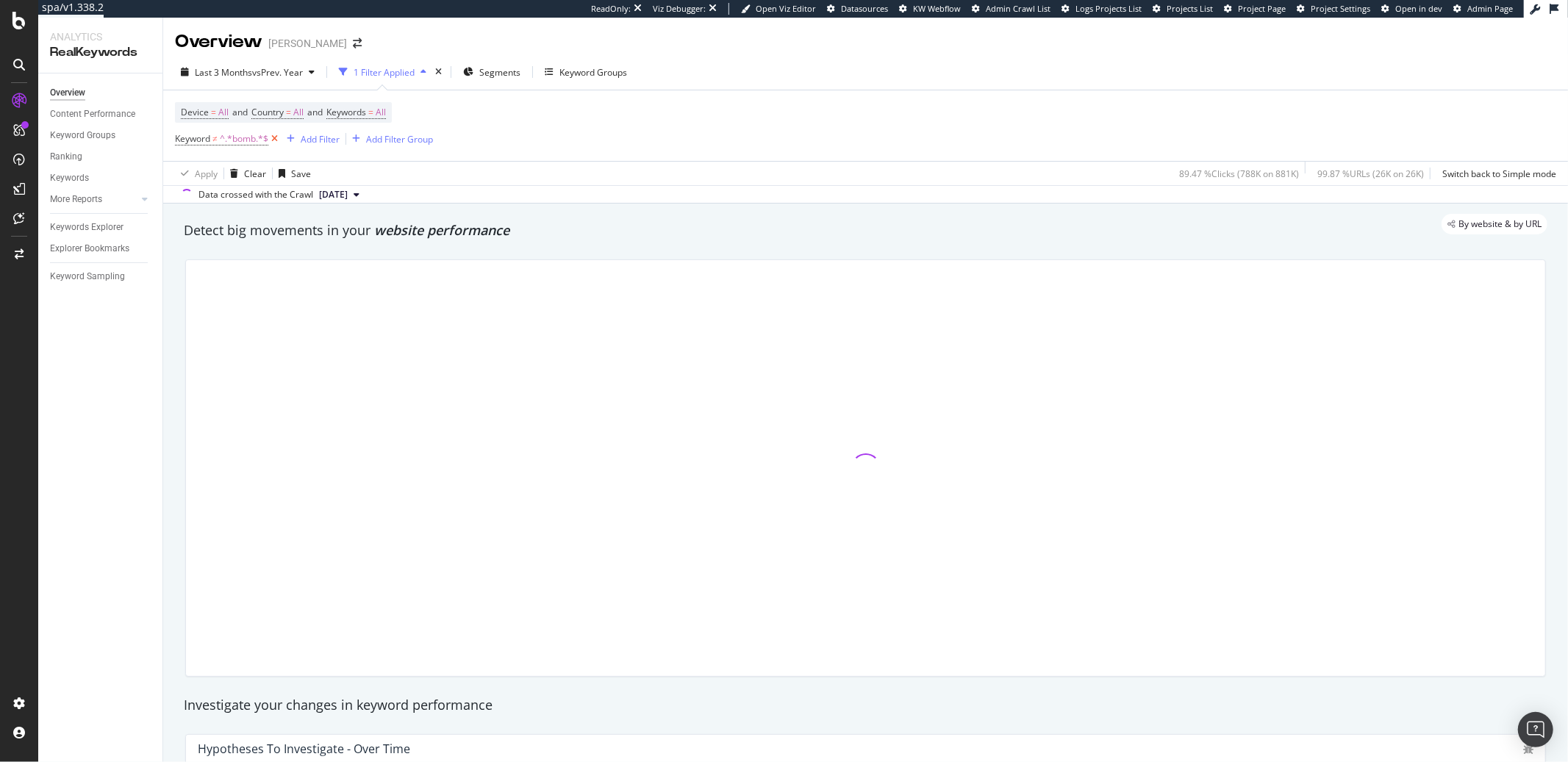
click at [275, 144] on icon at bounding box center [275, 139] width 12 height 15
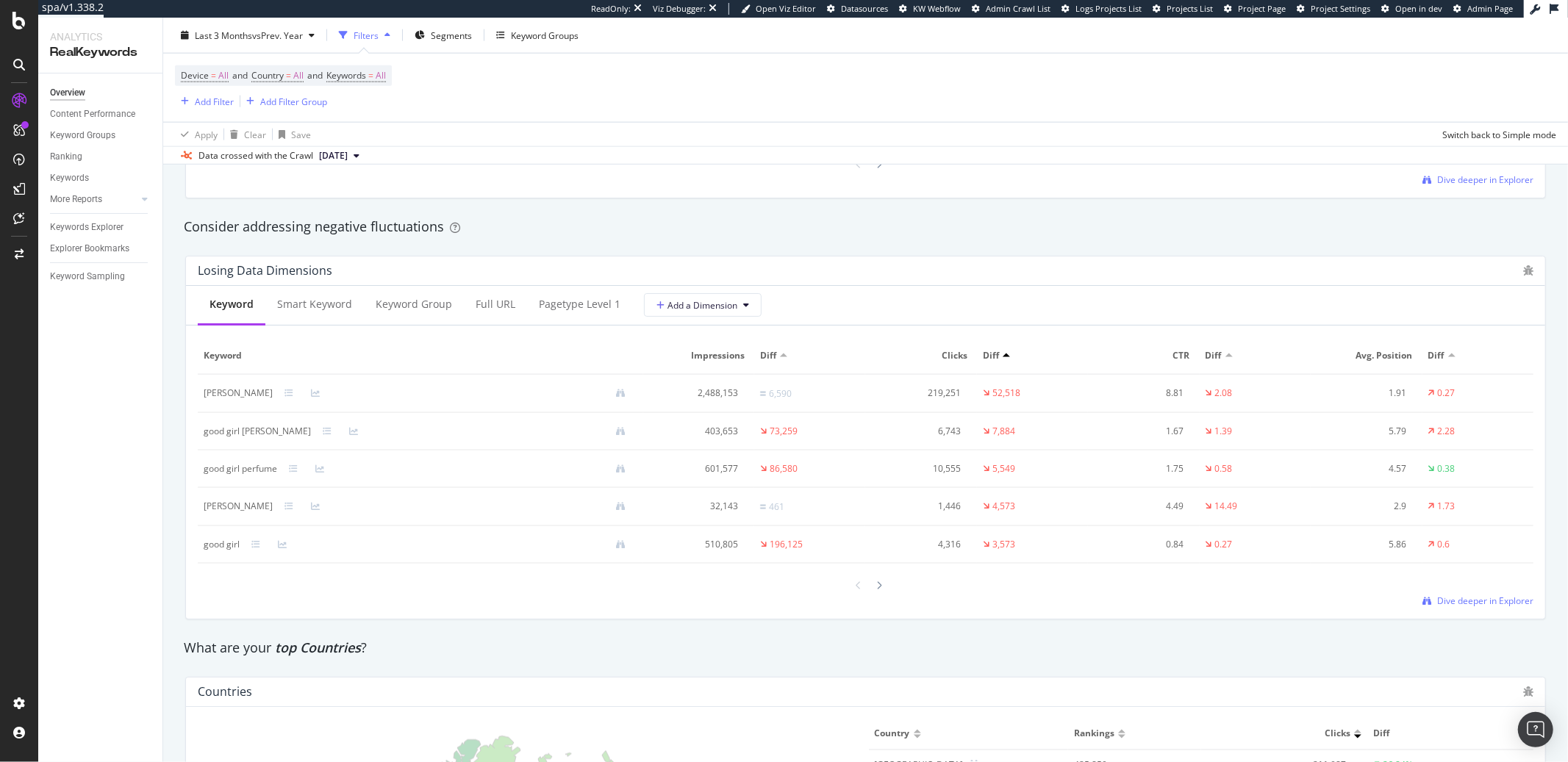
scroll to position [2238, 0]
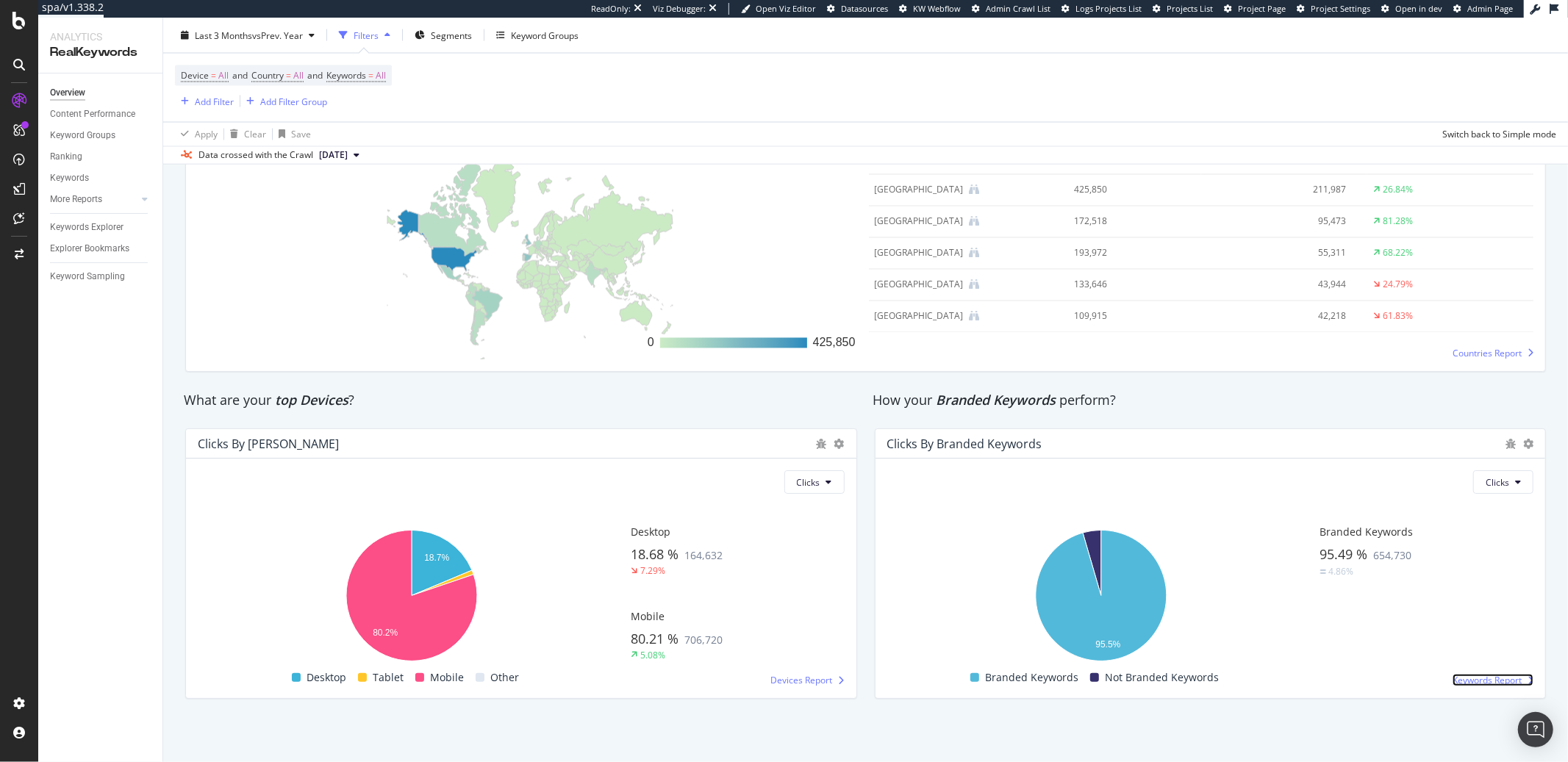
click at [1488, 681] on span "Keywords Report" at bounding box center [1487, 680] width 69 height 12
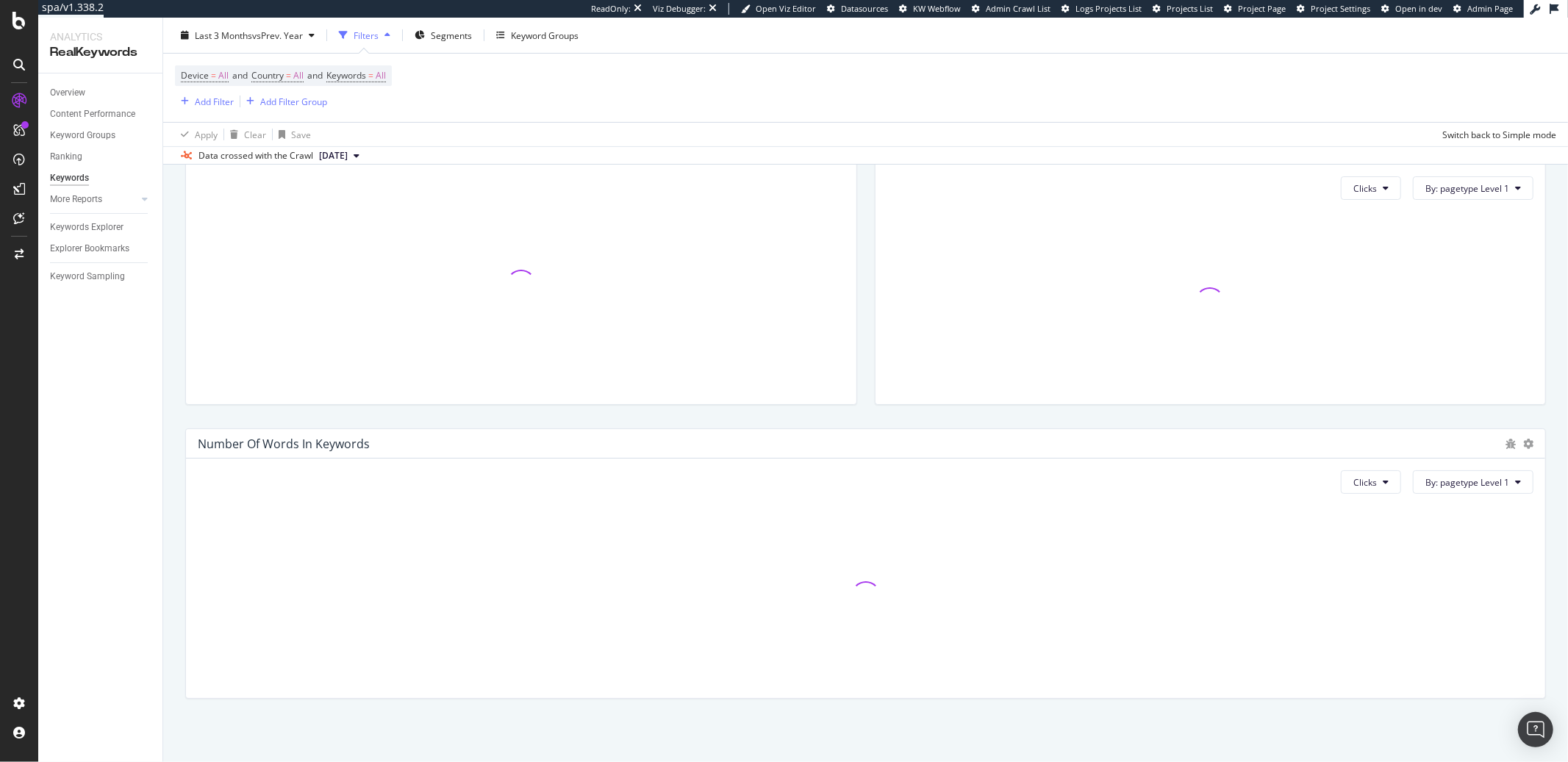
scroll to position [104, 0]
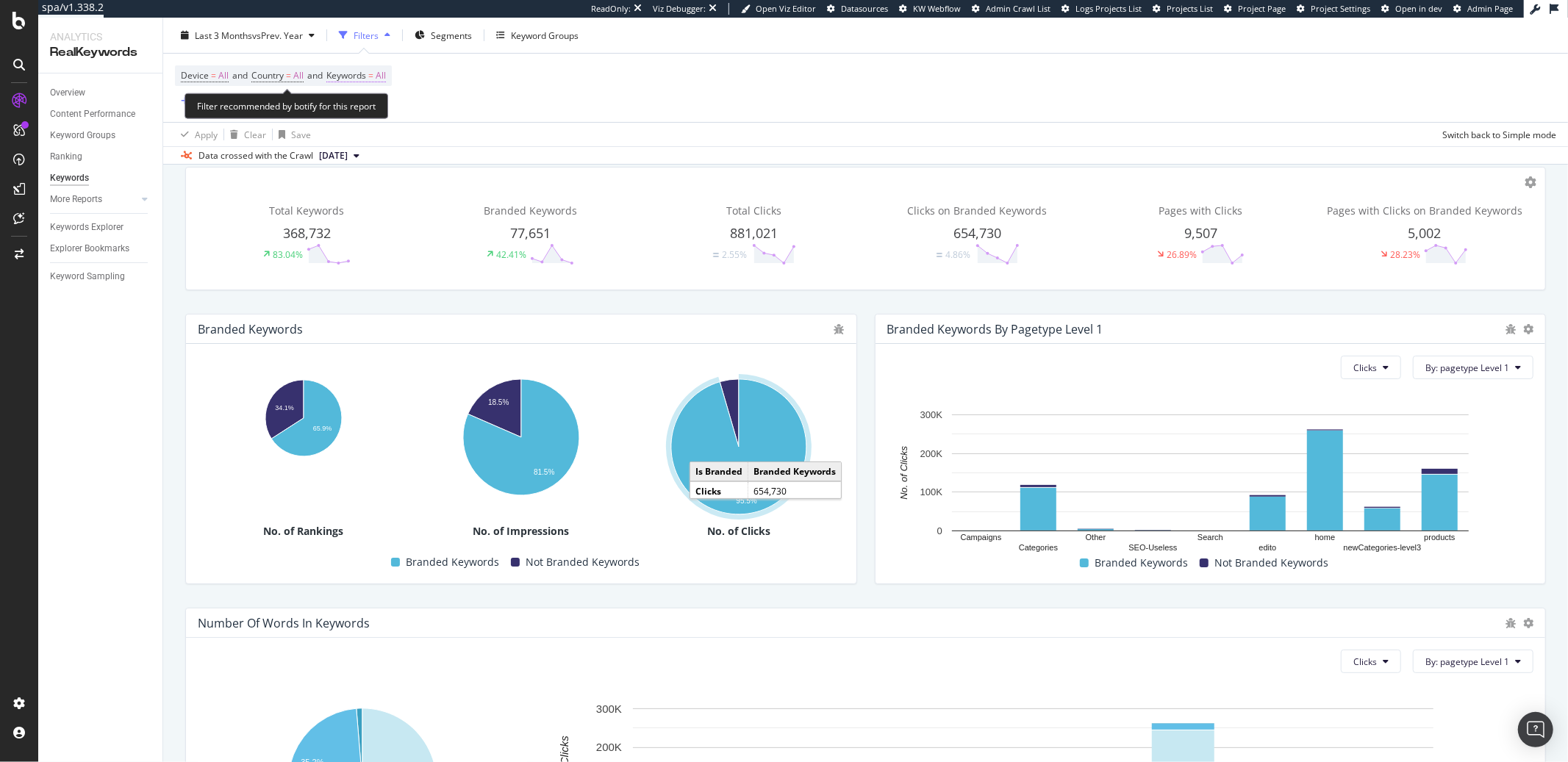
click at [384, 73] on span "All" at bounding box center [380, 75] width 10 height 21
click at [366, 113] on div "button" at bounding box center [373, 110] width 18 height 8
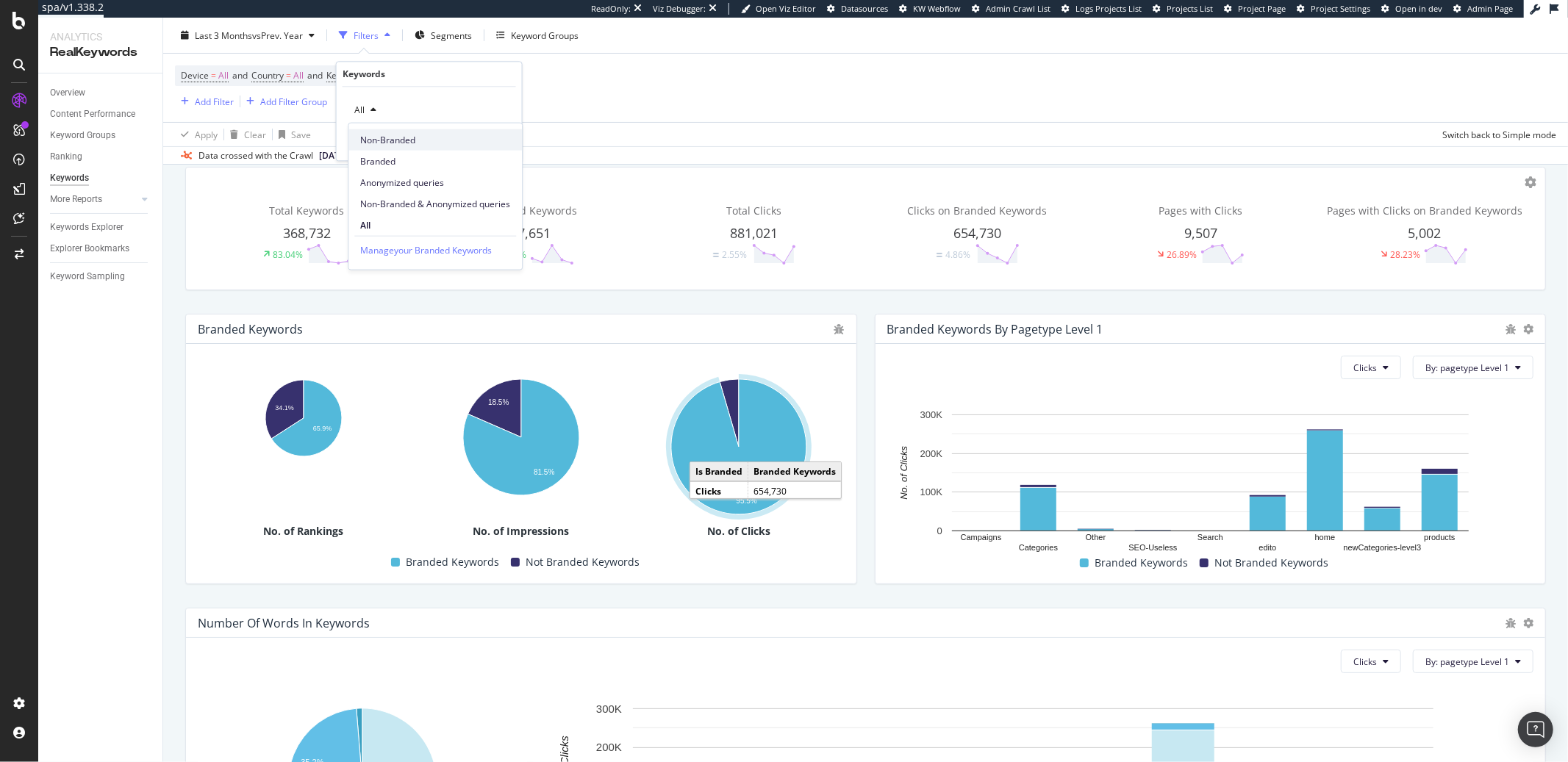
click at [379, 145] on span "Non-Branded" at bounding box center [435, 139] width 150 height 13
click at [483, 142] on div "button" at bounding box center [477, 141] width 20 height 8
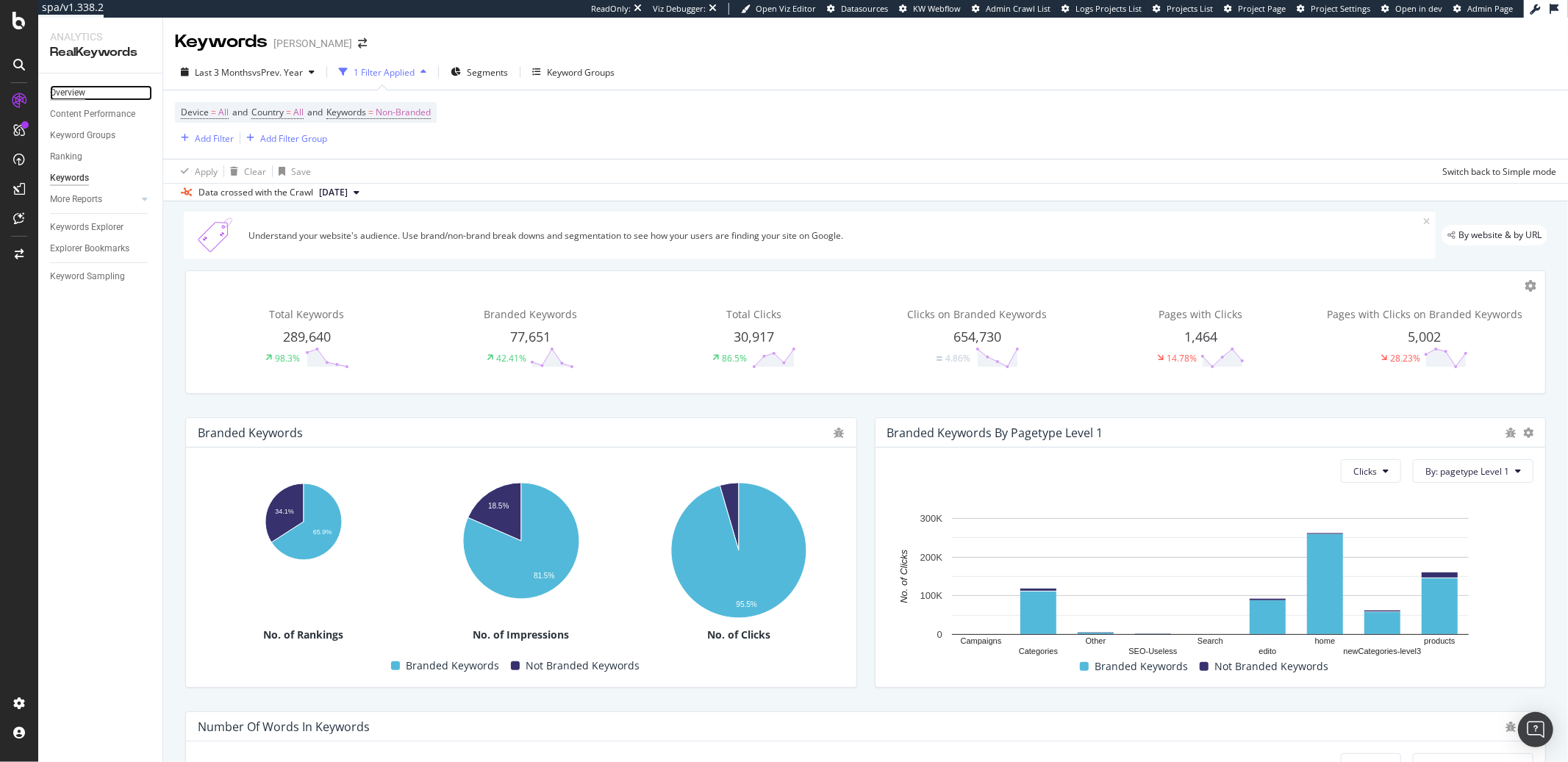
click at [74, 85] on div "Overview" at bounding box center [68, 93] width 35 height 15
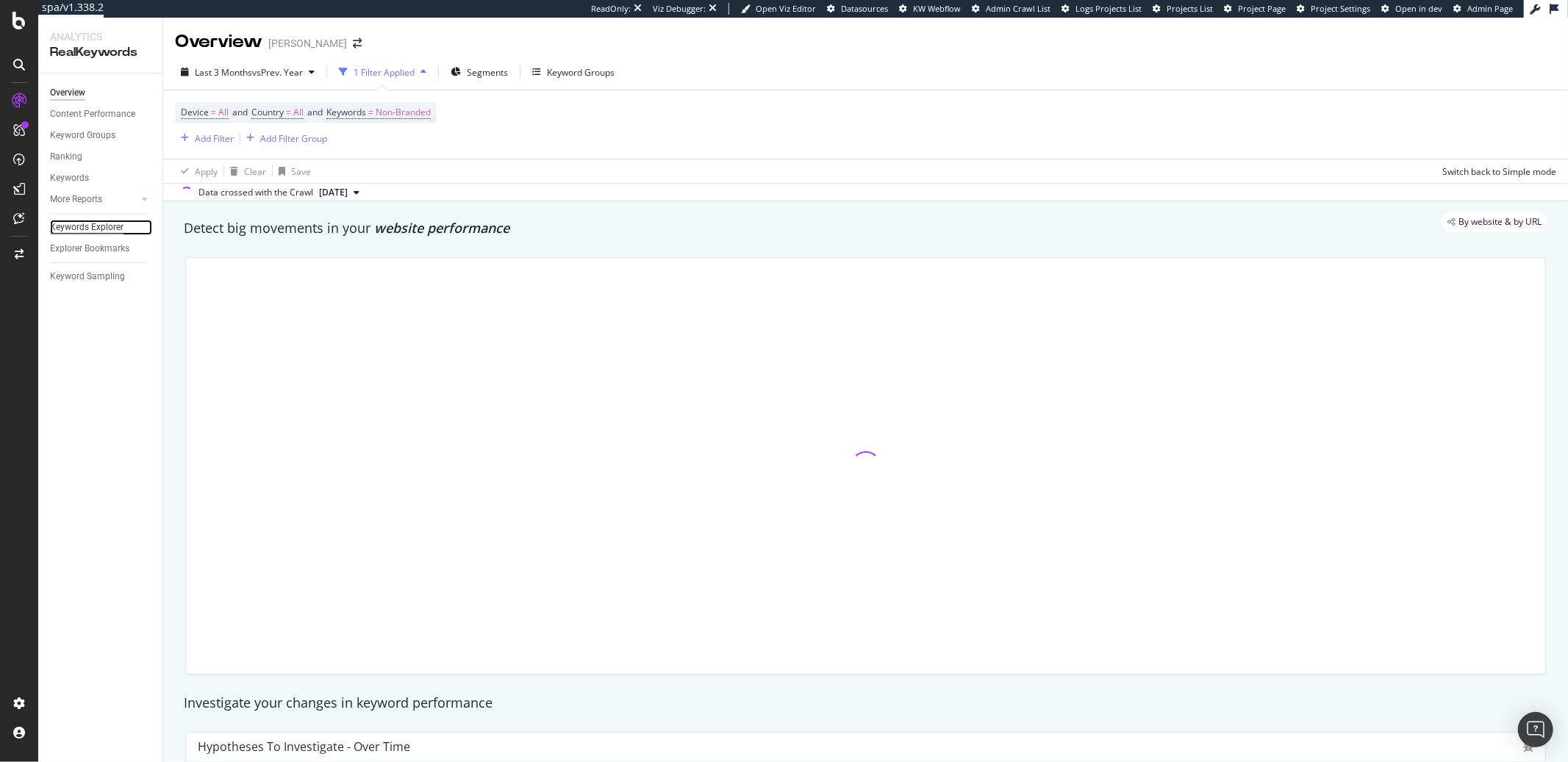
click at [95, 226] on div "Keywords Explorer" at bounding box center [86, 228] width 73 height 15
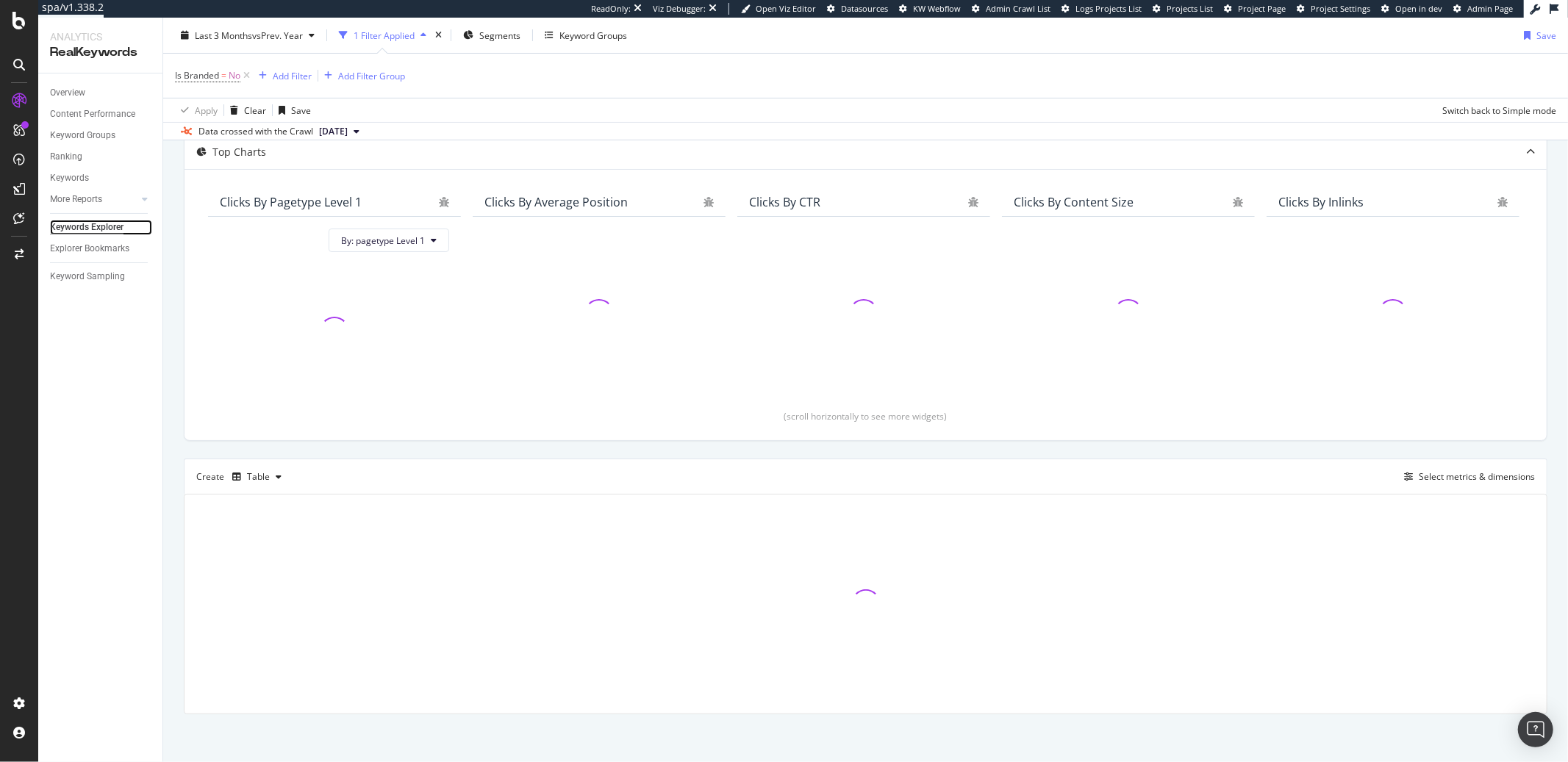
scroll to position [90, 0]
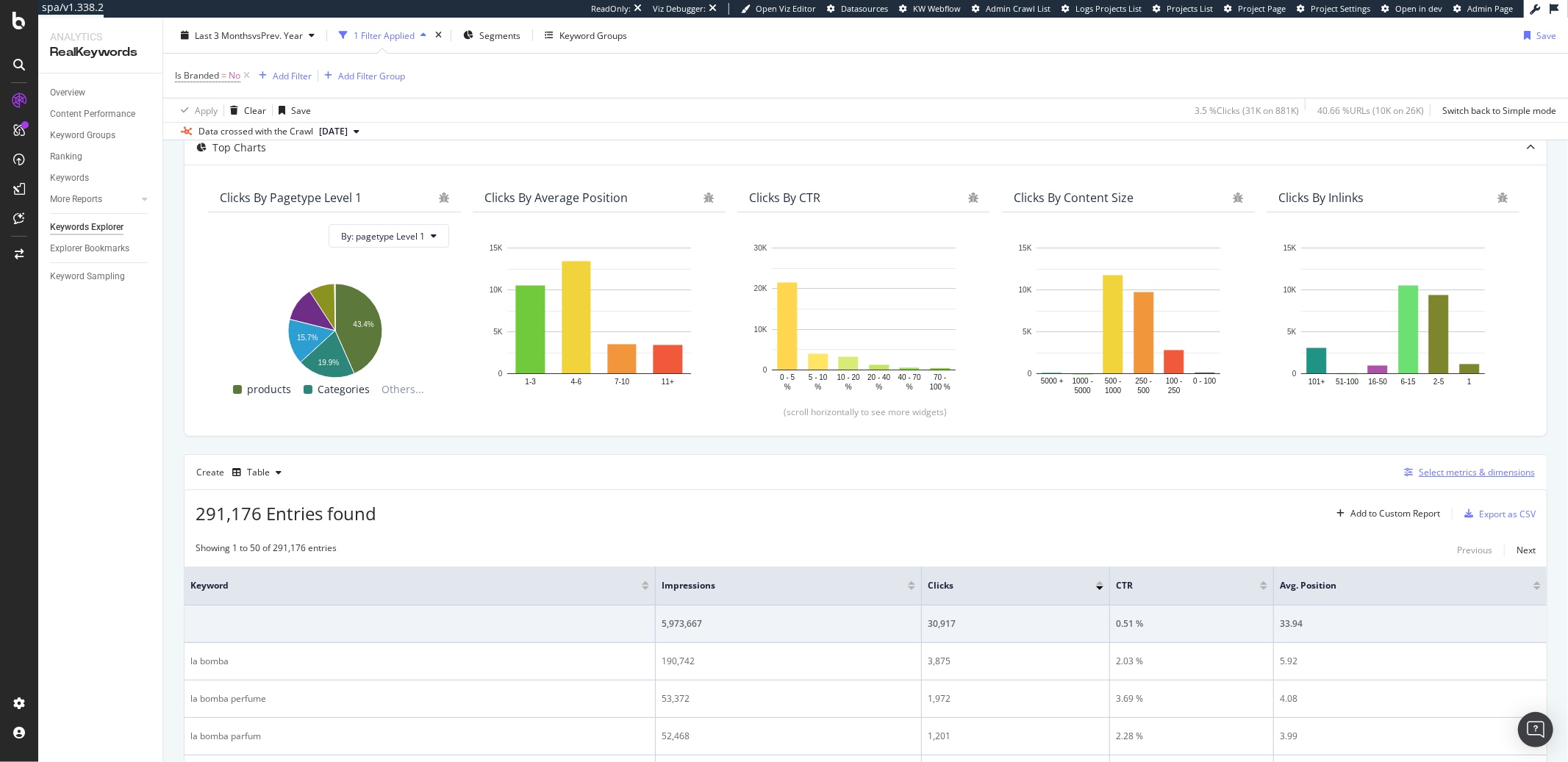
click at [1433, 479] on div "Select metrics & dimensions" at bounding box center [1476, 472] width 116 height 12
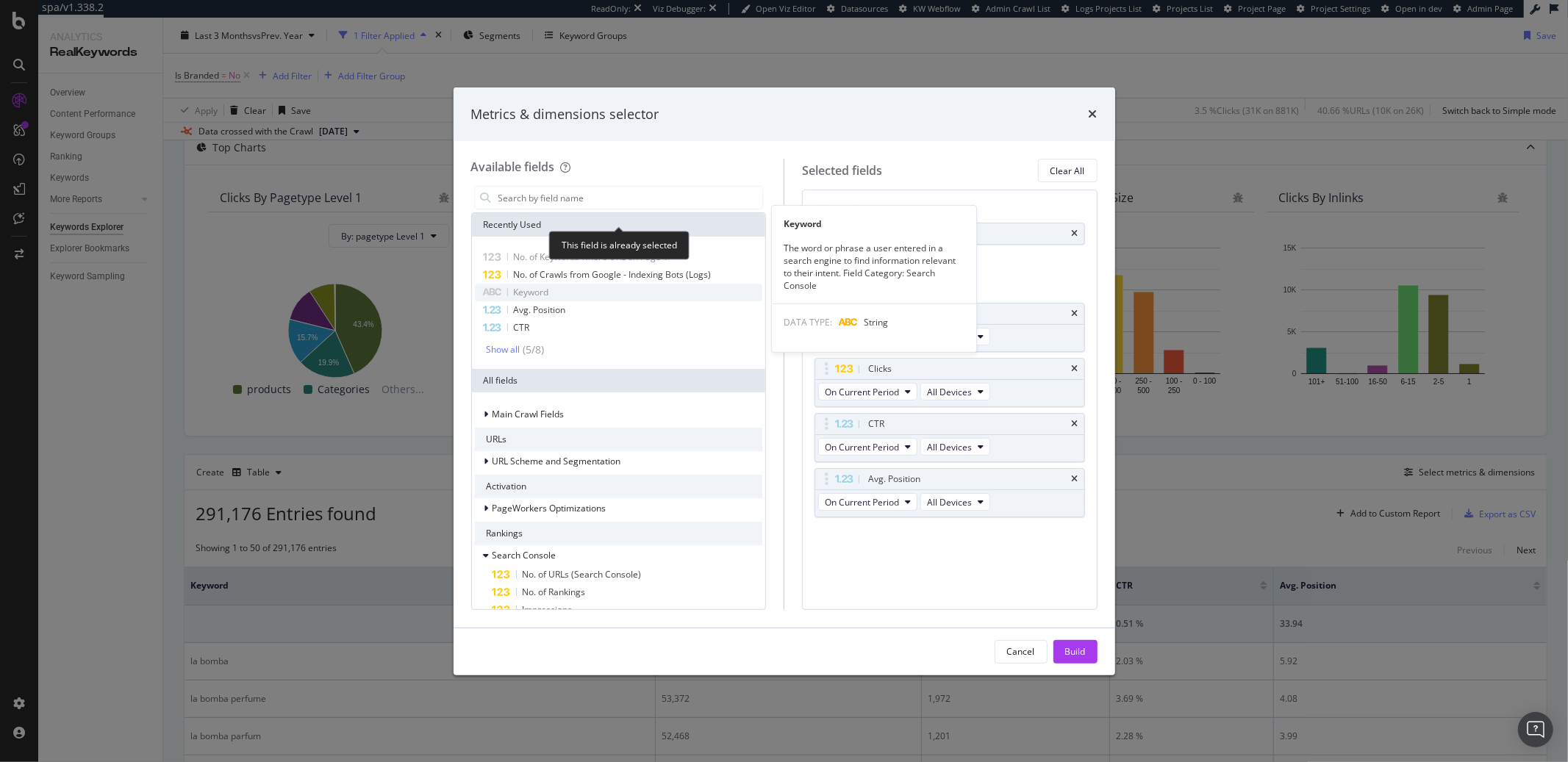
scroll to position [246, 0]
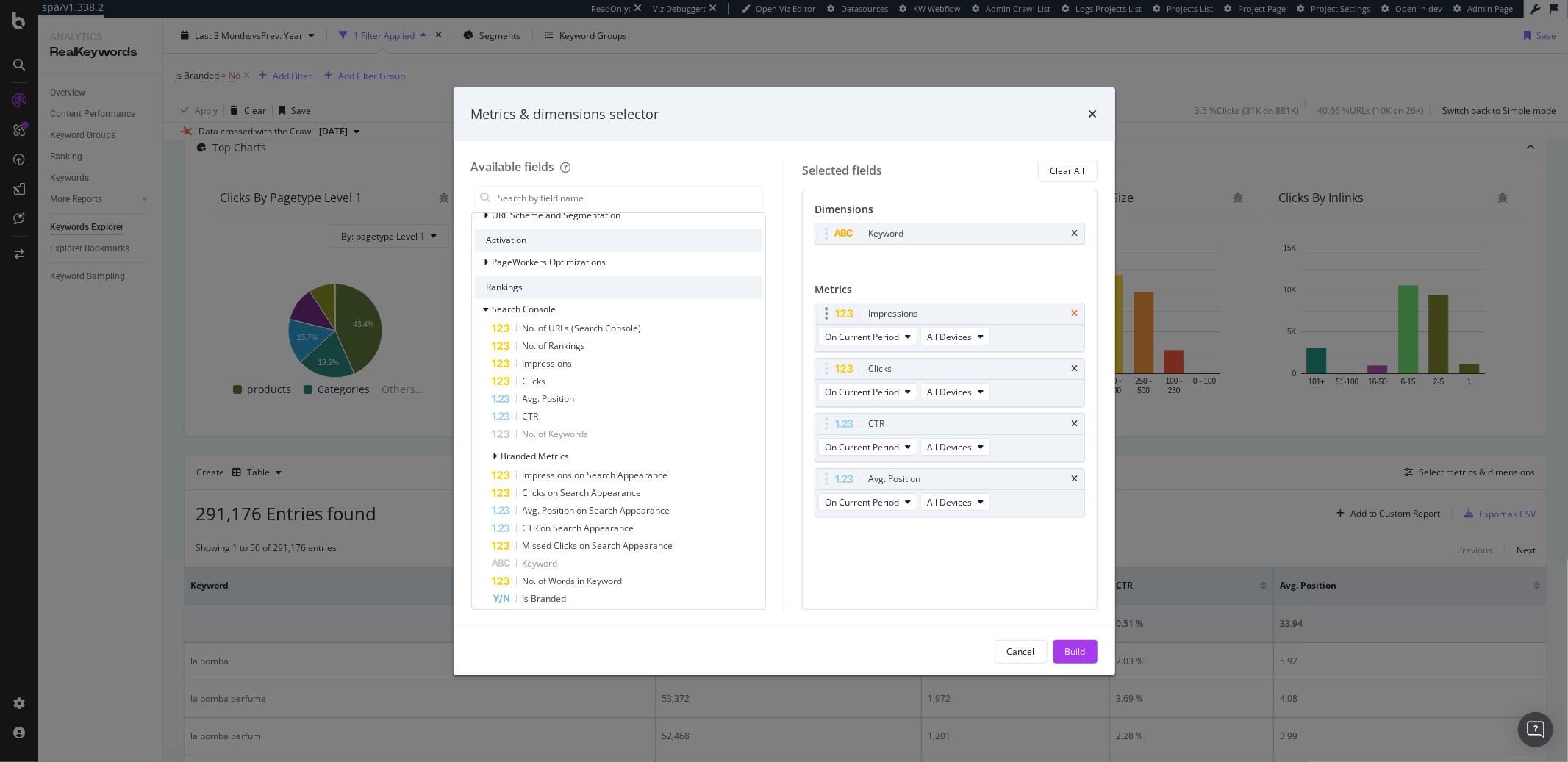
click at [1072, 316] on icon "times" at bounding box center [1075, 313] width 7 height 8
click at [1080, 370] on div "CTR" at bounding box center [950, 369] width 269 height 21
click at [1078, 370] on icon "times" at bounding box center [1075, 369] width 7 height 8
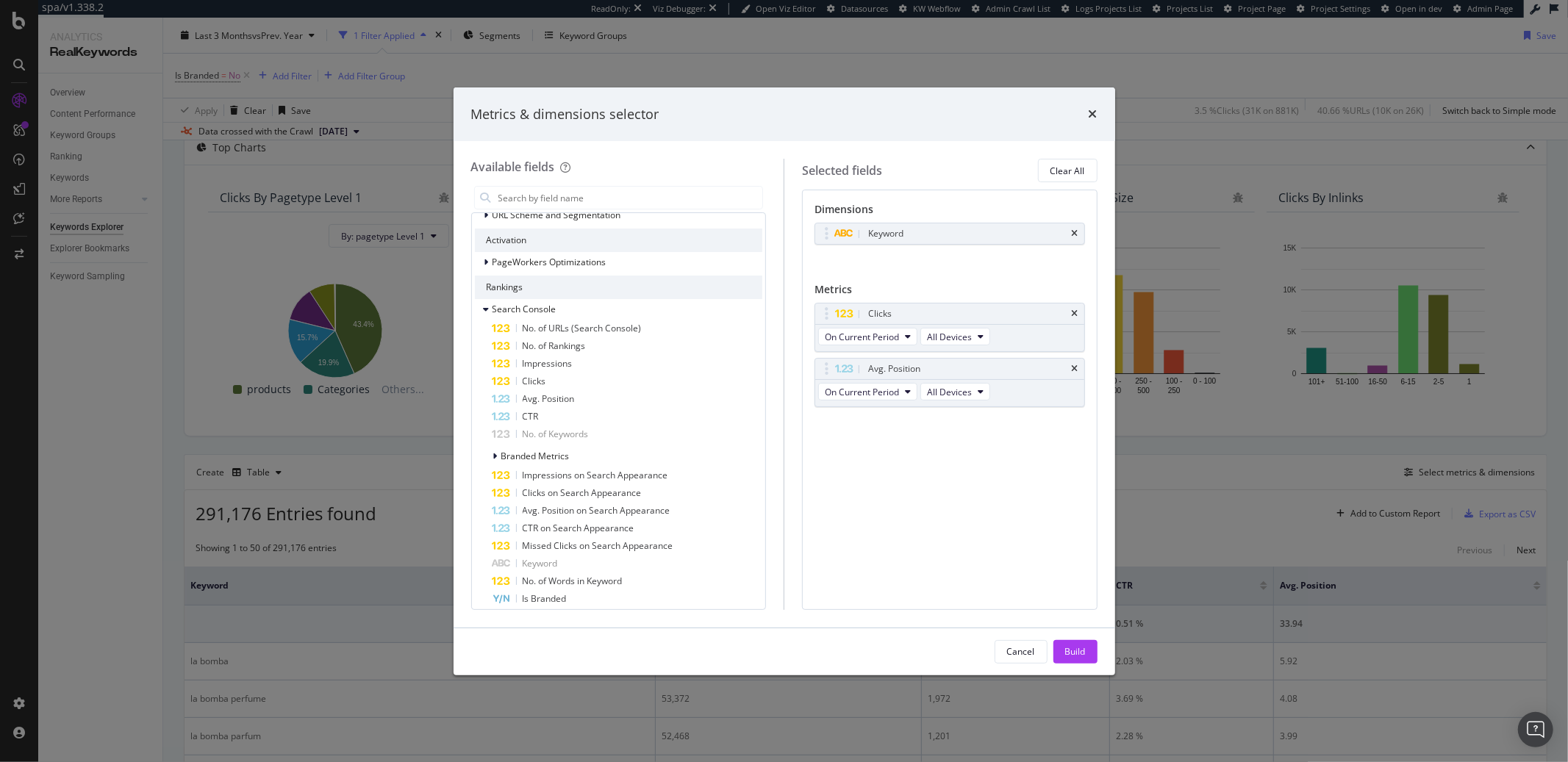
click at [1078, 370] on icon "times" at bounding box center [1075, 369] width 7 height 8
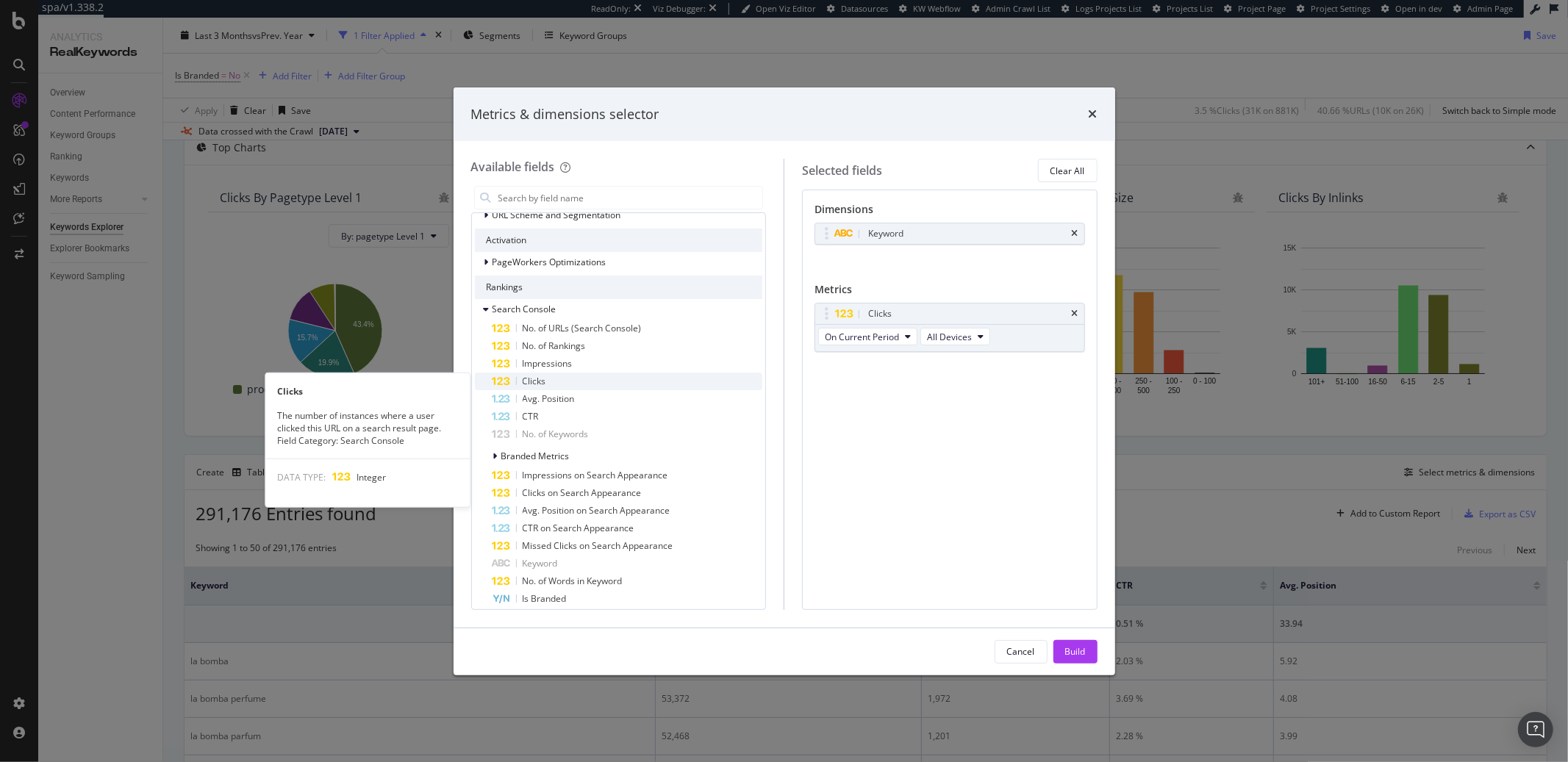
click at [543, 378] on span "Clicks" at bounding box center [534, 381] width 24 height 12
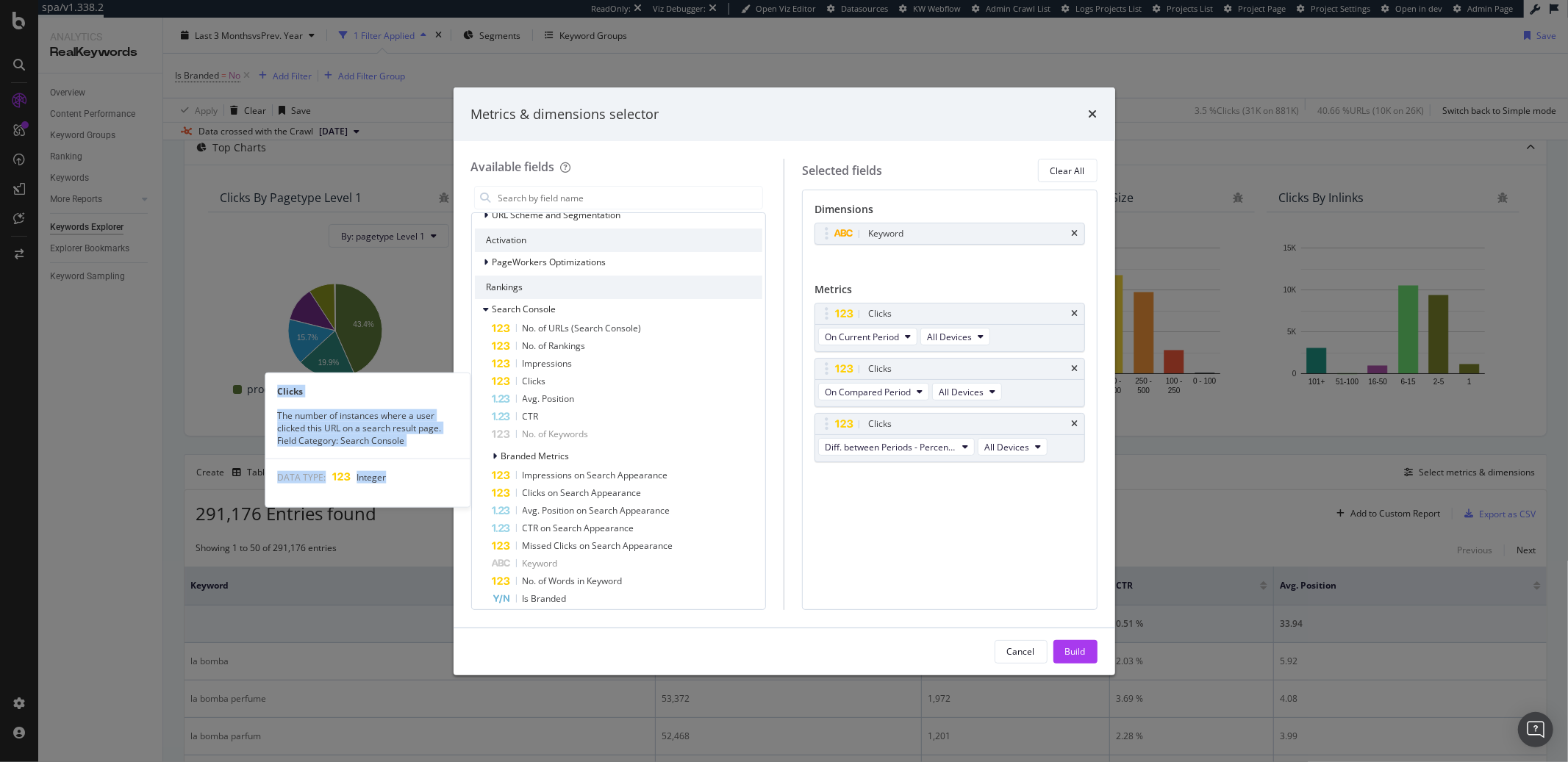
click at [543, 378] on span "Clicks" at bounding box center [534, 381] width 24 height 12
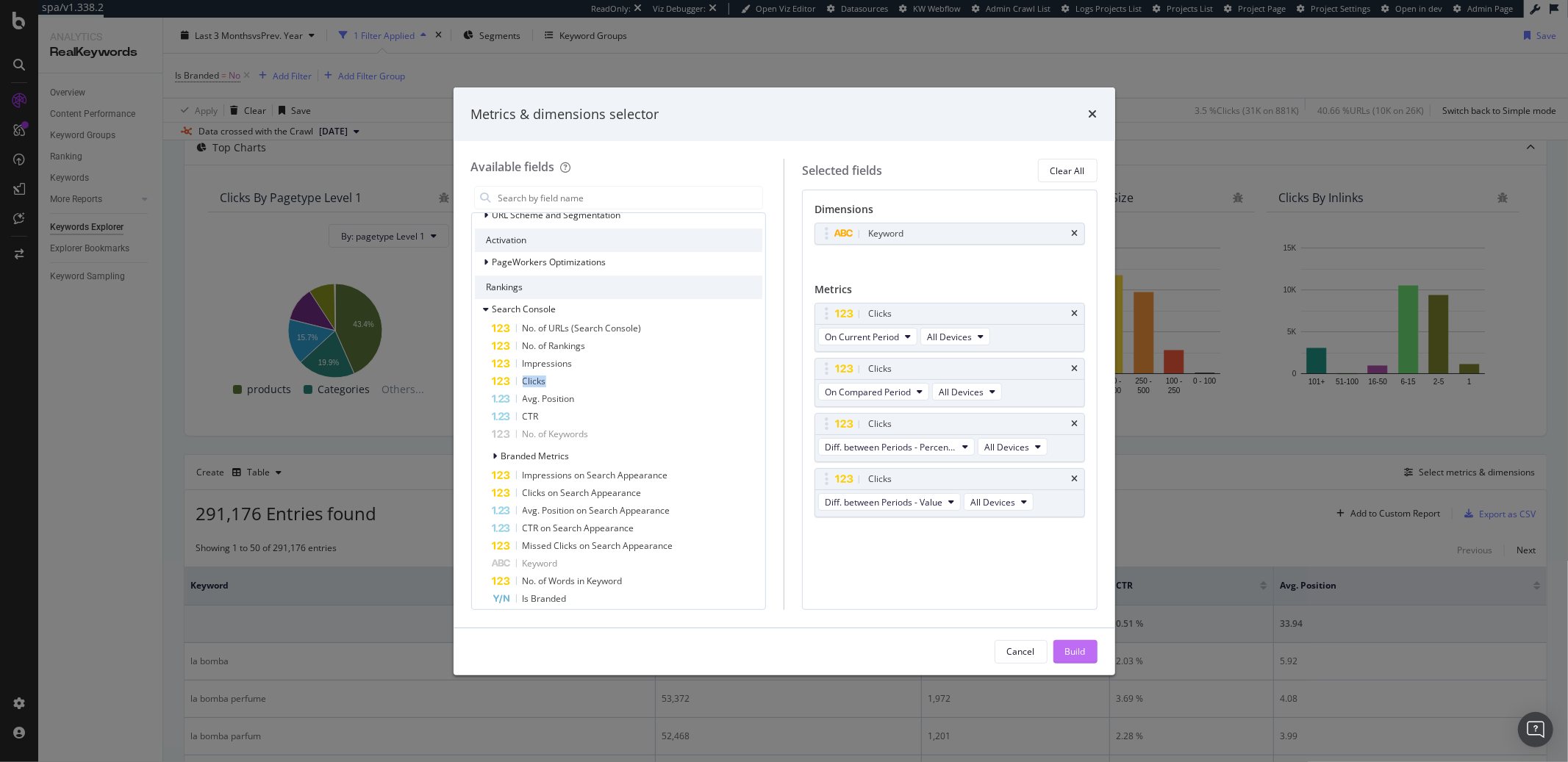
click at [1076, 653] on div "Build" at bounding box center [1075, 651] width 21 height 12
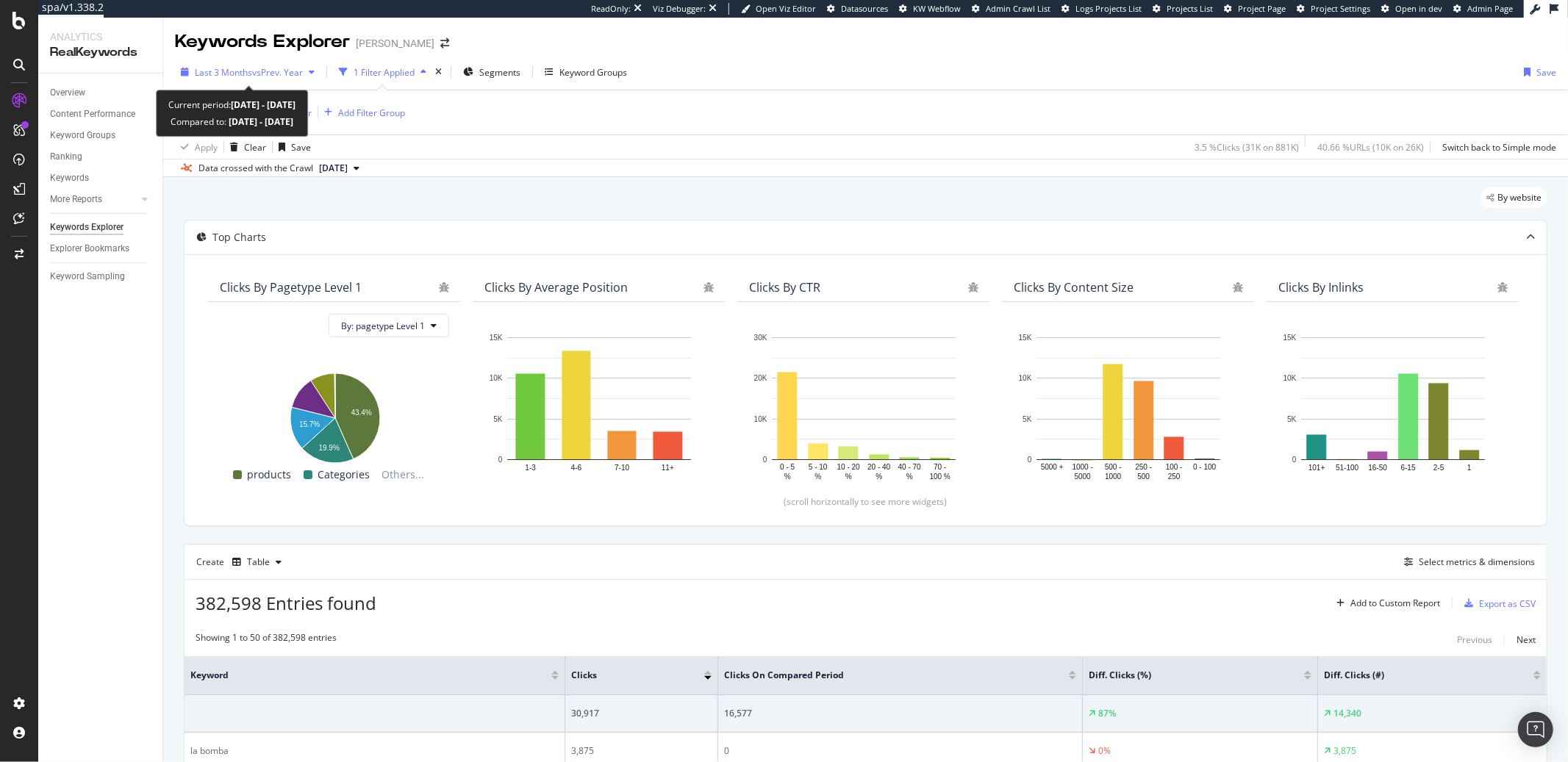
click at [252, 69] on span "vs Prev. Year" at bounding box center [278, 72] width 51 height 12
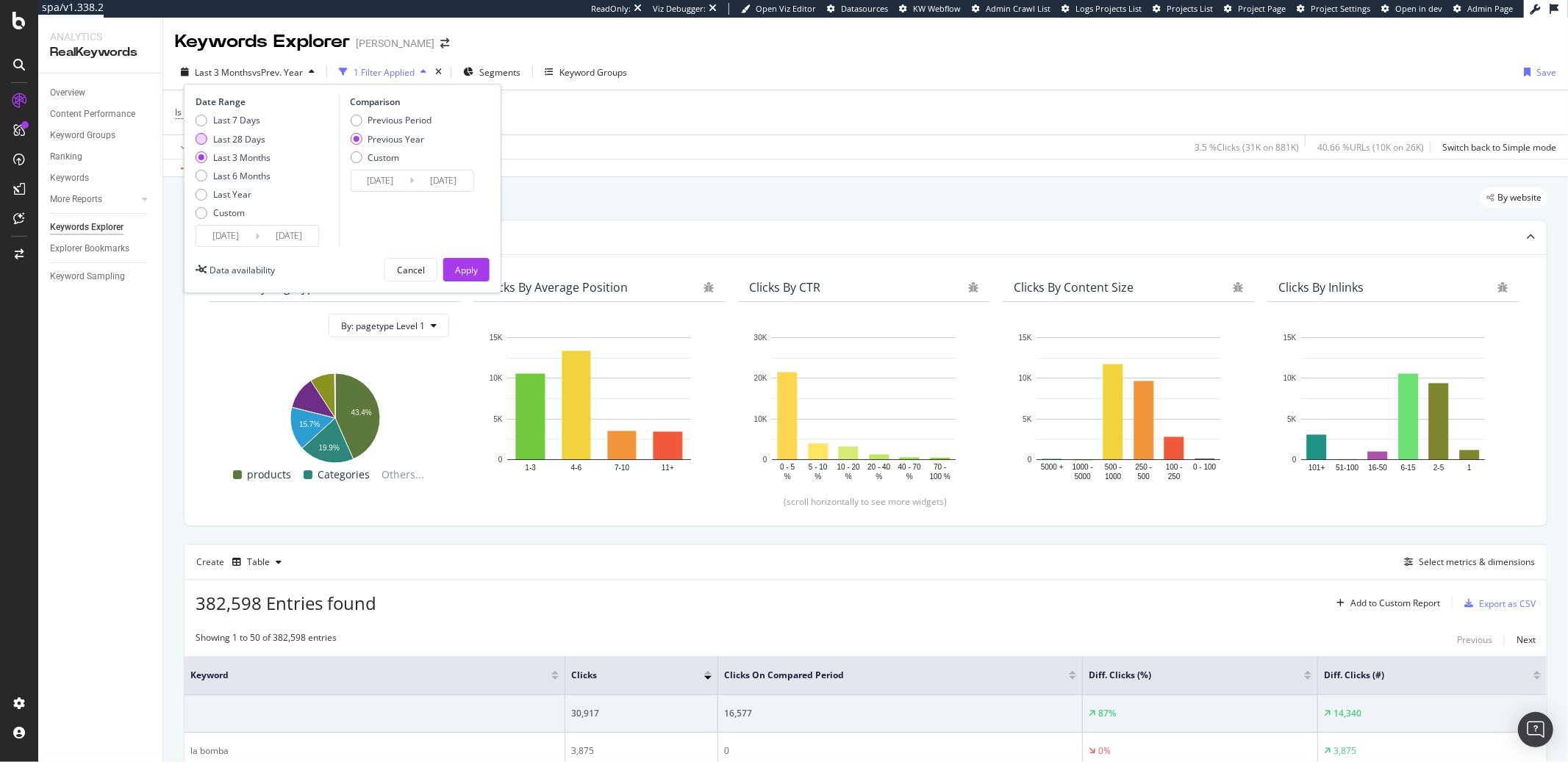
click at [200, 140] on div "Last 28 Days" at bounding box center [201, 139] width 12 height 12
type input "[DATE]"
click at [455, 264] on div "Apply" at bounding box center [466, 270] width 23 height 12
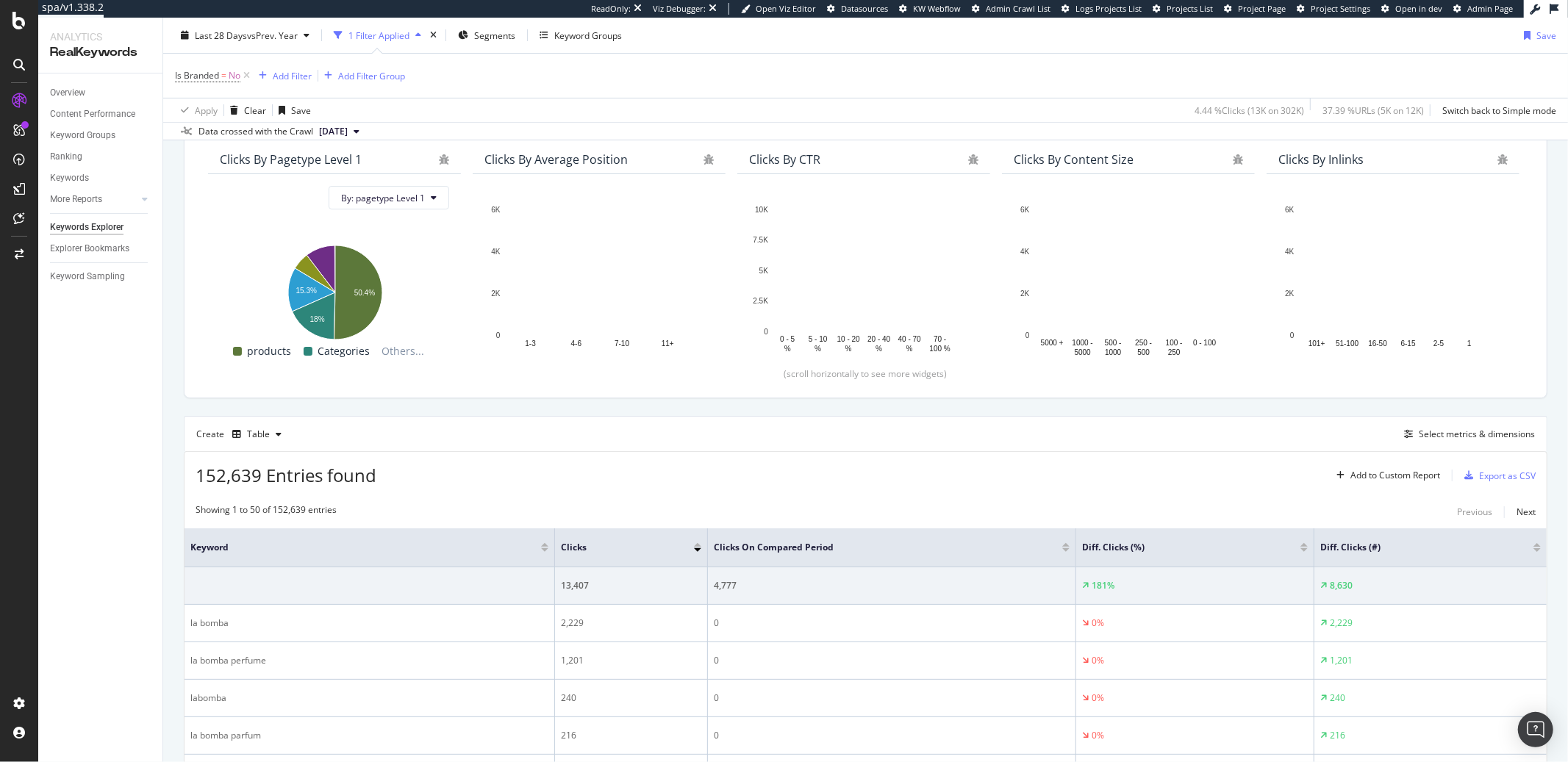
scroll to position [129, 0]
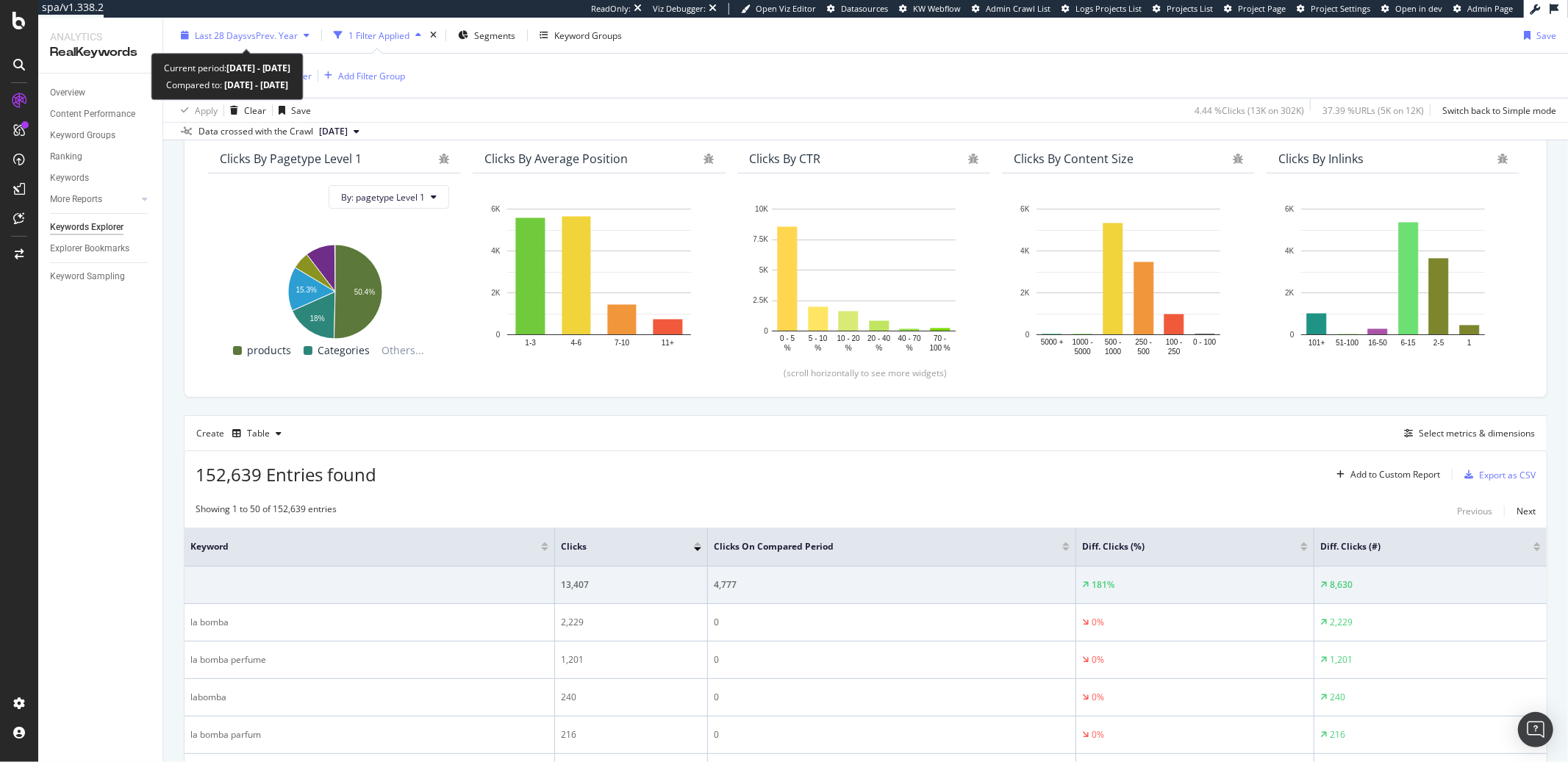
click at [231, 36] on span "Last 28 Days" at bounding box center [221, 35] width 52 height 12
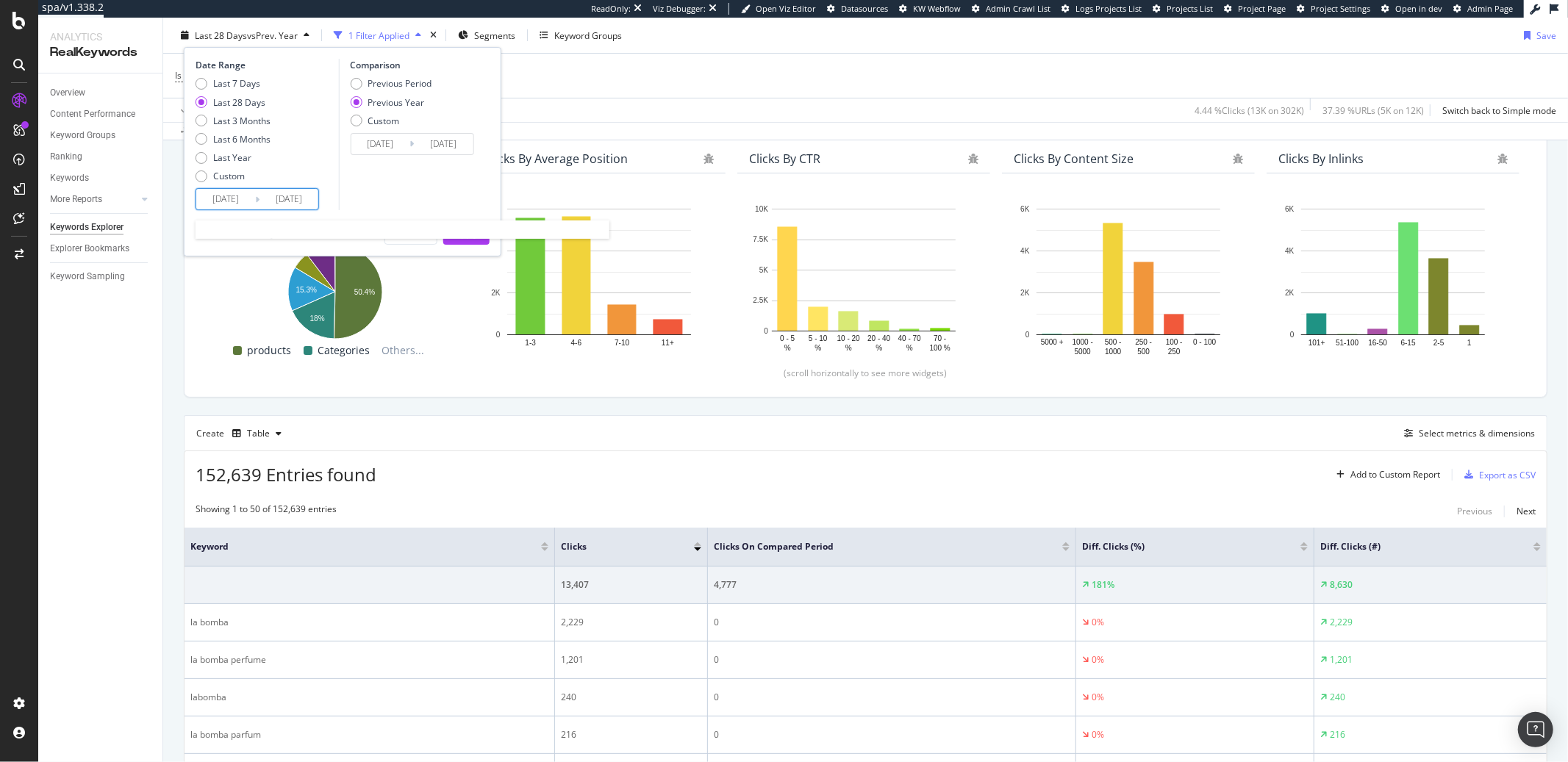
click at [234, 204] on input "[DATE]" at bounding box center [226, 199] width 59 height 21
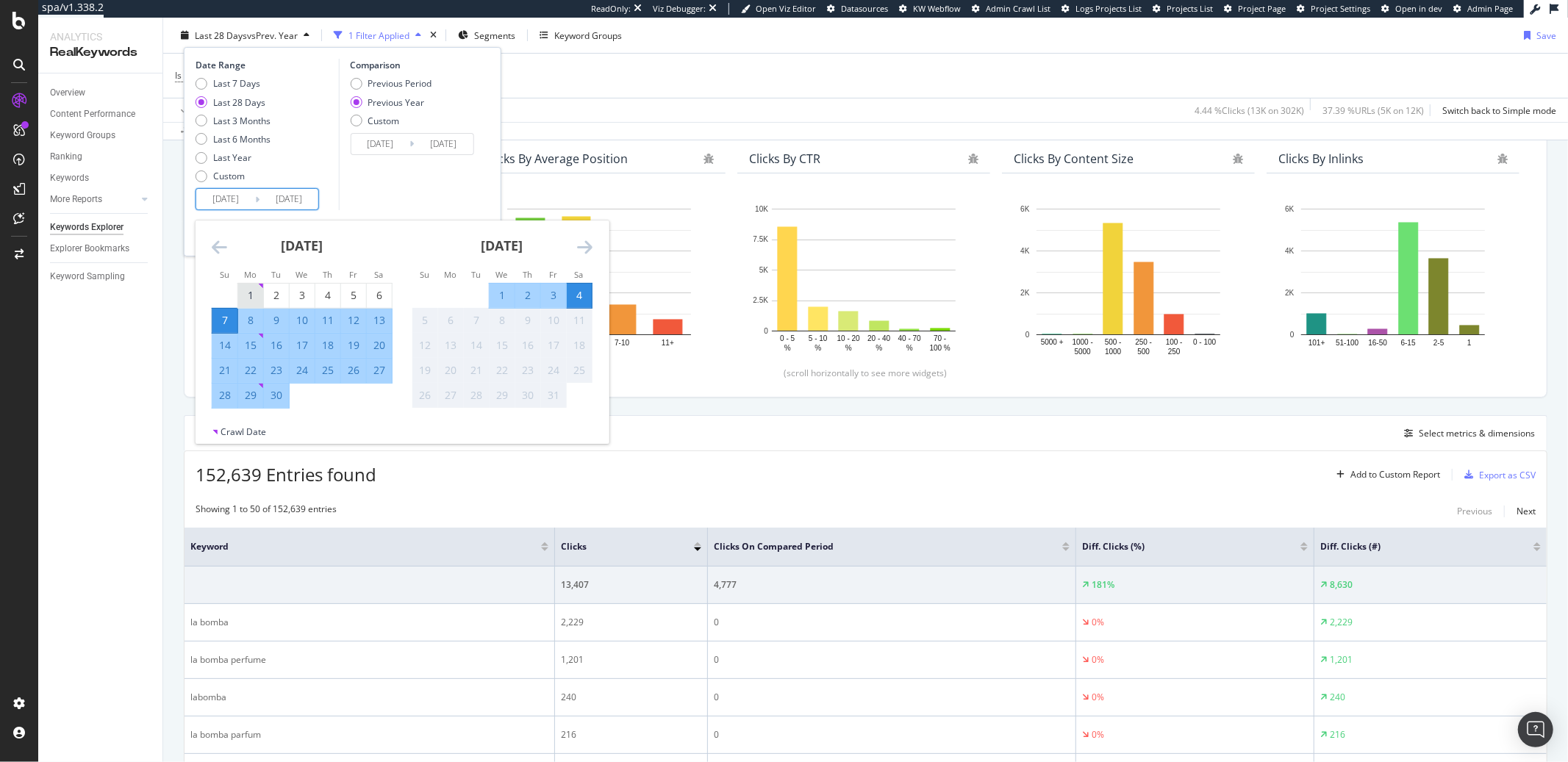
click at [252, 290] on div "1" at bounding box center [250, 295] width 25 height 15
type input "[DATE]"
click at [280, 394] on div "30" at bounding box center [276, 395] width 25 height 15
type input "[DATE]"
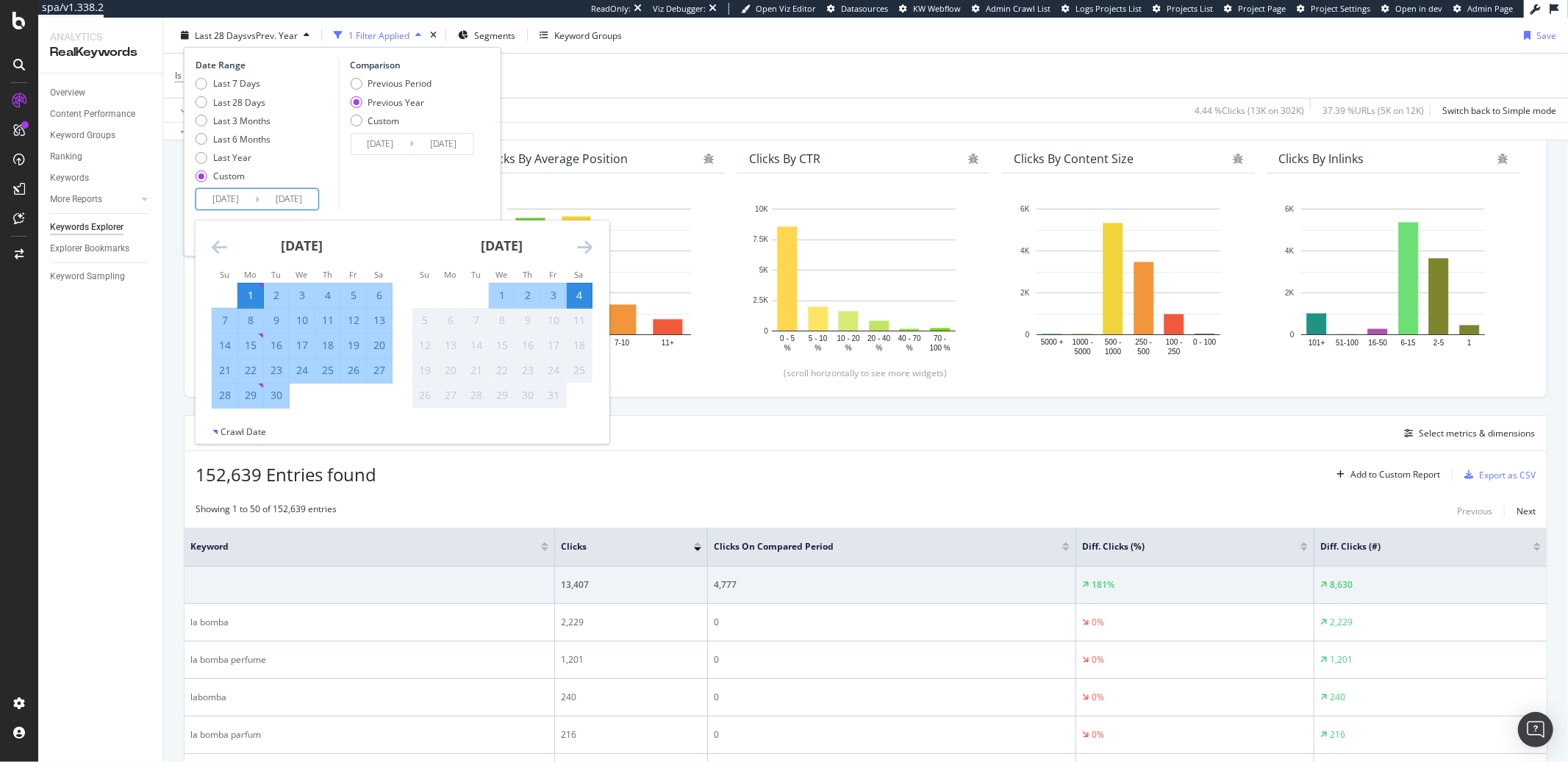
type input "[DATE]"
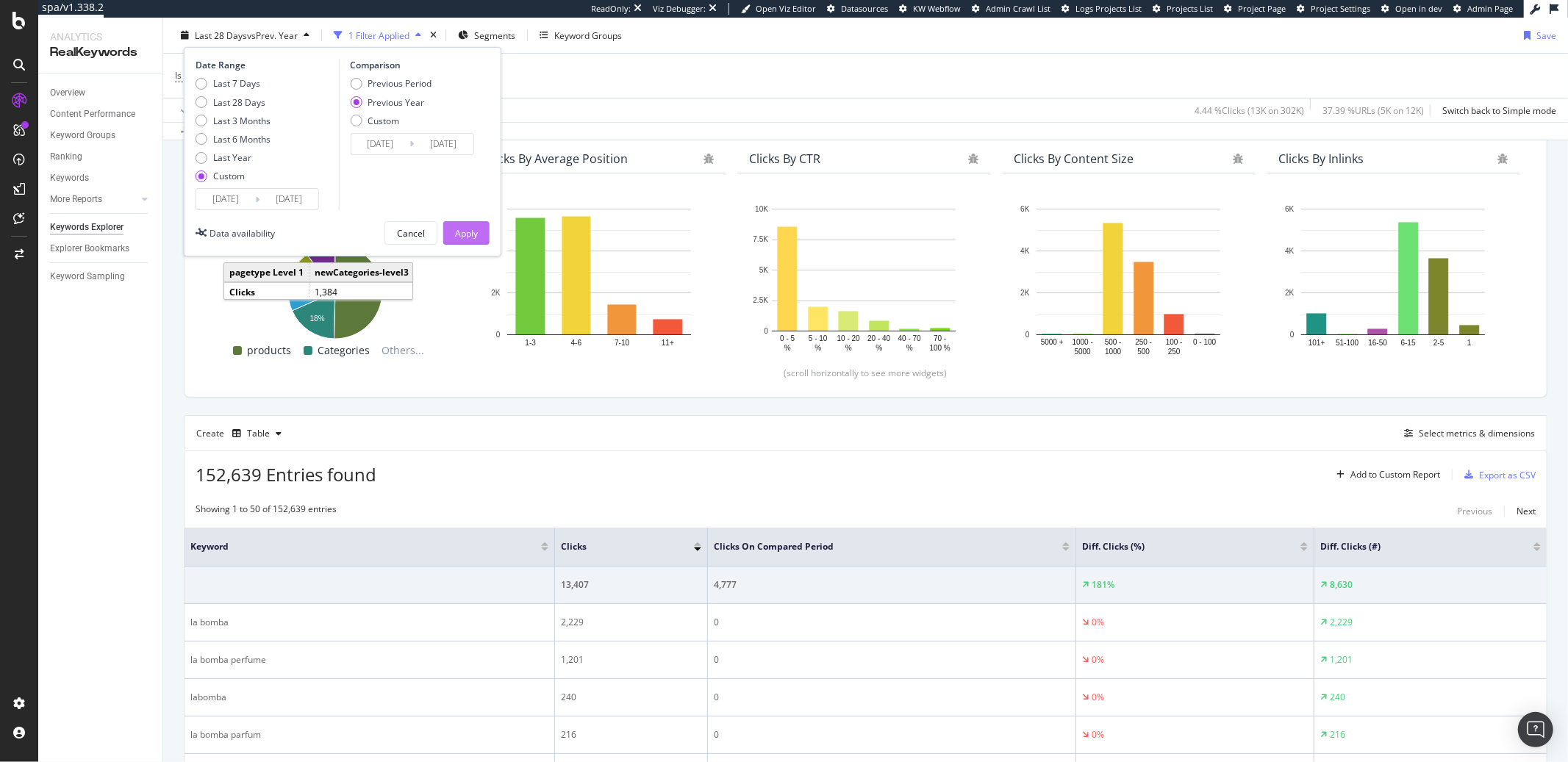
click at [459, 229] on div "Apply" at bounding box center [466, 232] width 23 height 12
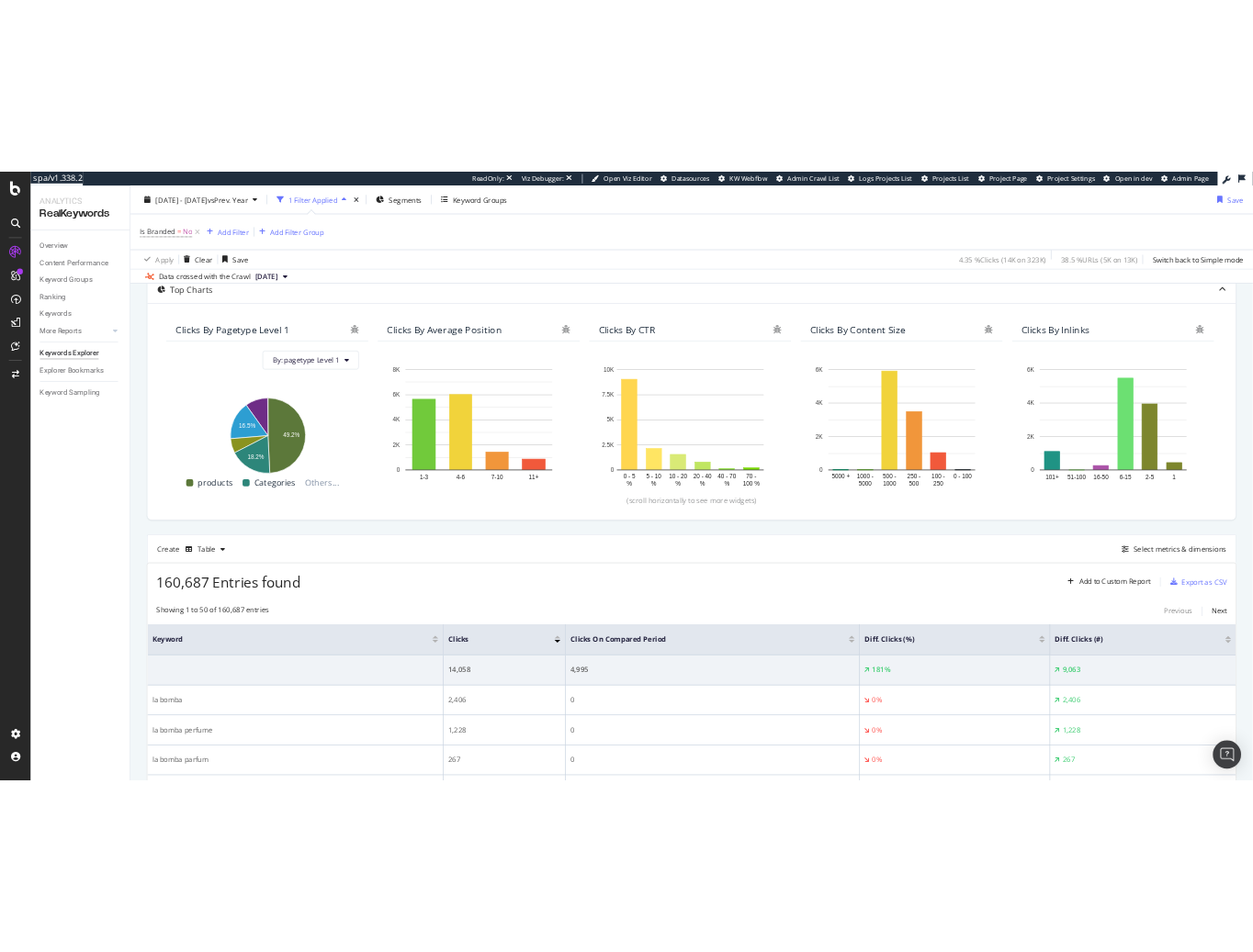
scroll to position [161, 0]
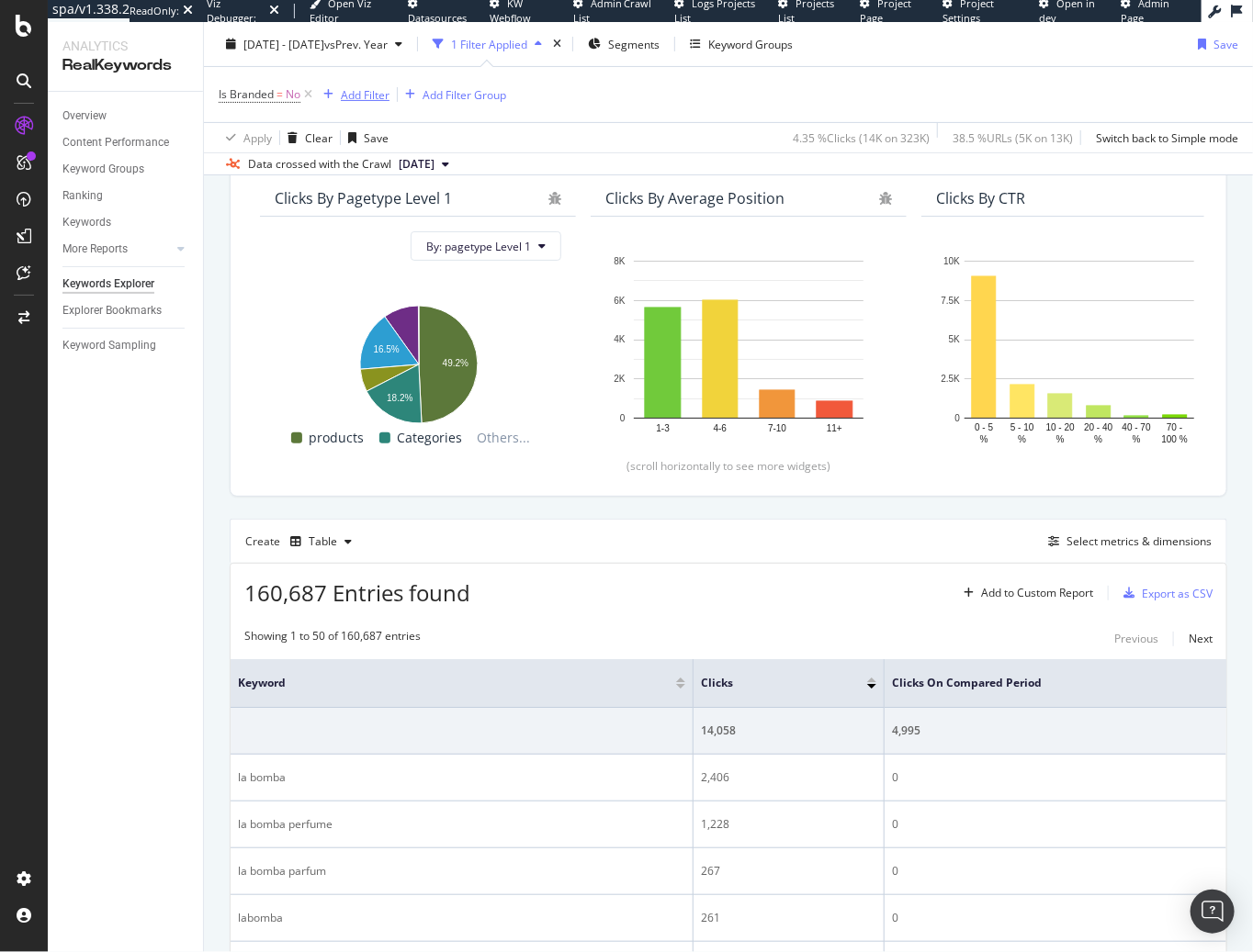
click at [361, 94] on div "Add Filter" at bounding box center [364, 94] width 49 height 15
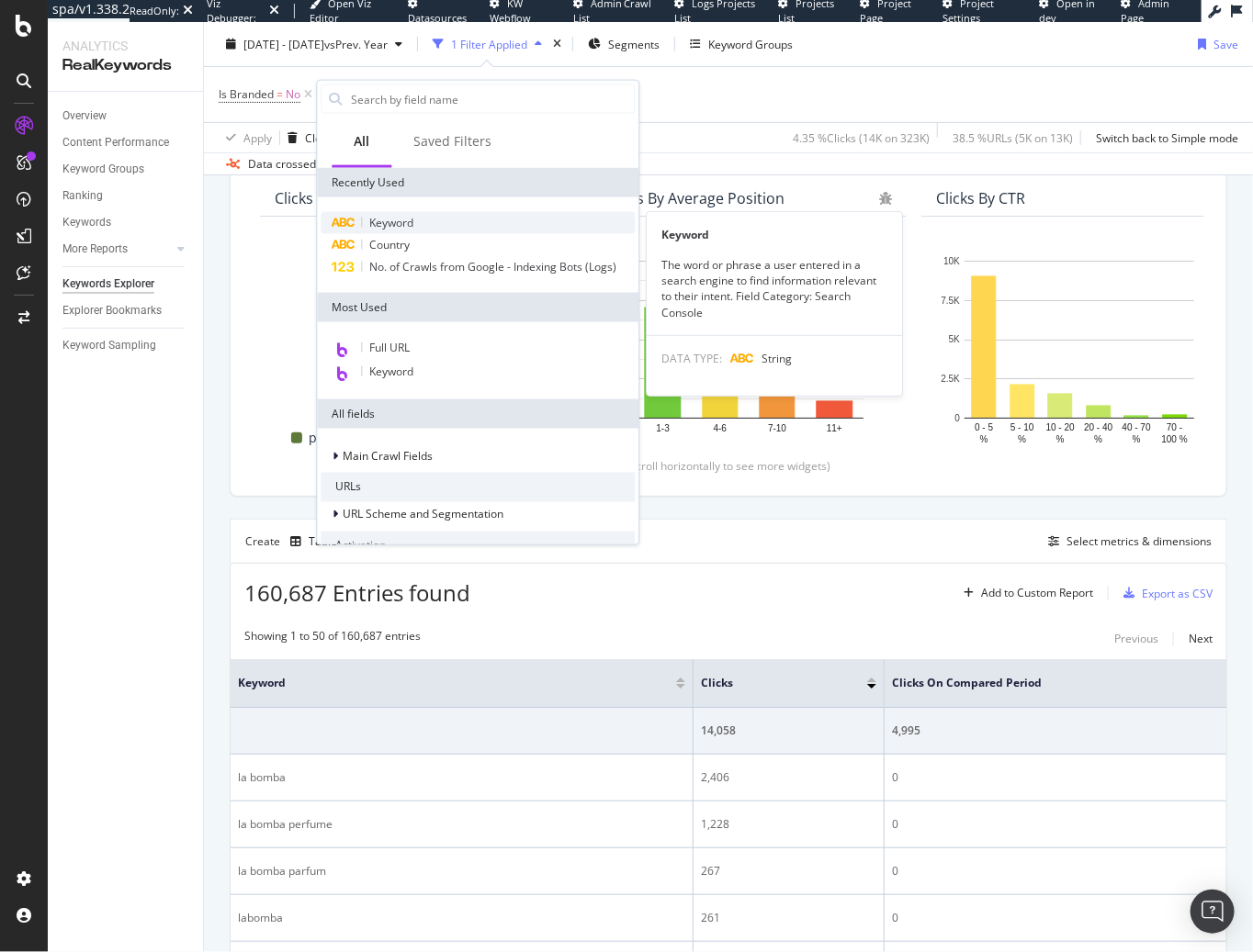
click at [386, 227] on span "Keyword" at bounding box center [391, 222] width 44 height 15
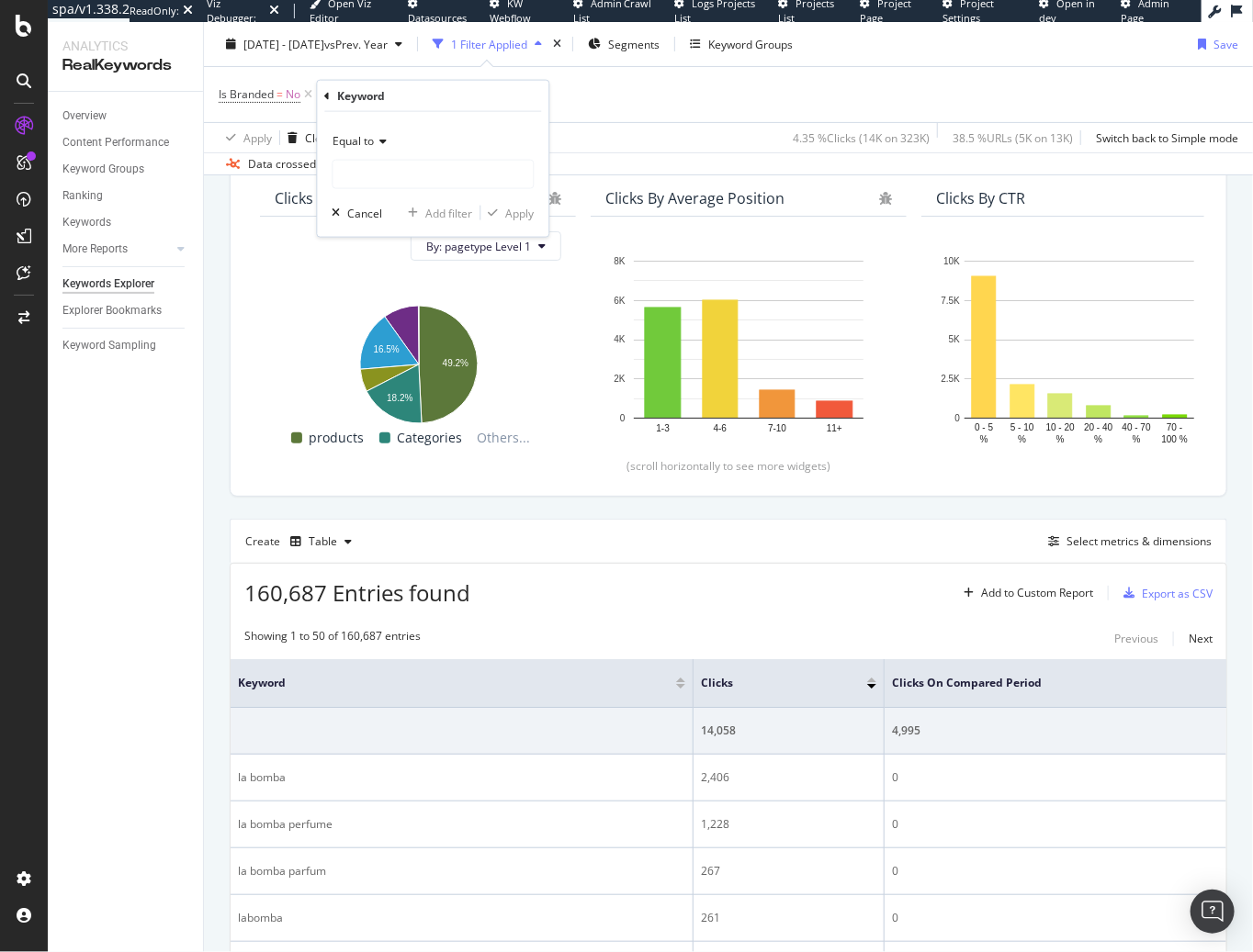
click at [367, 148] on div "Equal to" at bounding box center [433, 141] width 202 height 30
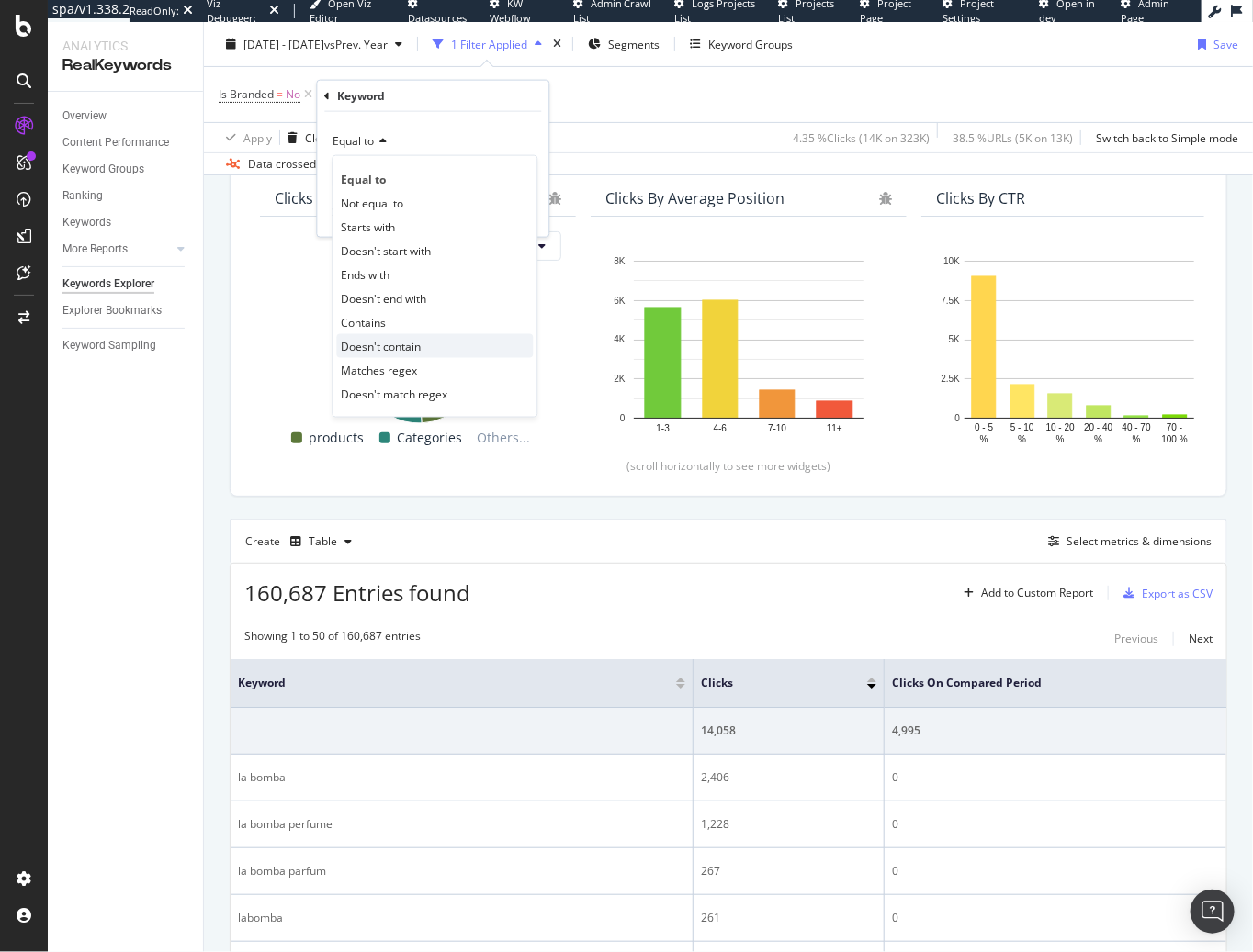
click at [388, 354] on span "Doesn't contain" at bounding box center [380, 345] width 80 height 15
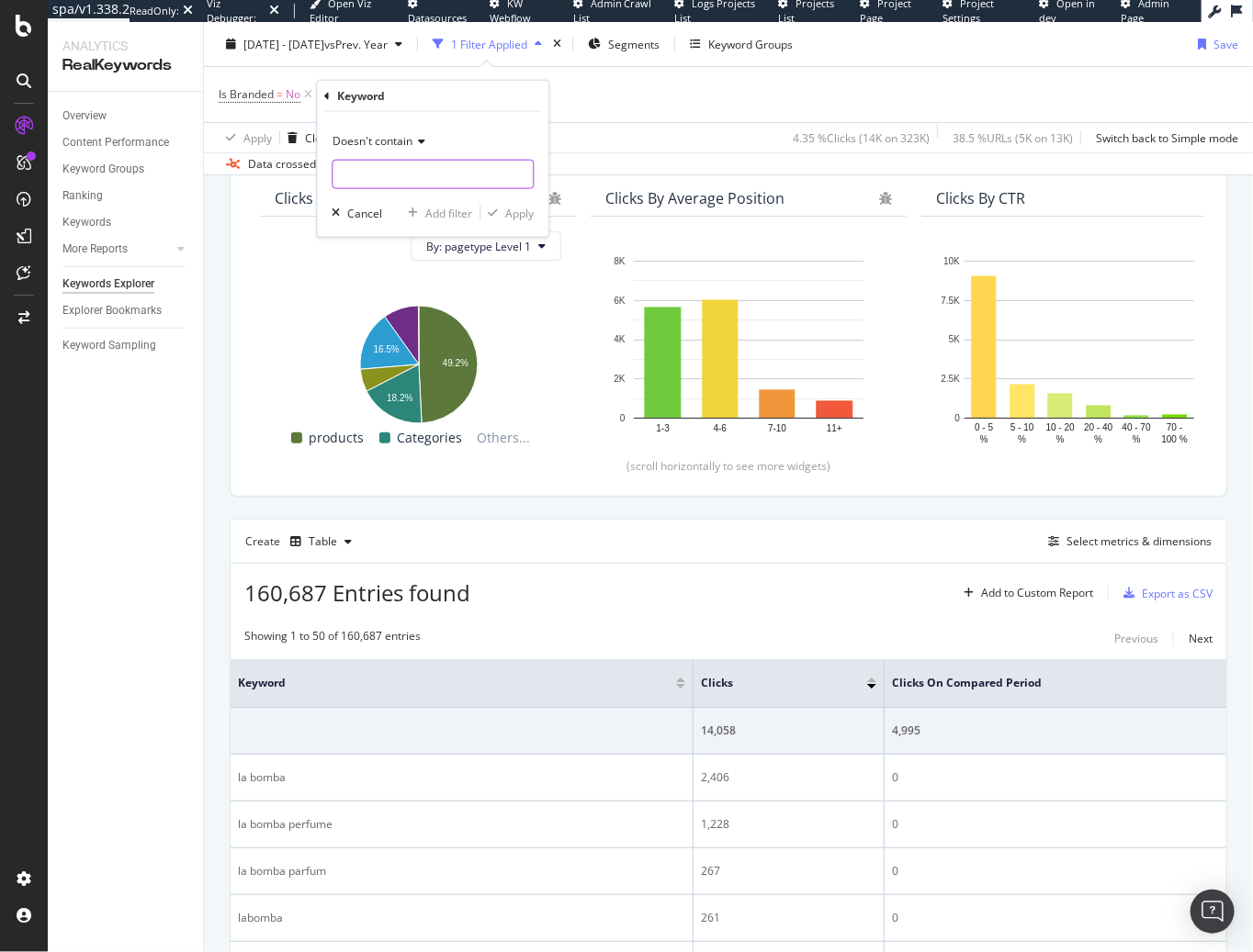
click at [371, 174] on input "text" at bounding box center [433, 174] width 200 height 30
type input "v"
type input "bomb"
click at [499, 206] on div "Apply" at bounding box center [506, 213] width 53 height 16
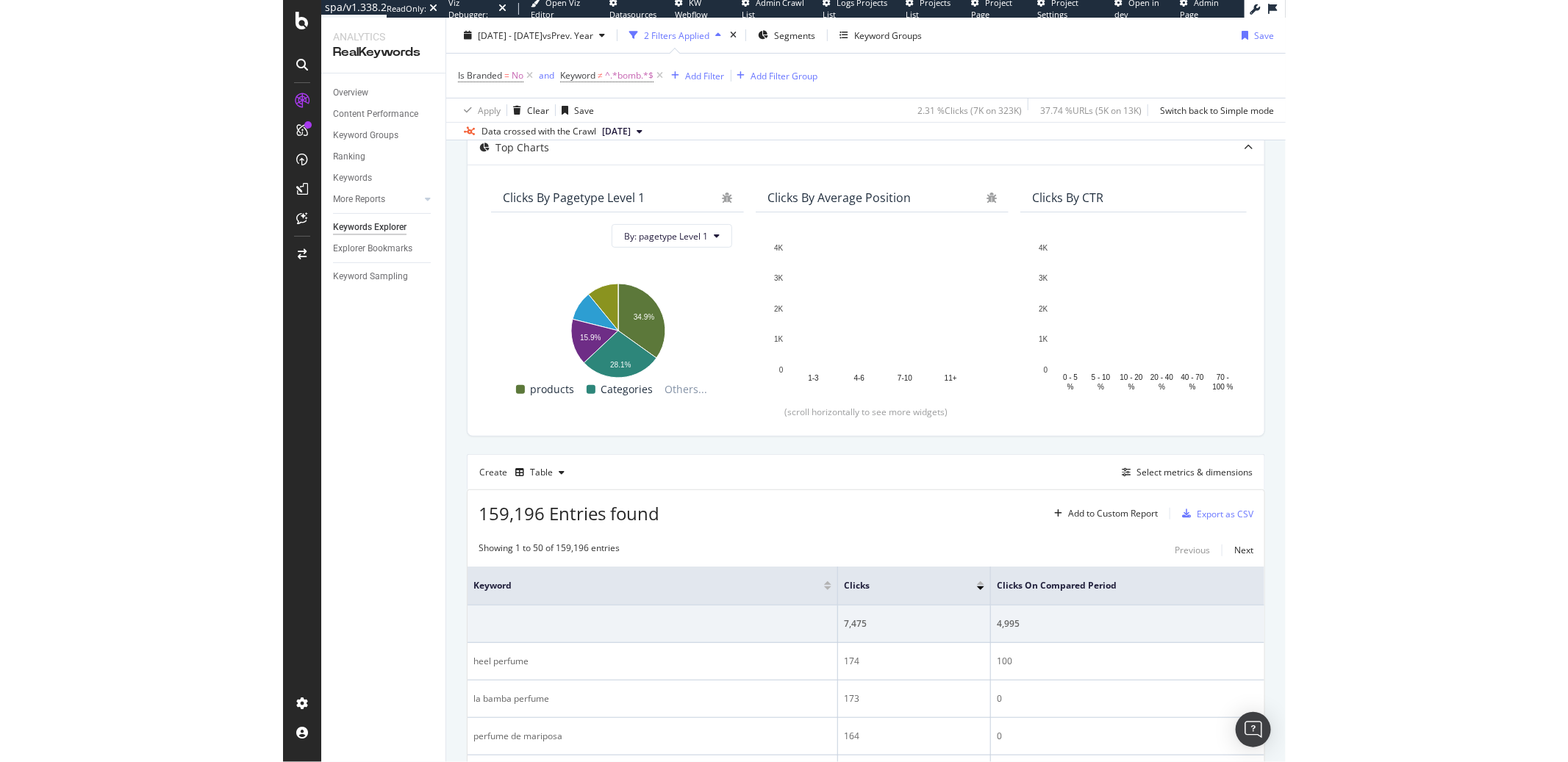
scroll to position [129, 0]
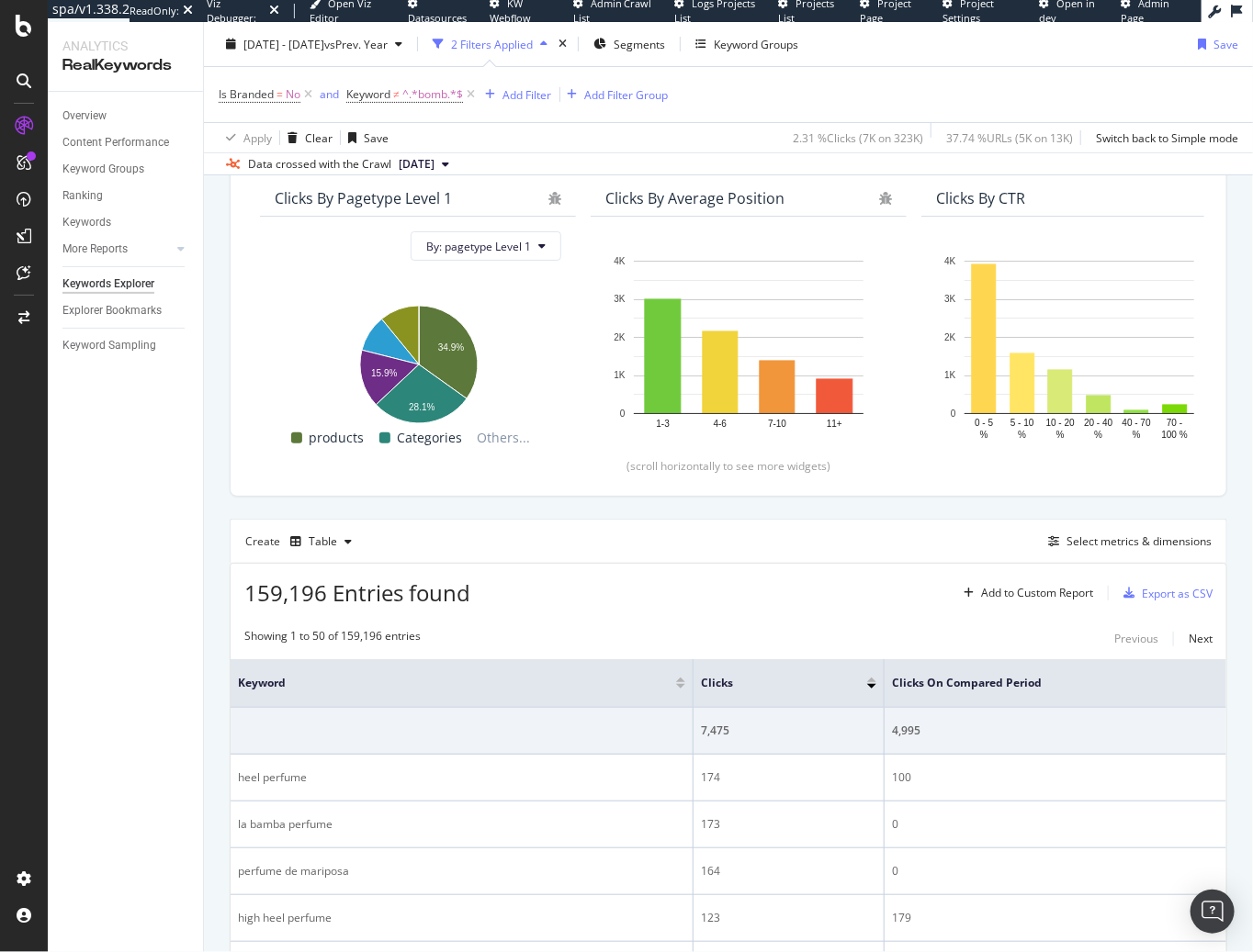
click at [1126, 555] on div "Create Table Select metrics & dimensions" at bounding box center [728, 541] width 997 height 44
click at [1127, 544] on div "Select metrics & dimensions" at bounding box center [1139, 541] width 145 height 15
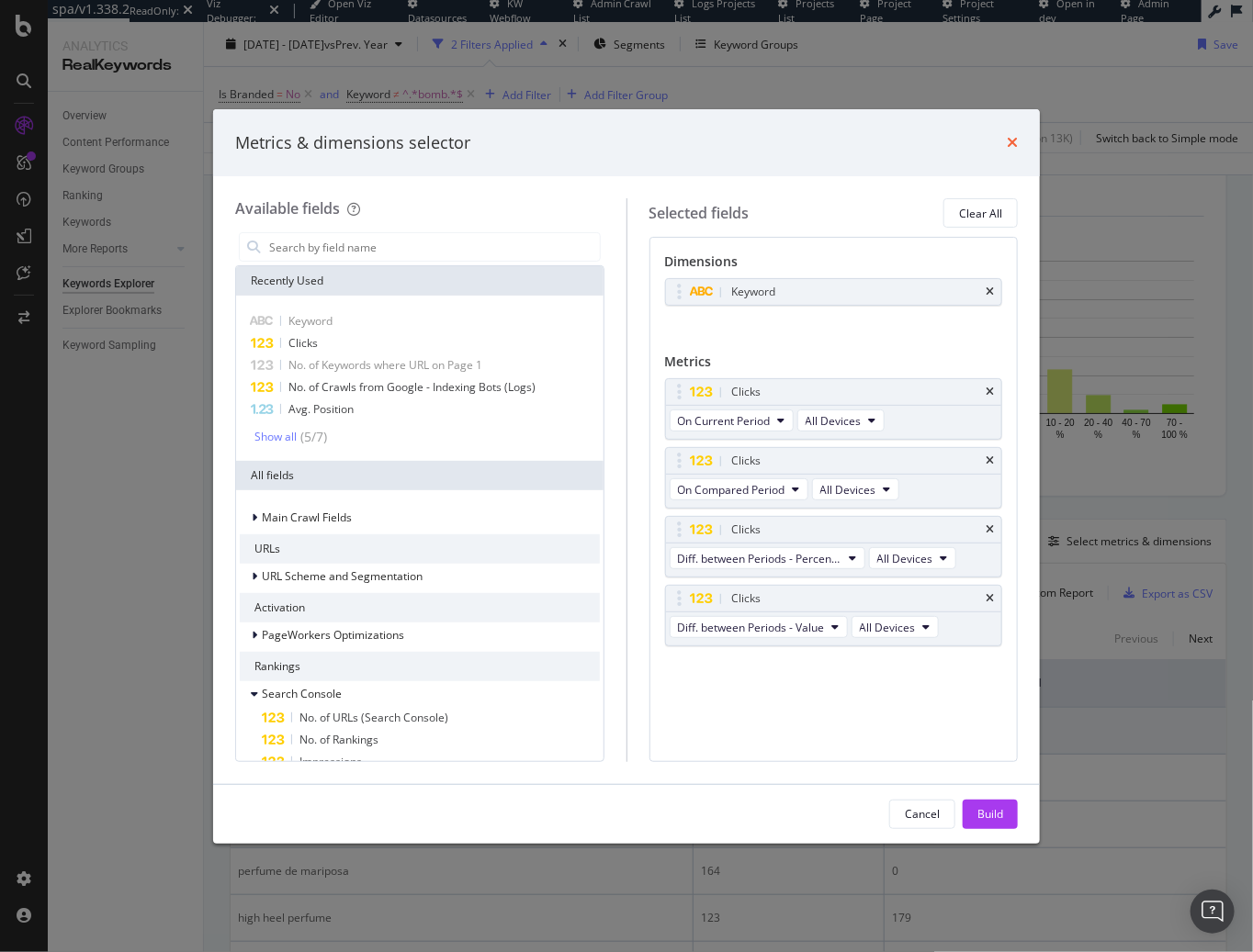
click at [1011, 143] on icon "times" at bounding box center [1012, 141] width 11 height 14
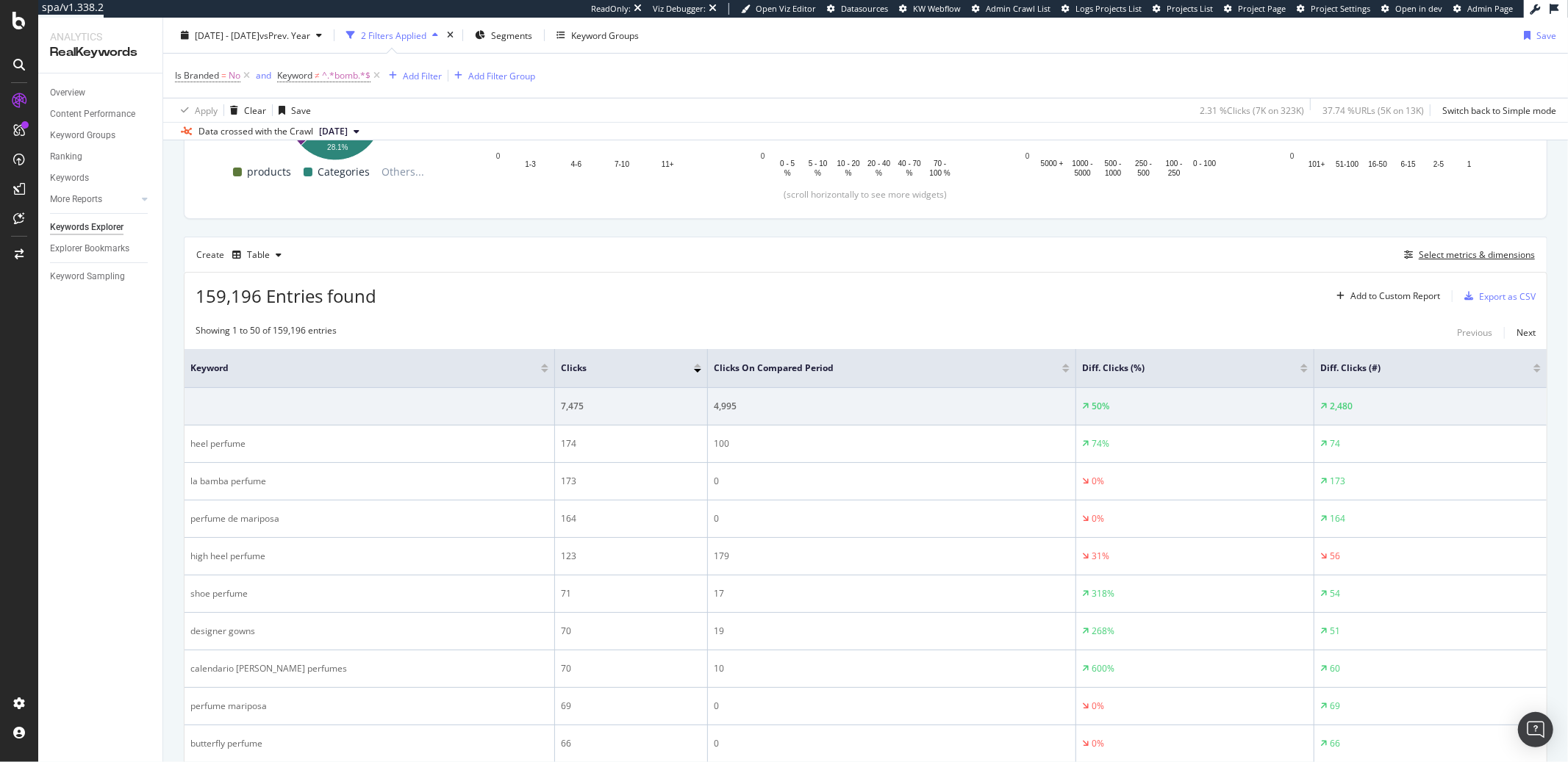
scroll to position [341, 0]
